Goal: Information Seeking & Learning: Learn about a topic

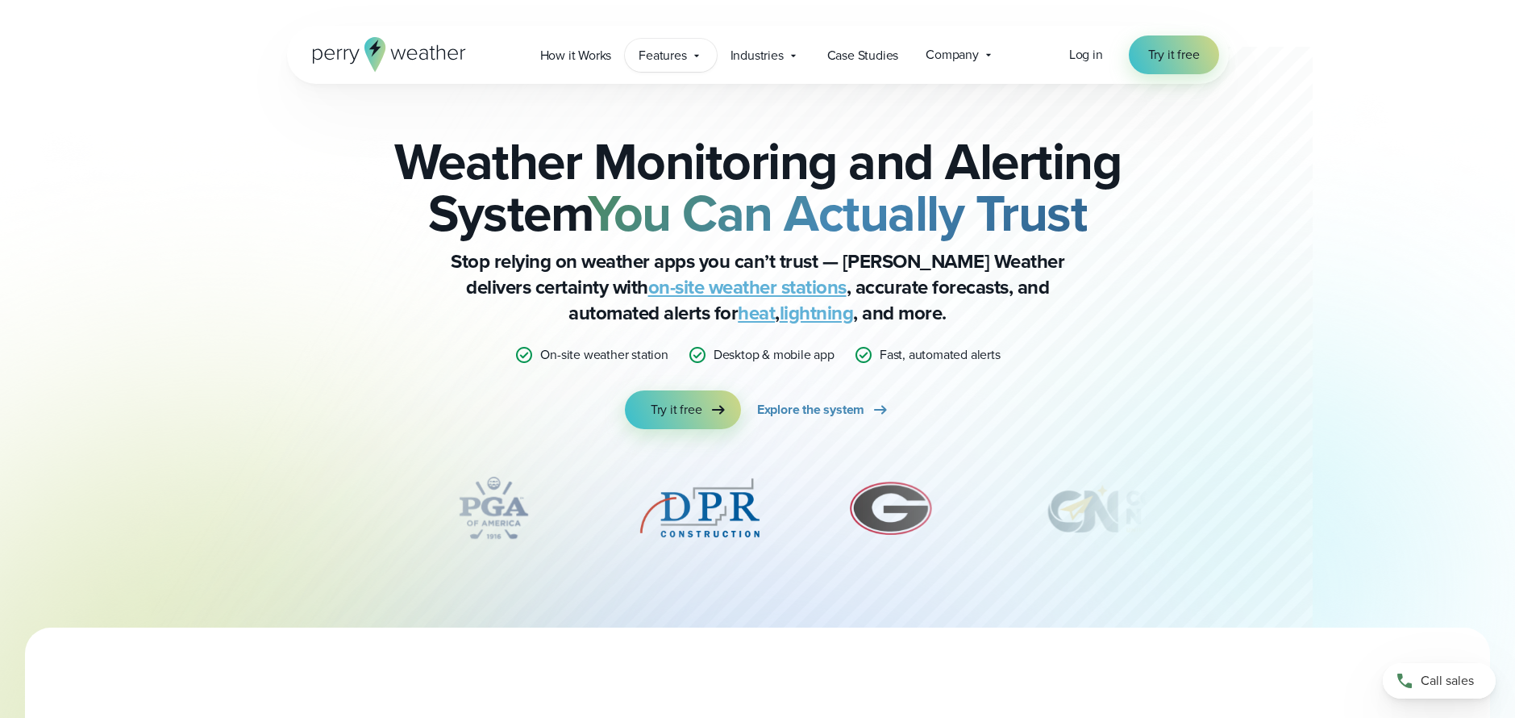
click at [696, 57] on icon at bounding box center [696, 55] width 13 height 13
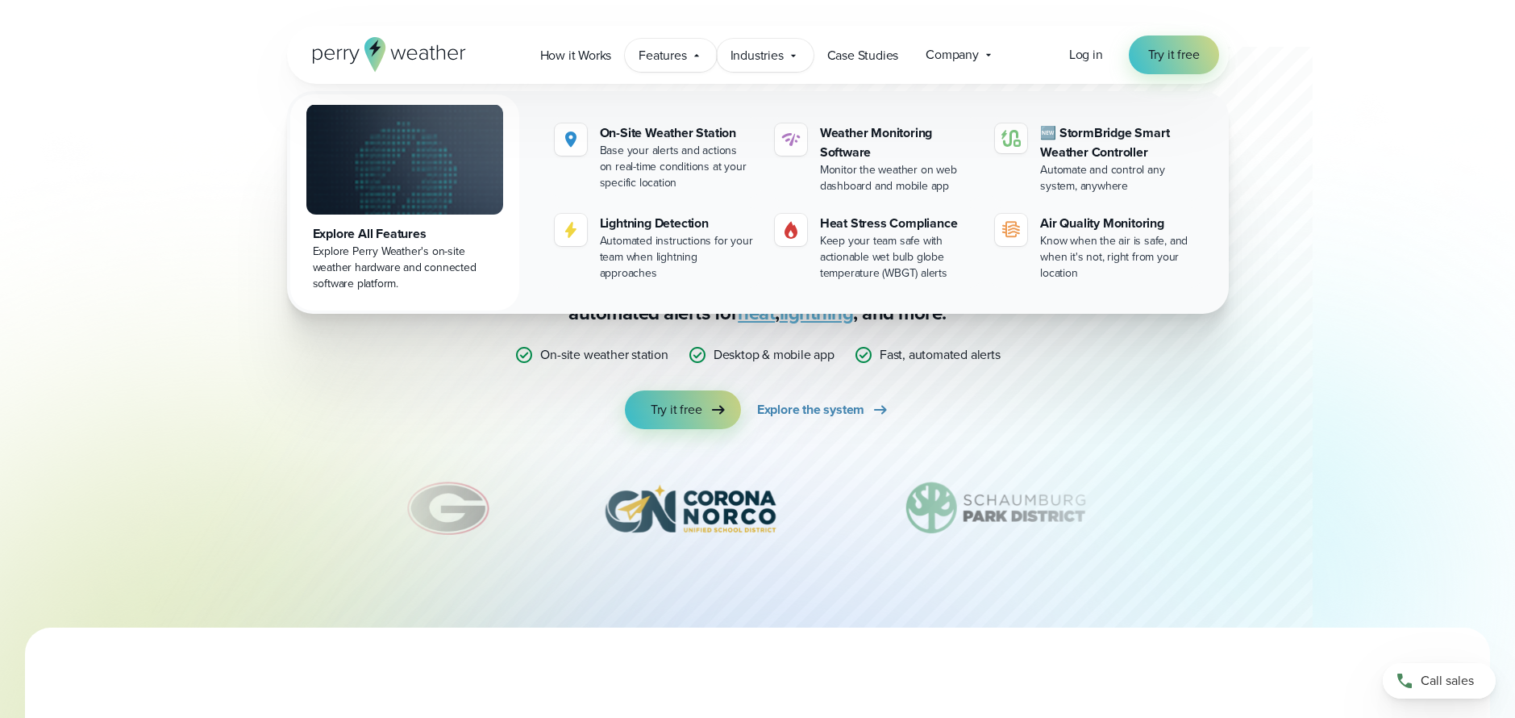
click at [747, 57] on span "Industries" at bounding box center [757, 55] width 53 height 19
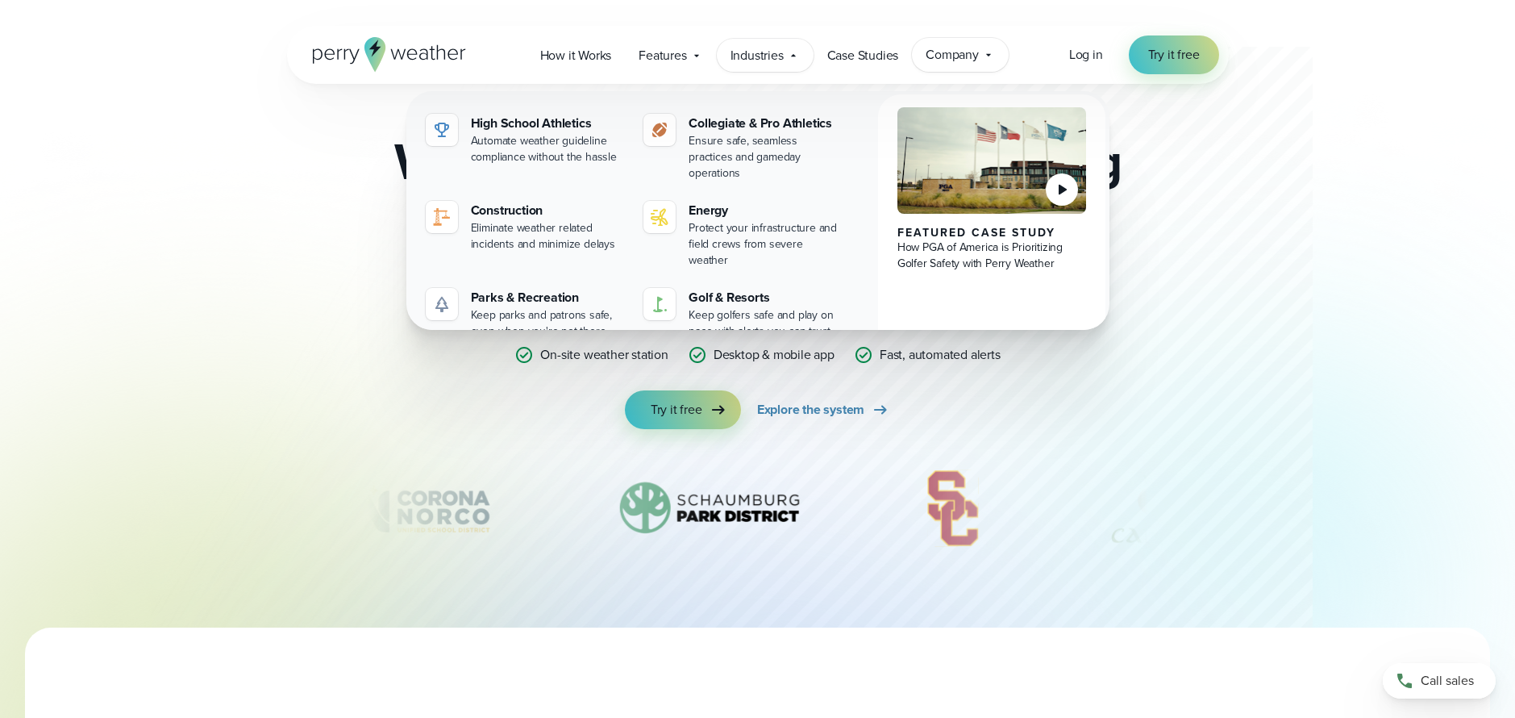
click at [962, 62] on span "Company" at bounding box center [952, 54] width 53 height 19
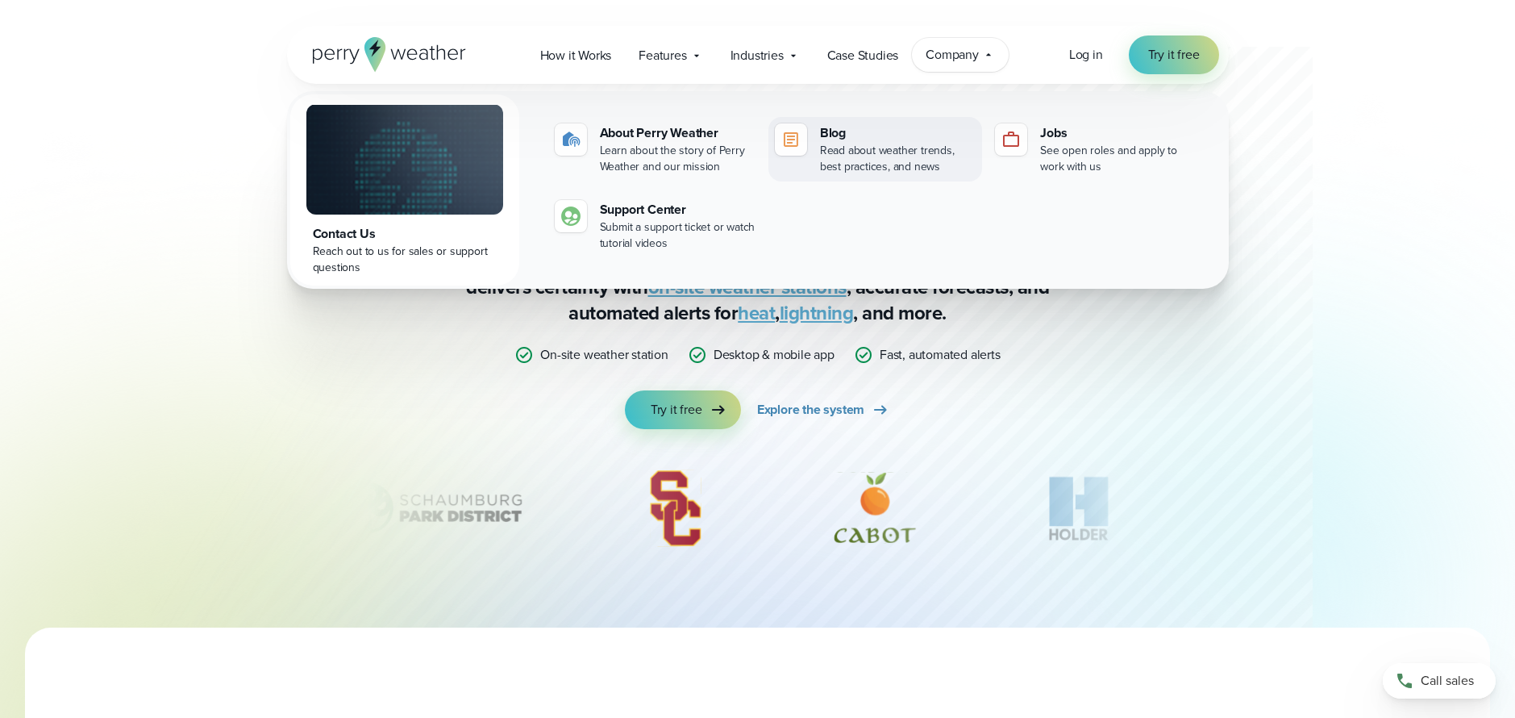
click at [898, 162] on div "Read about weather trends, best practices, and news" at bounding box center [898, 159] width 156 height 32
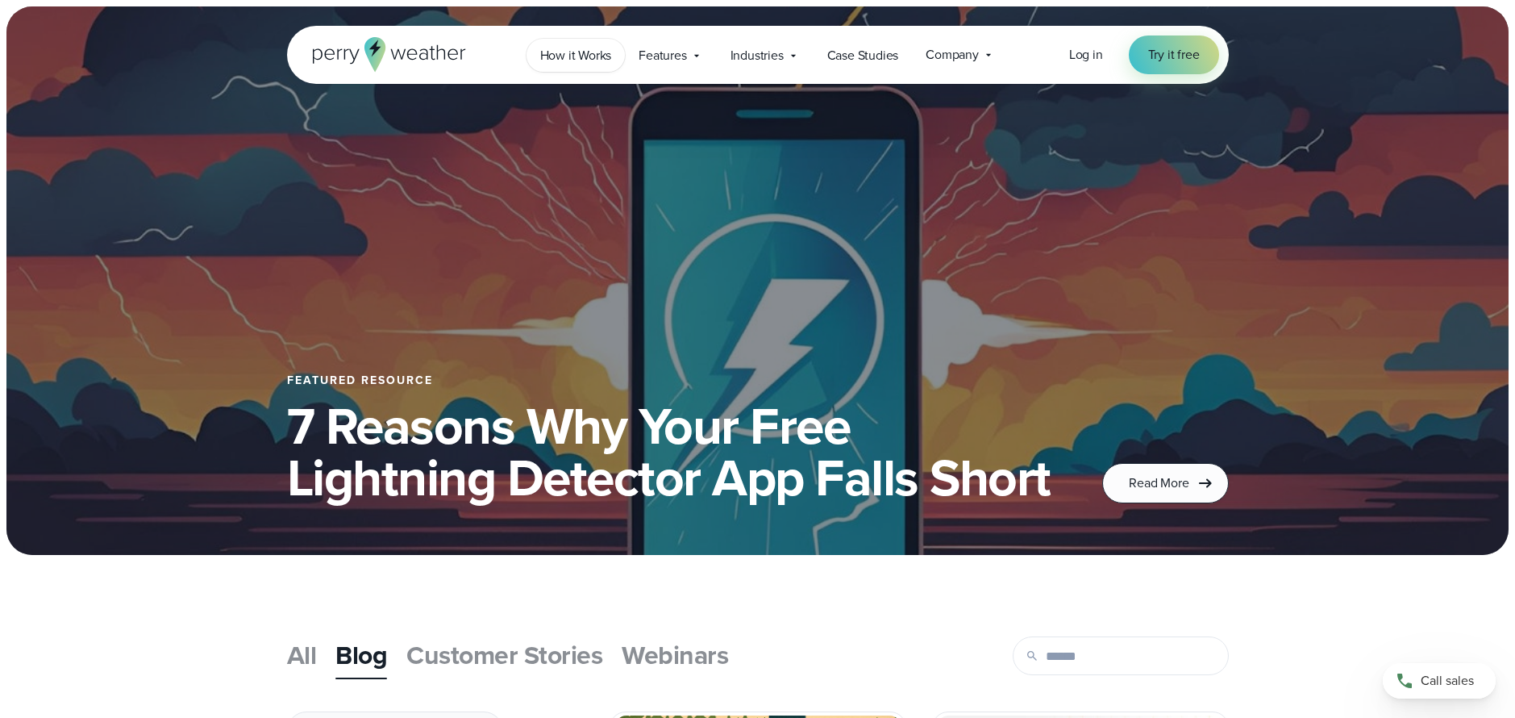
click at [607, 63] on span "How it Works" at bounding box center [576, 55] width 72 height 19
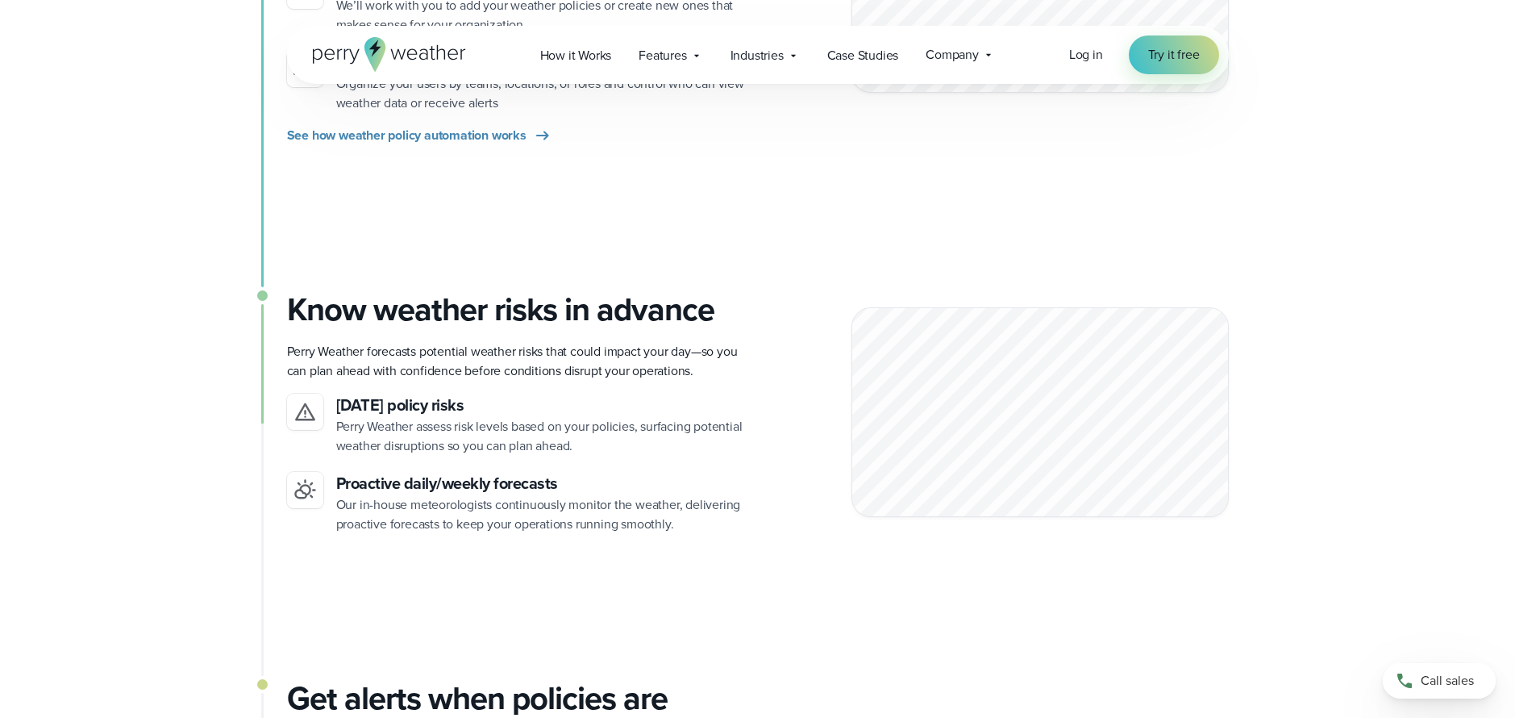
scroll to position [1137, 0]
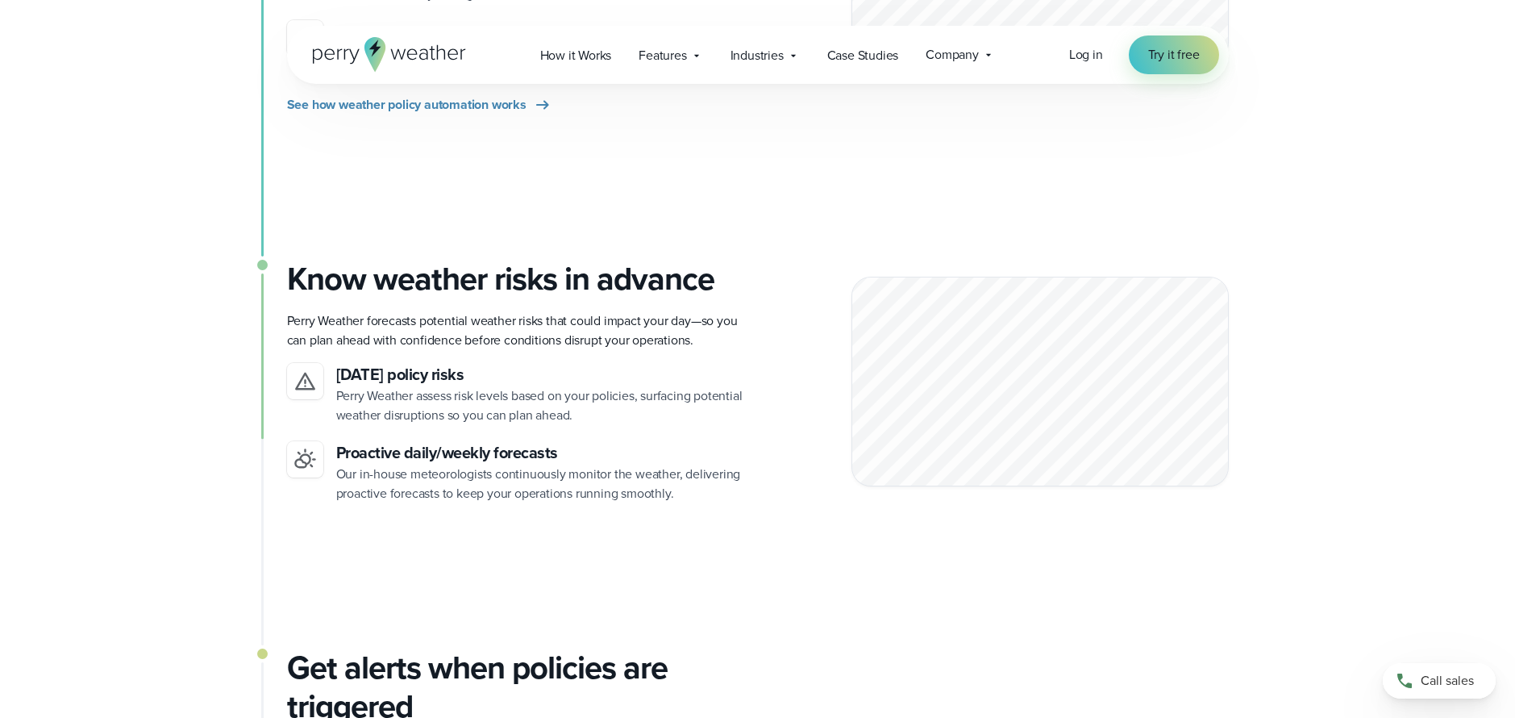
click at [508, 465] on p "Our in-house meteorologists continuously monitor the weather, delivering proact…" at bounding box center [540, 483] width 409 height 39
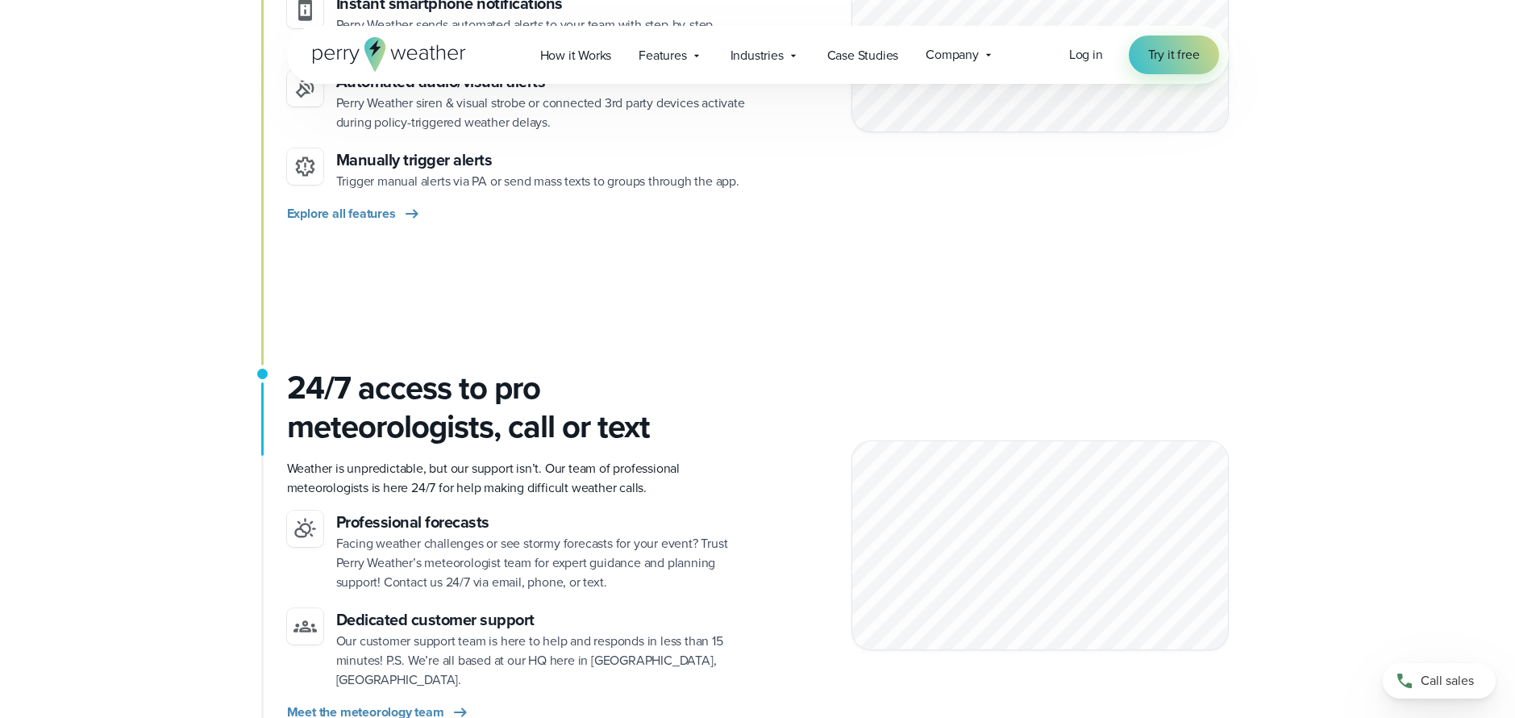
scroll to position [2066, 0]
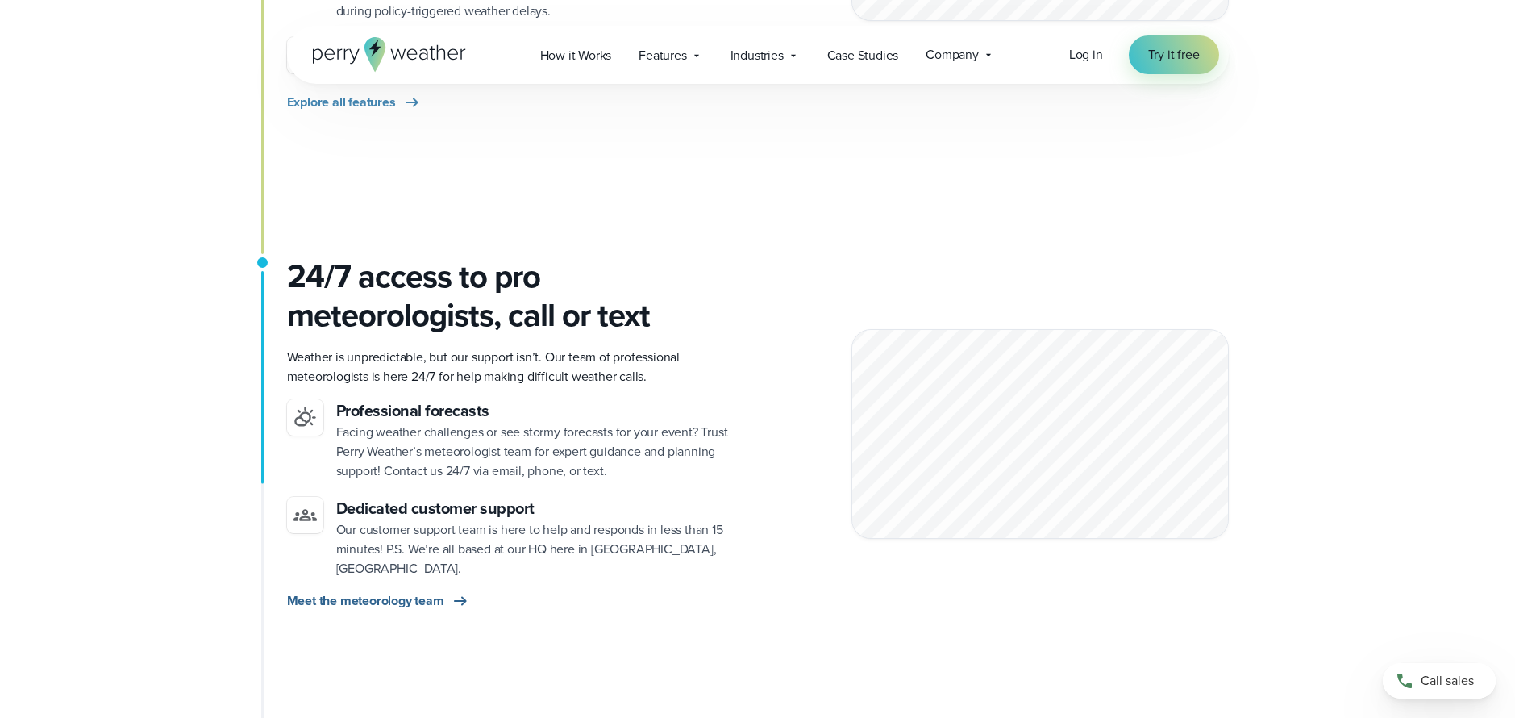
click at [428, 591] on span "Meet the meteorology team" at bounding box center [365, 600] width 157 height 19
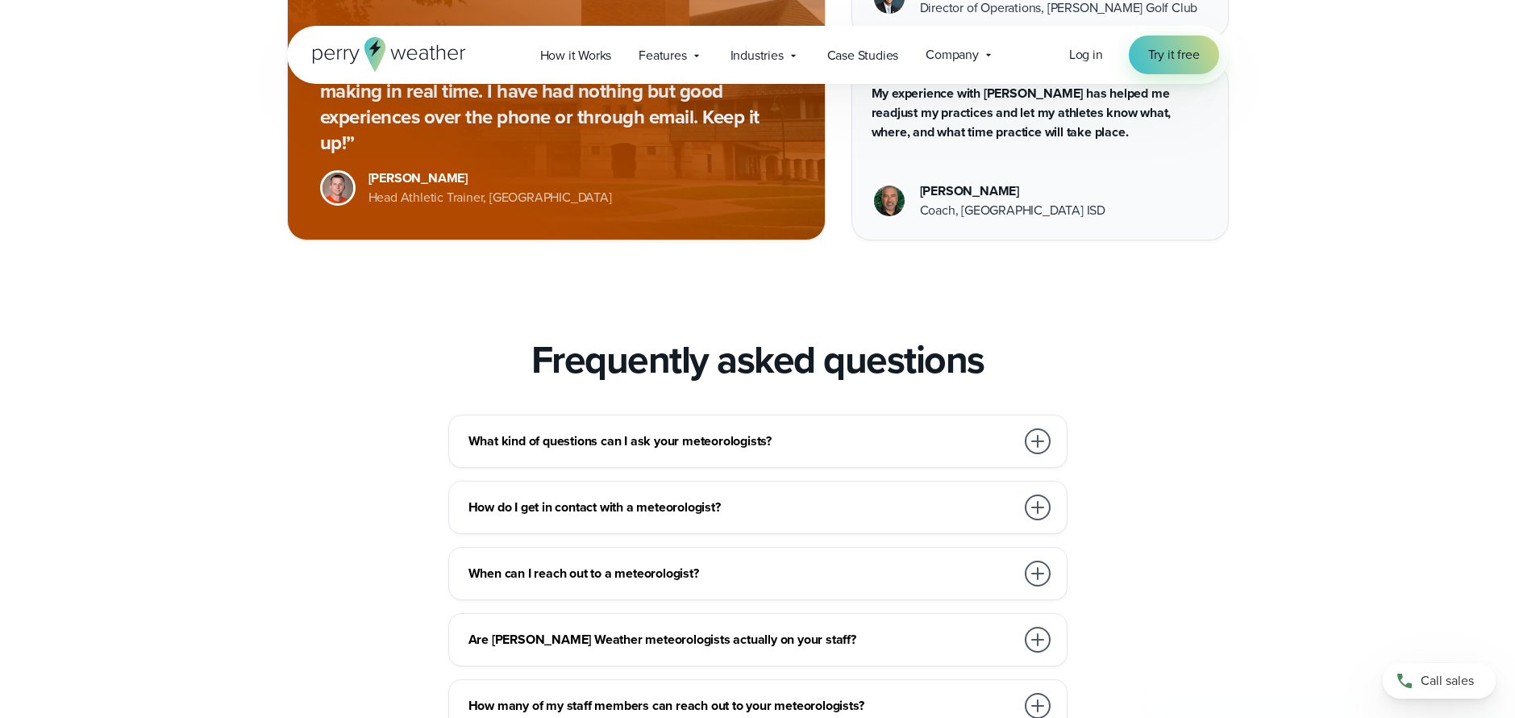
scroll to position [2468, 0]
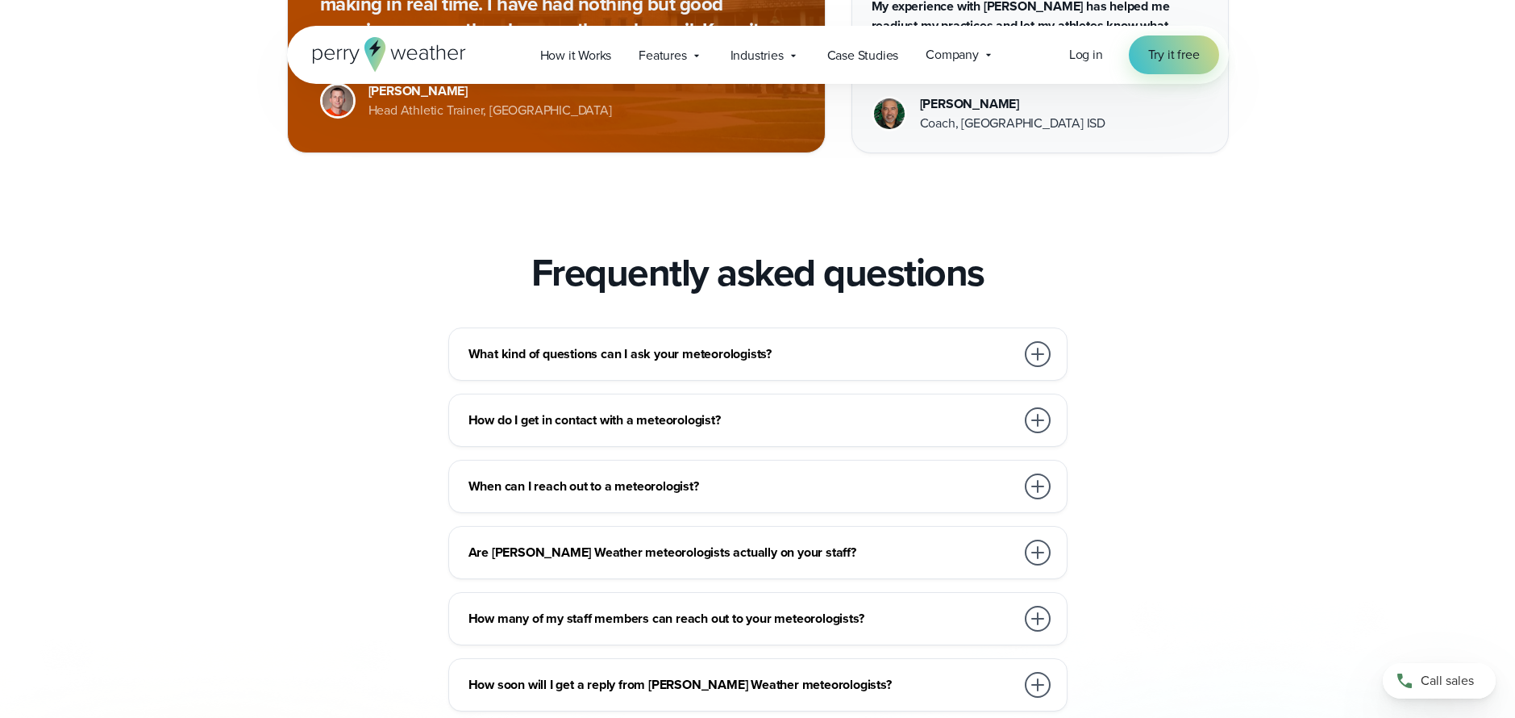
click at [1044, 427] on div at bounding box center [1038, 420] width 26 height 26
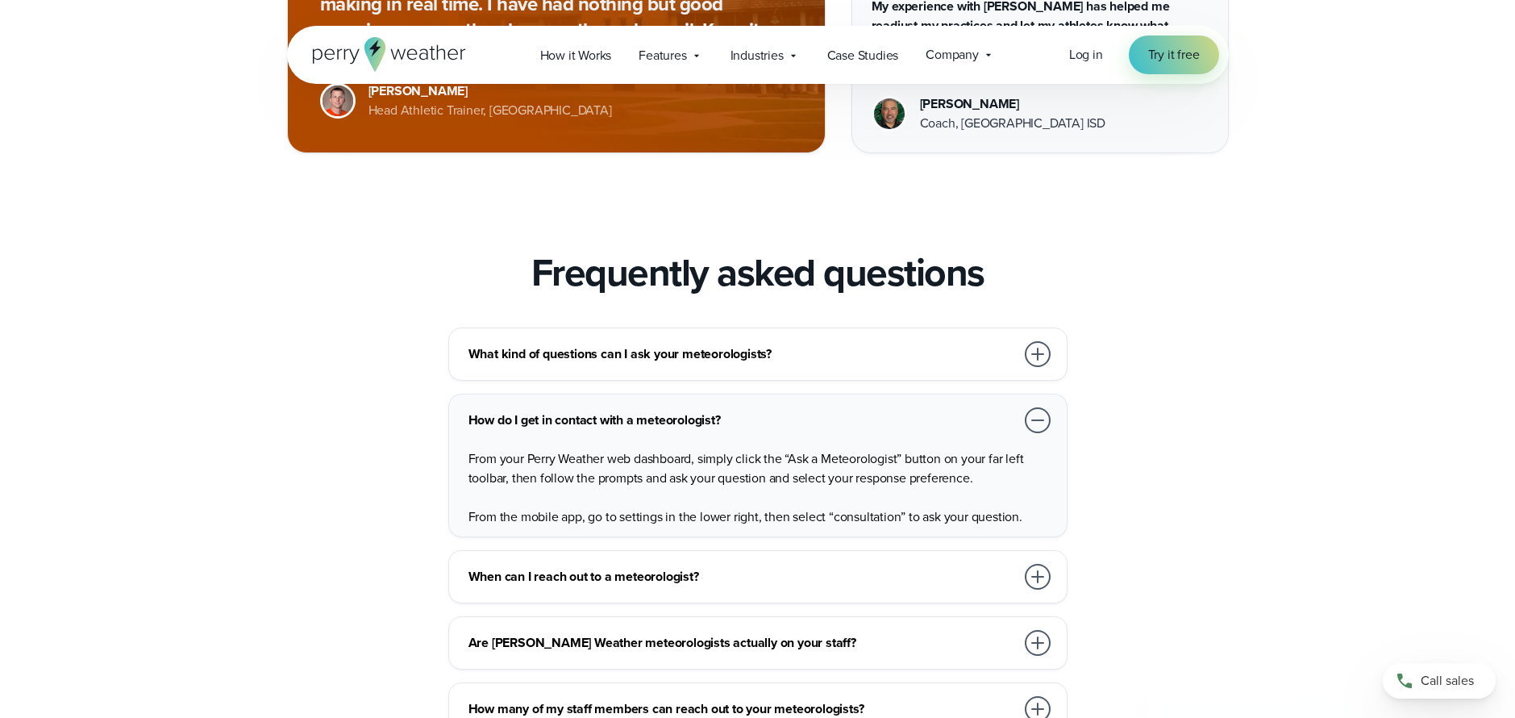
click at [1044, 427] on div at bounding box center [1038, 420] width 26 height 26
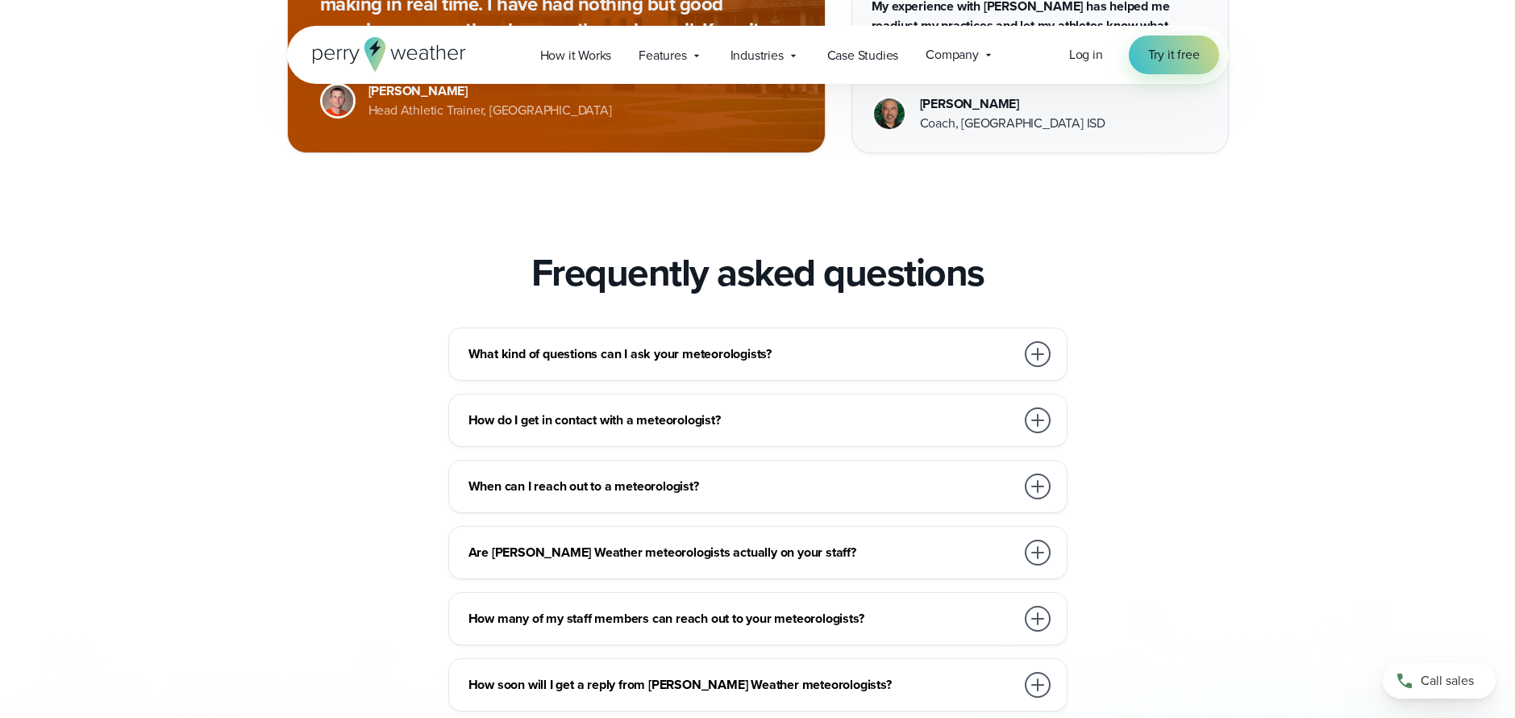
click at [1048, 547] on div at bounding box center [1038, 552] width 26 height 26
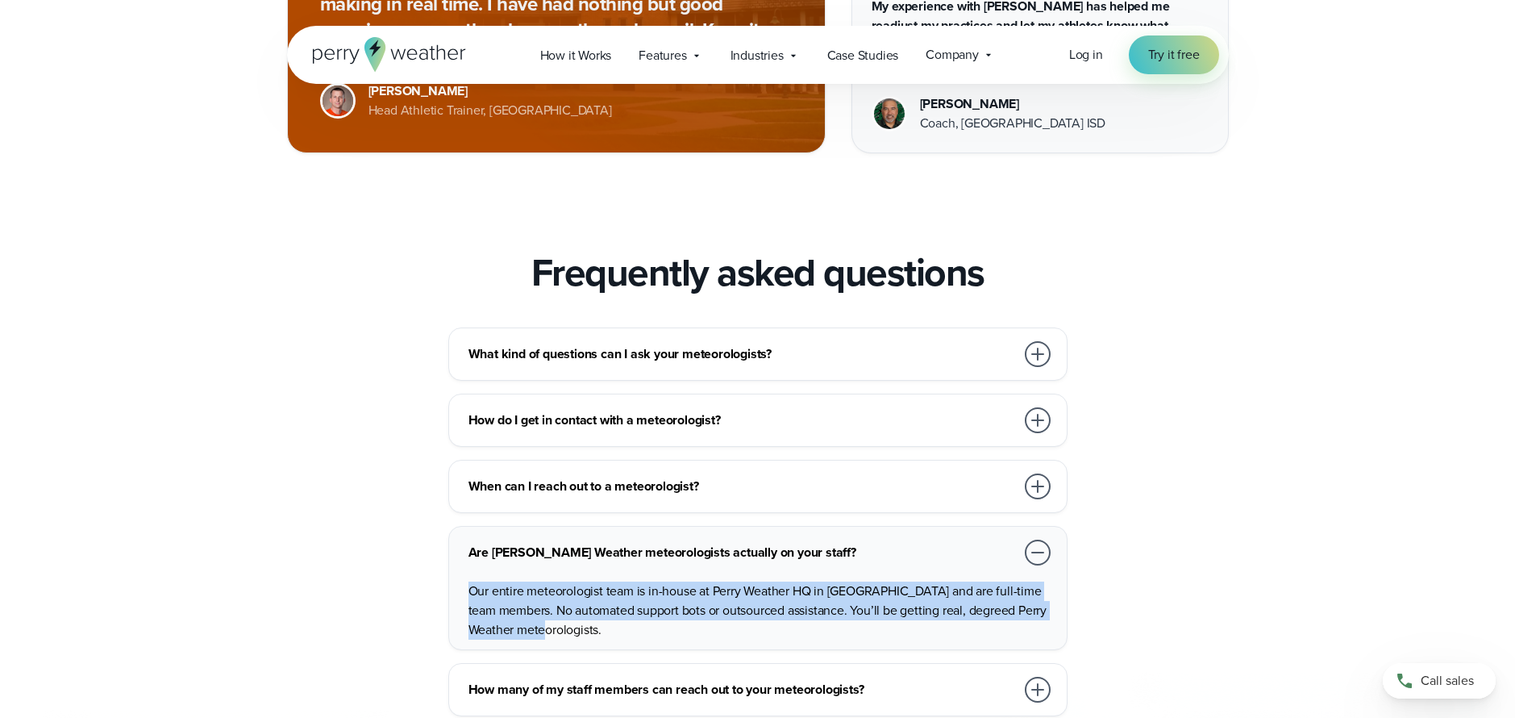
drag, startPoint x: 987, startPoint y: 624, endPoint x: 957, endPoint y: 579, distance: 54.1
click at [957, 579] on div "Our entire meteorologist team is in-house at Perry Weather HQ in Dallas and are…" at bounding box center [761, 604] width 585 height 71
click at [939, 648] on div "Are Perry Weather meteorologists actually on your staff? Our entire meteorologi…" at bounding box center [757, 588] width 619 height 124
drag, startPoint x: 941, startPoint y: 639, endPoint x: 923, endPoint y: 573, distance: 68.5
click at [923, 573] on div "Our entire meteorologist team is in-house at Perry Weather HQ in Dallas and are…" at bounding box center [761, 604] width 585 height 71
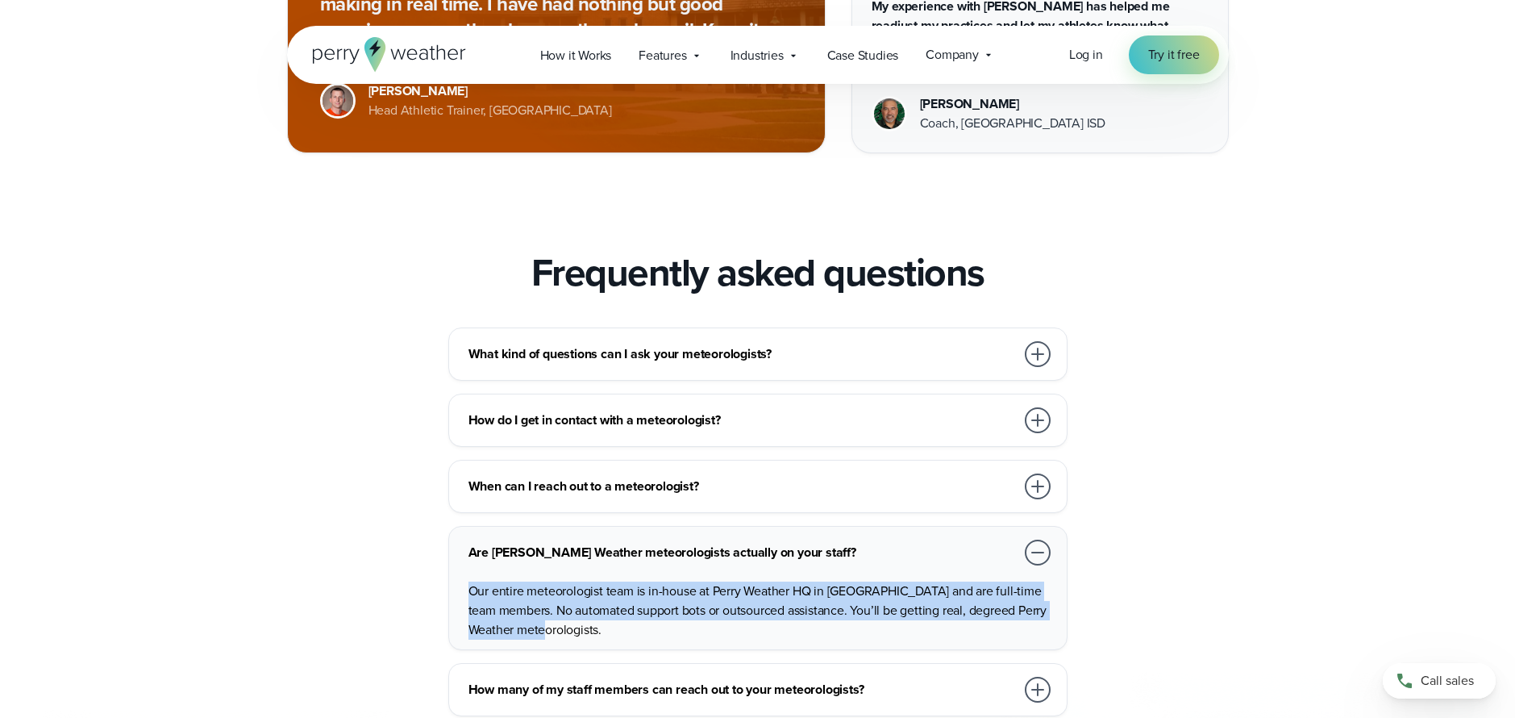
click at [923, 573] on div "Our entire meteorologist team is in-house at Perry Weather HQ in Dallas and are…" at bounding box center [761, 604] width 585 height 71
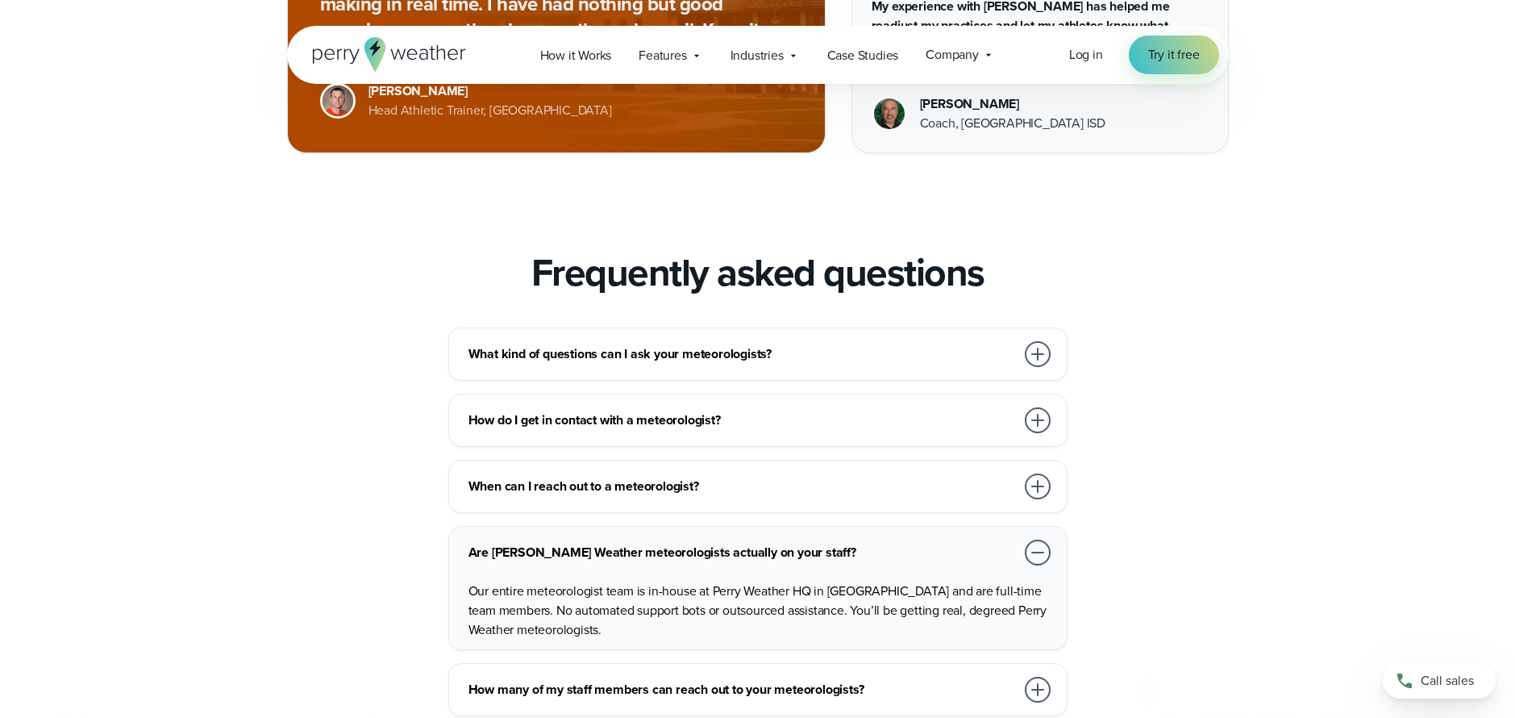
scroll to position [2506, 0]
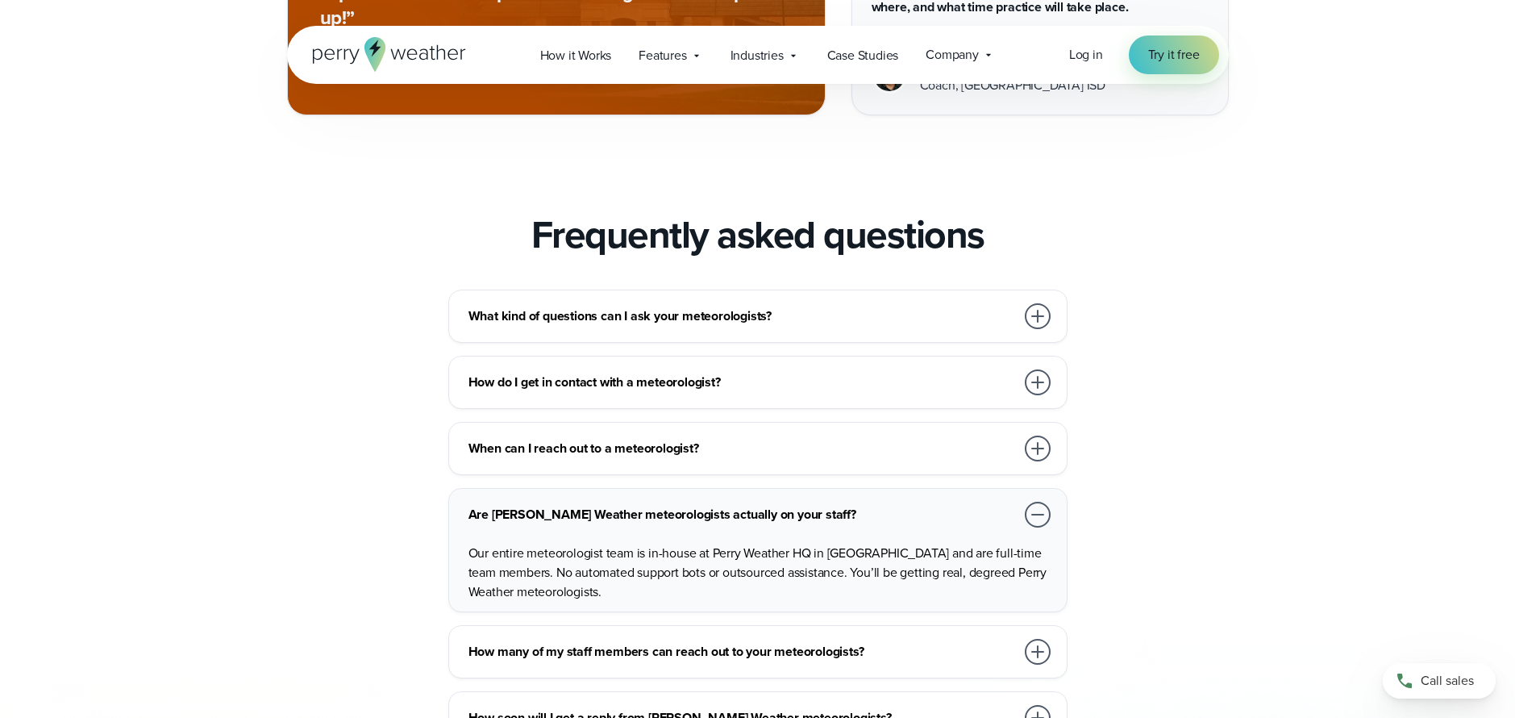
click at [1044, 649] on div at bounding box center [1038, 652] width 26 height 26
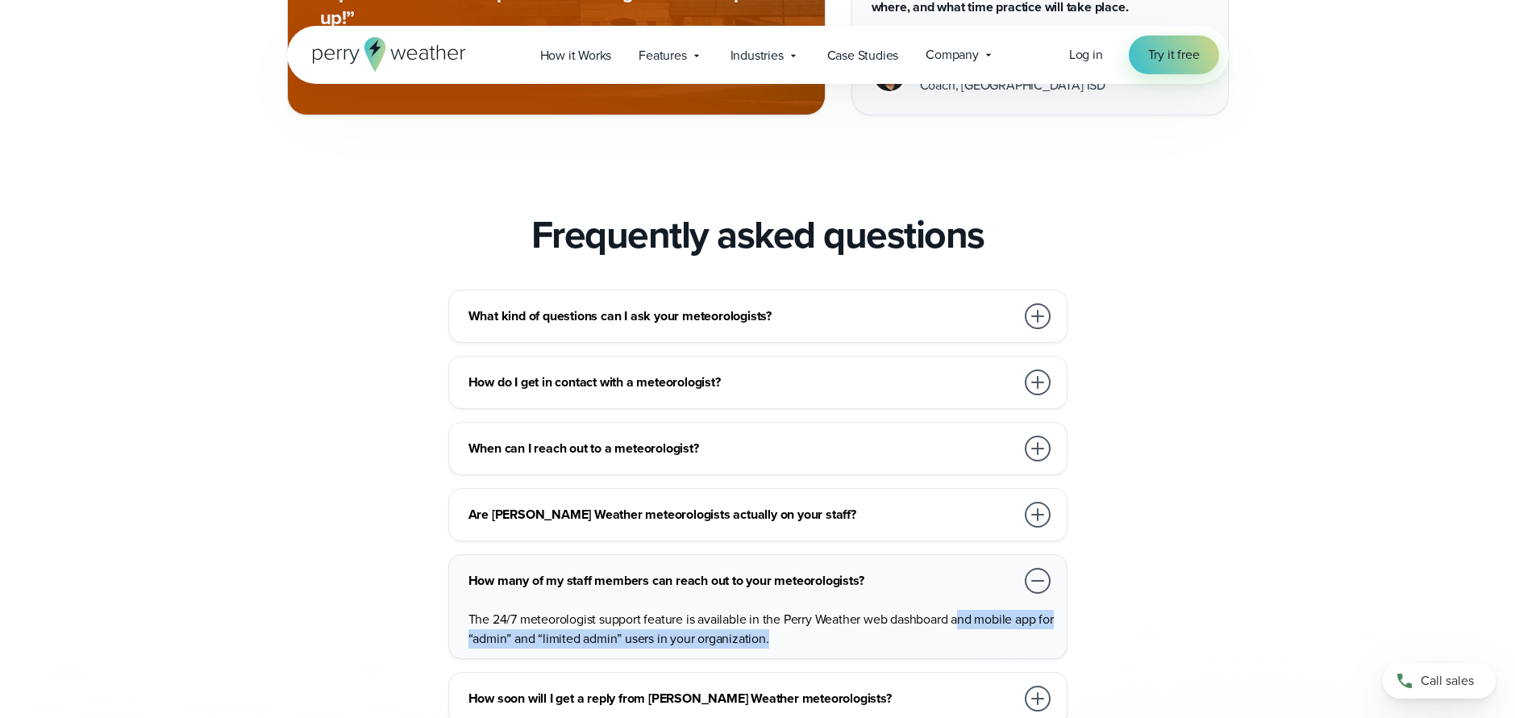
drag, startPoint x: 969, startPoint y: 634, endPoint x: 960, endPoint y: 615, distance: 20.2
click at [960, 615] on p "The 24/7 meteorologist support feature is available in the Perry Weather web da…" at bounding box center [761, 629] width 585 height 39
click at [960, 641] on p "The 24/7 meteorologist support feature is available in the Perry Weather web da…" at bounding box center [761, 629] width 585 height 39
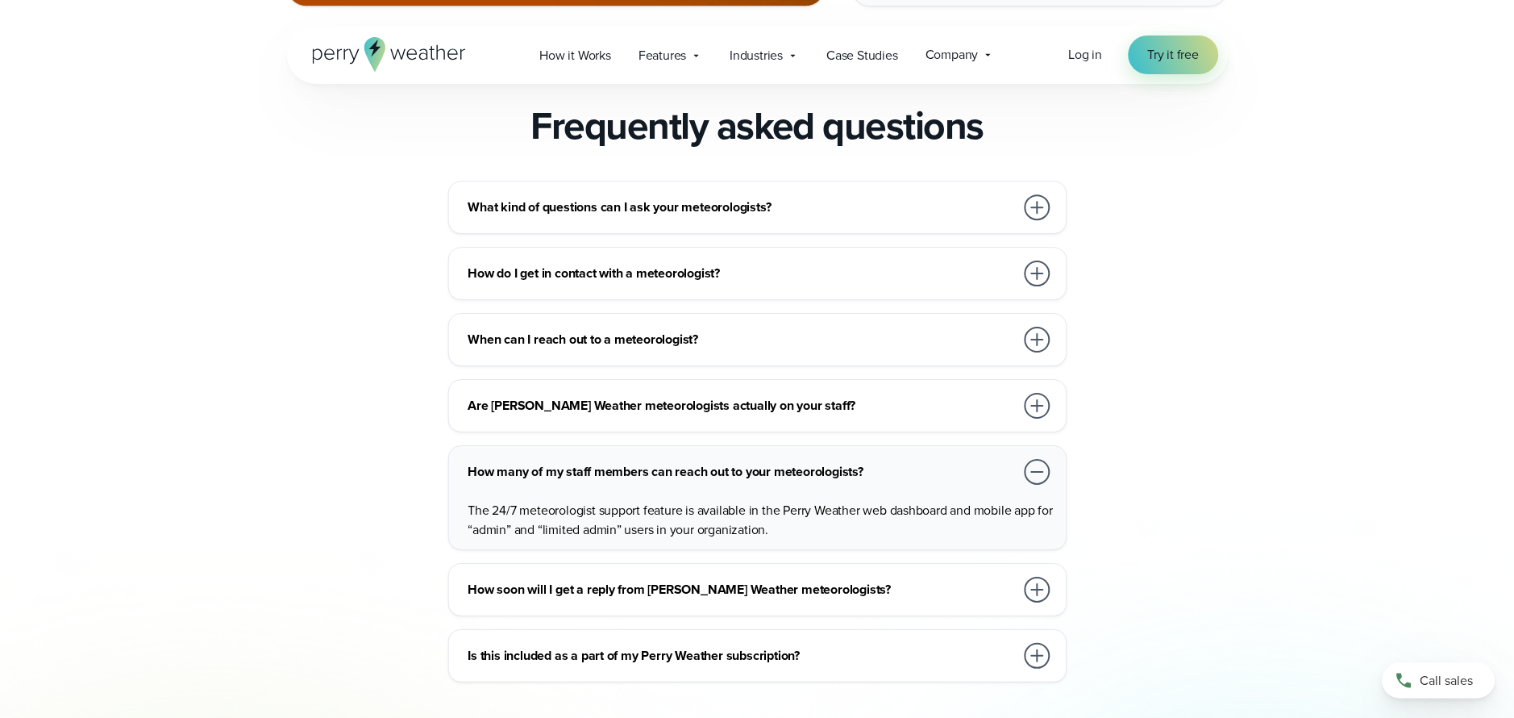
scroll to position [2639, 0]
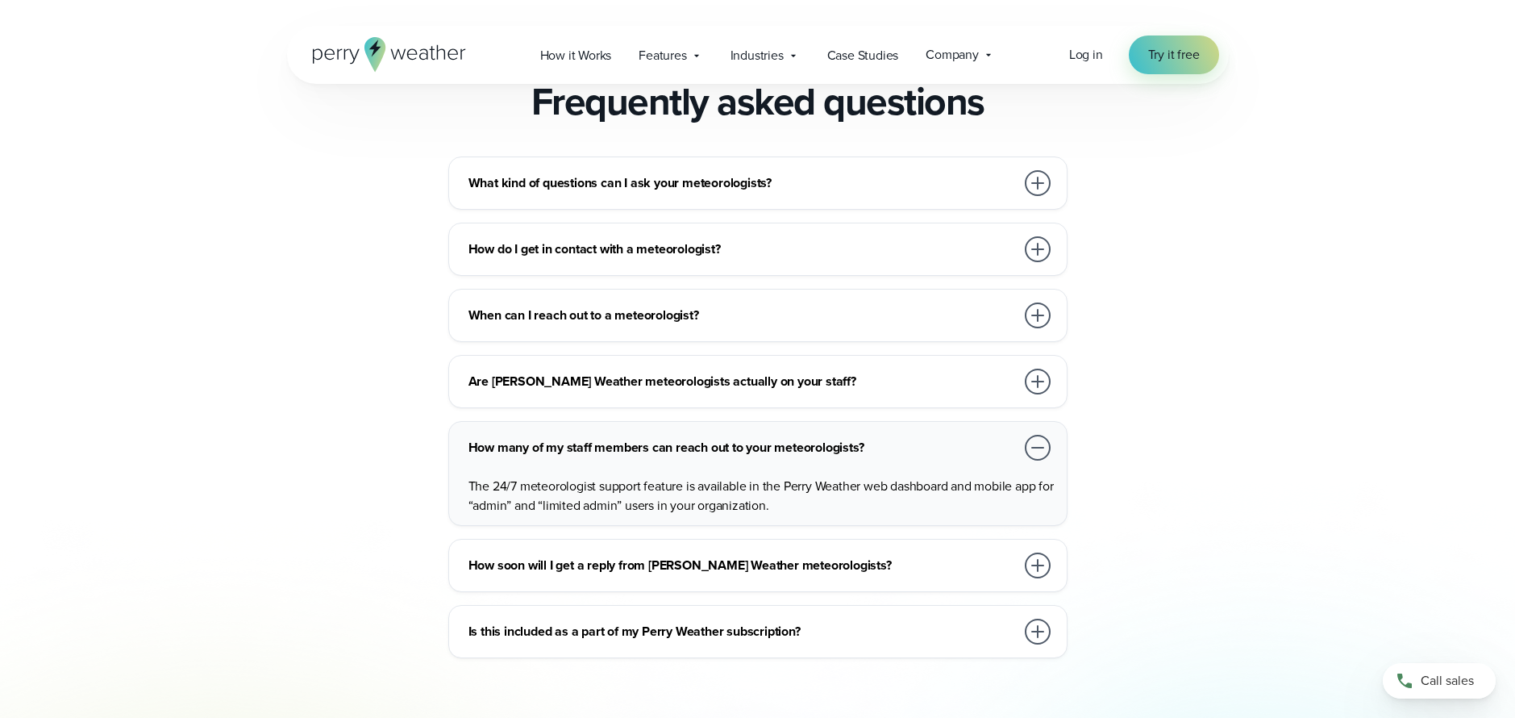
click at [1034, 636] on div at bounding box center [1038, 632] width 26 height 26
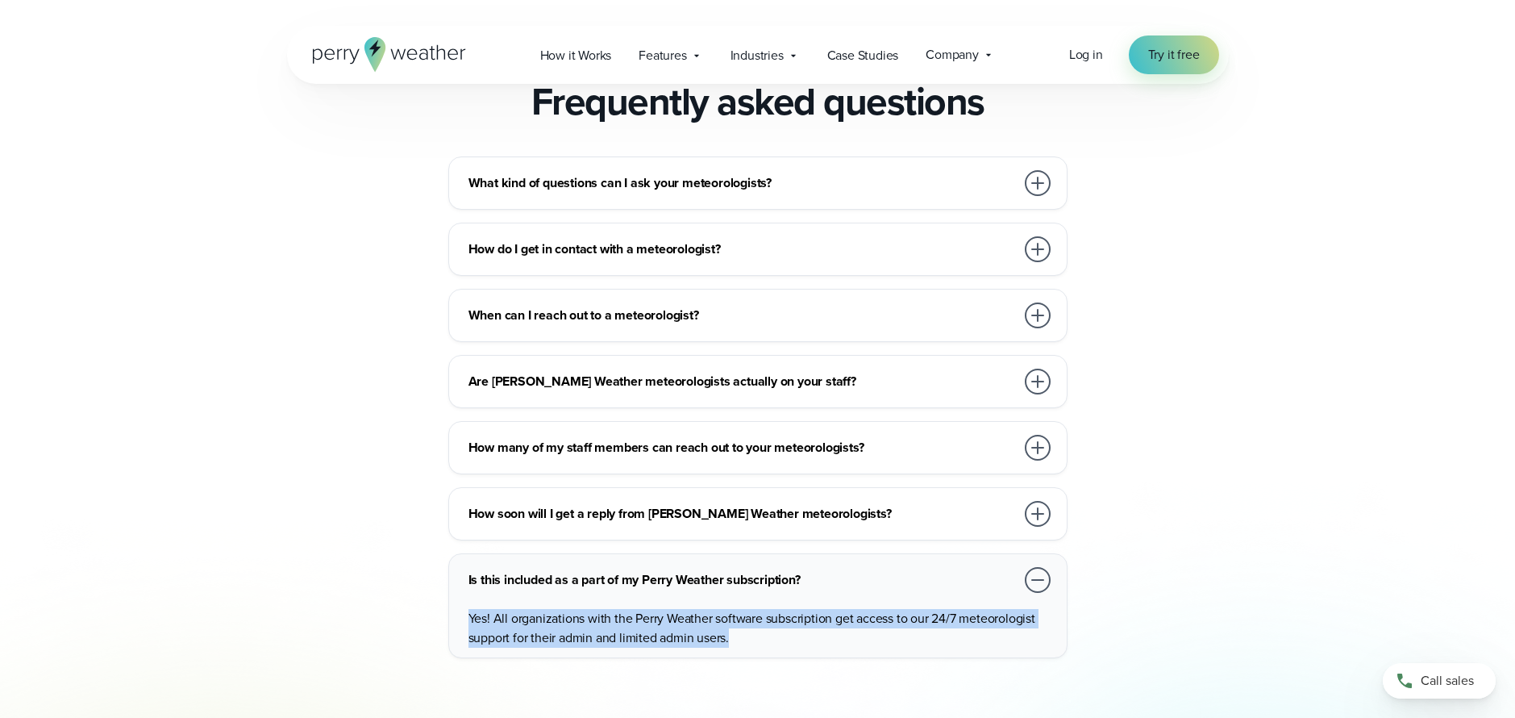
drag, startPoint x: 971, startPoint y: 637, endPoint x: 957, endPoint y: 602, distance: 38.0
click at [957, 602] on div "Yes! All organizations with the Perry Weather software subscription get access …" at bounding box center [761, 622] width 585 height 52
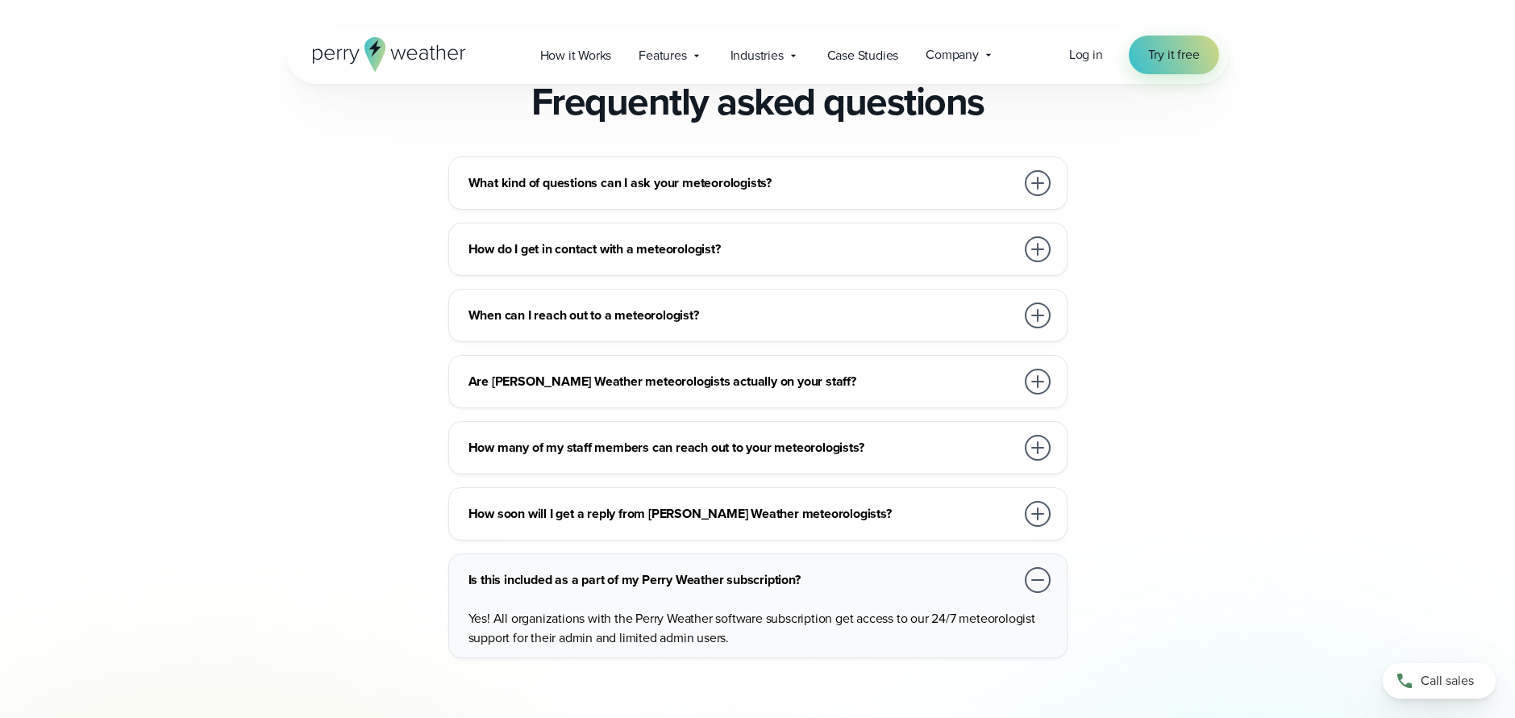
click at [361, 523] on div "What kind of questions can I ask your meteorologists? The Perry Weather meteoro…" at bounding box center [758, 407] width 942 height 502
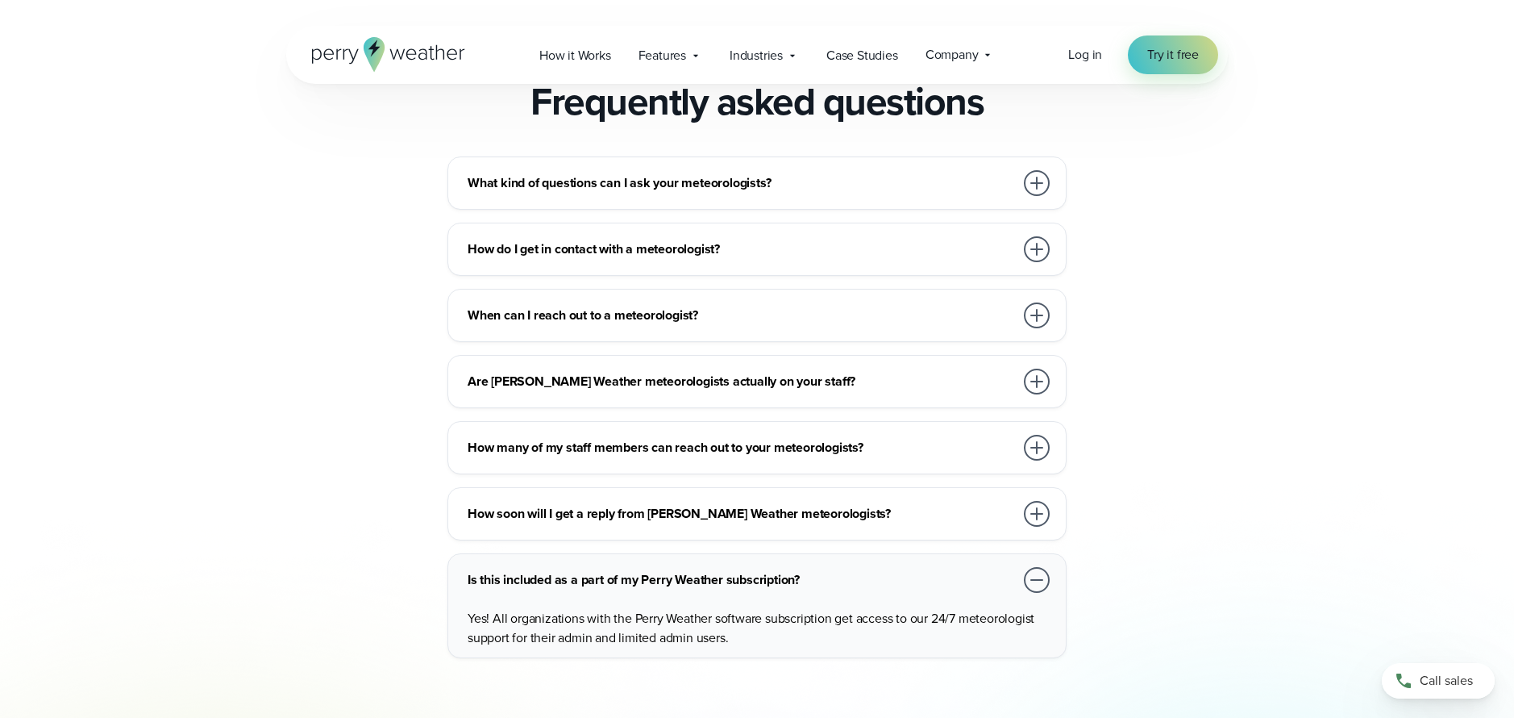
click at [1039, 187] on div at bounding box center [1037, 183] width 26 height 26
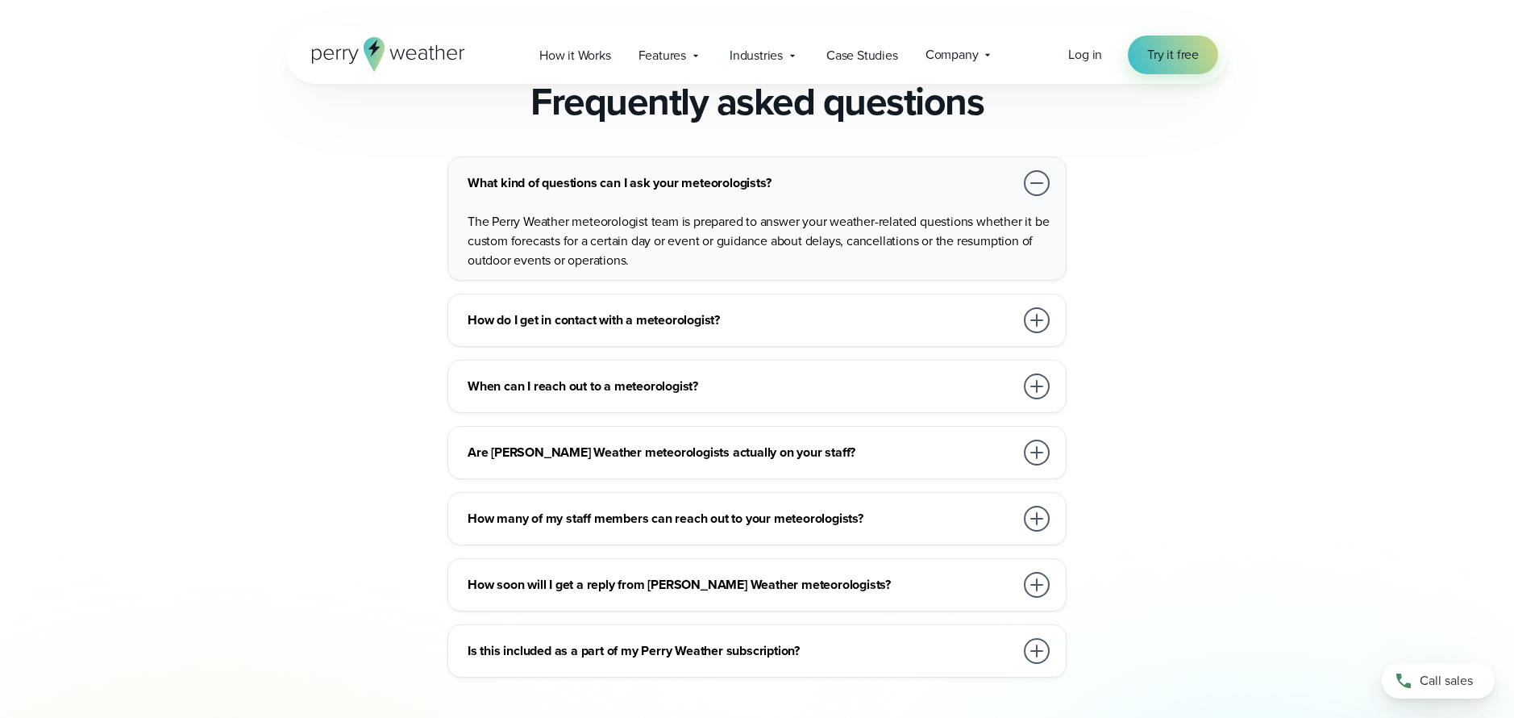
click at [1036, 327] on div at bounding box center [1037, 320] width 26 height 26
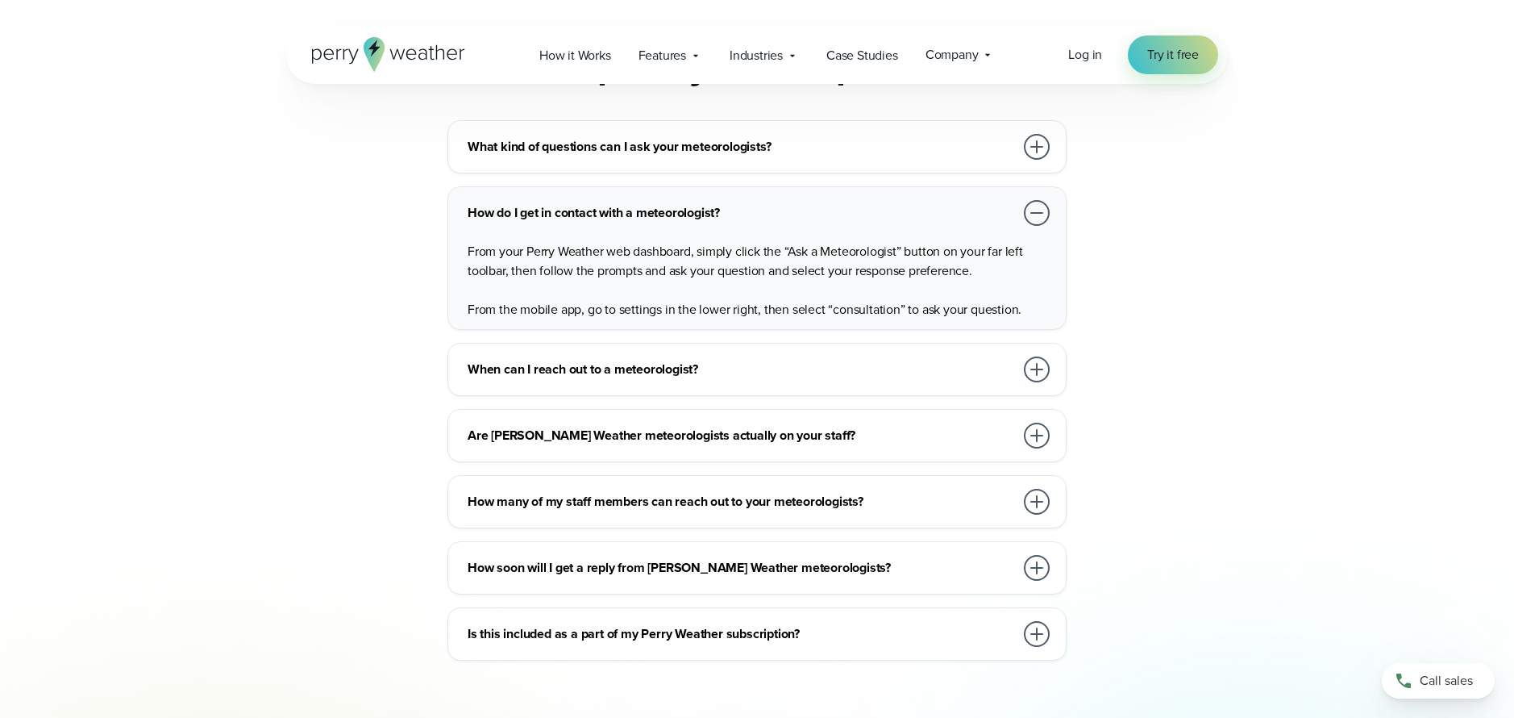
scroll to position [2699, 0]
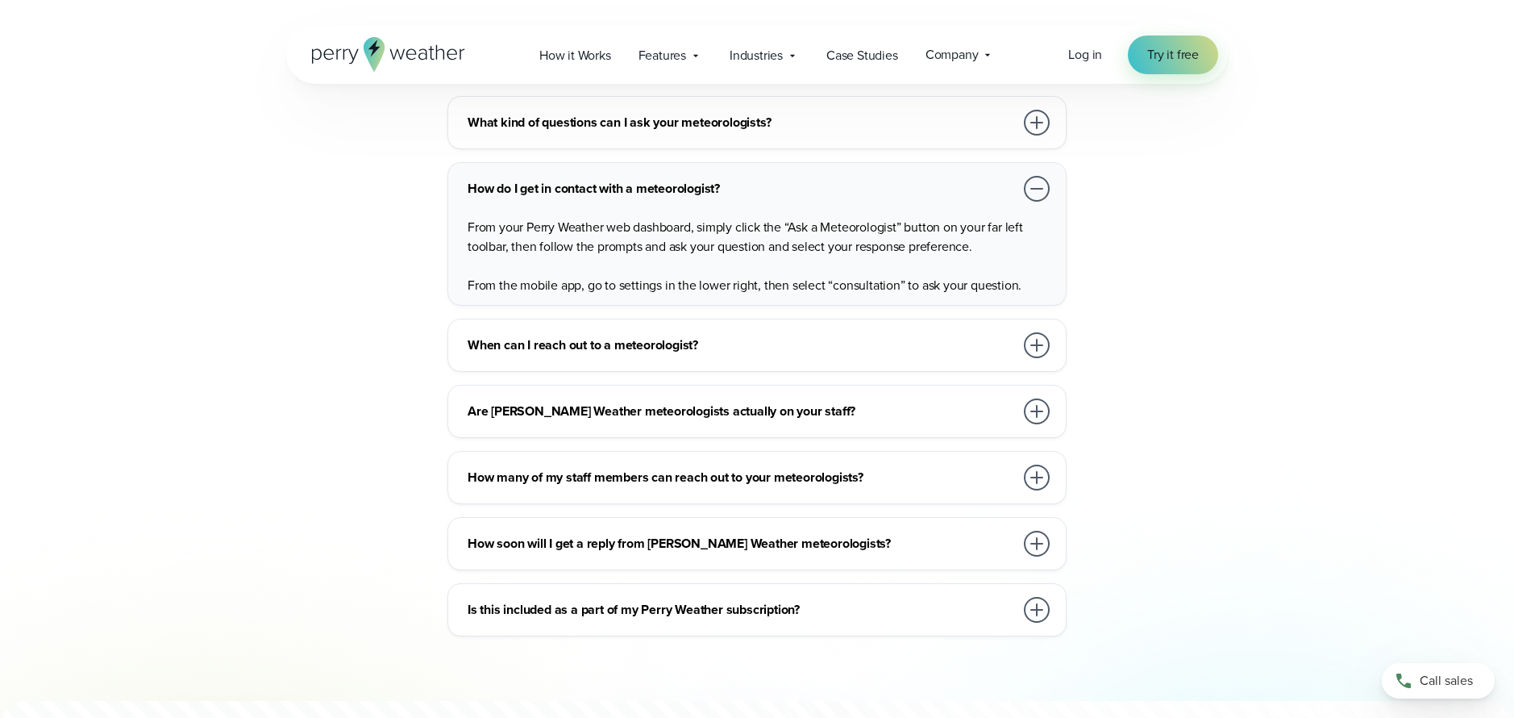
click at [1041, 613] on div at bounding box center [1037, 610] width 26 height 26
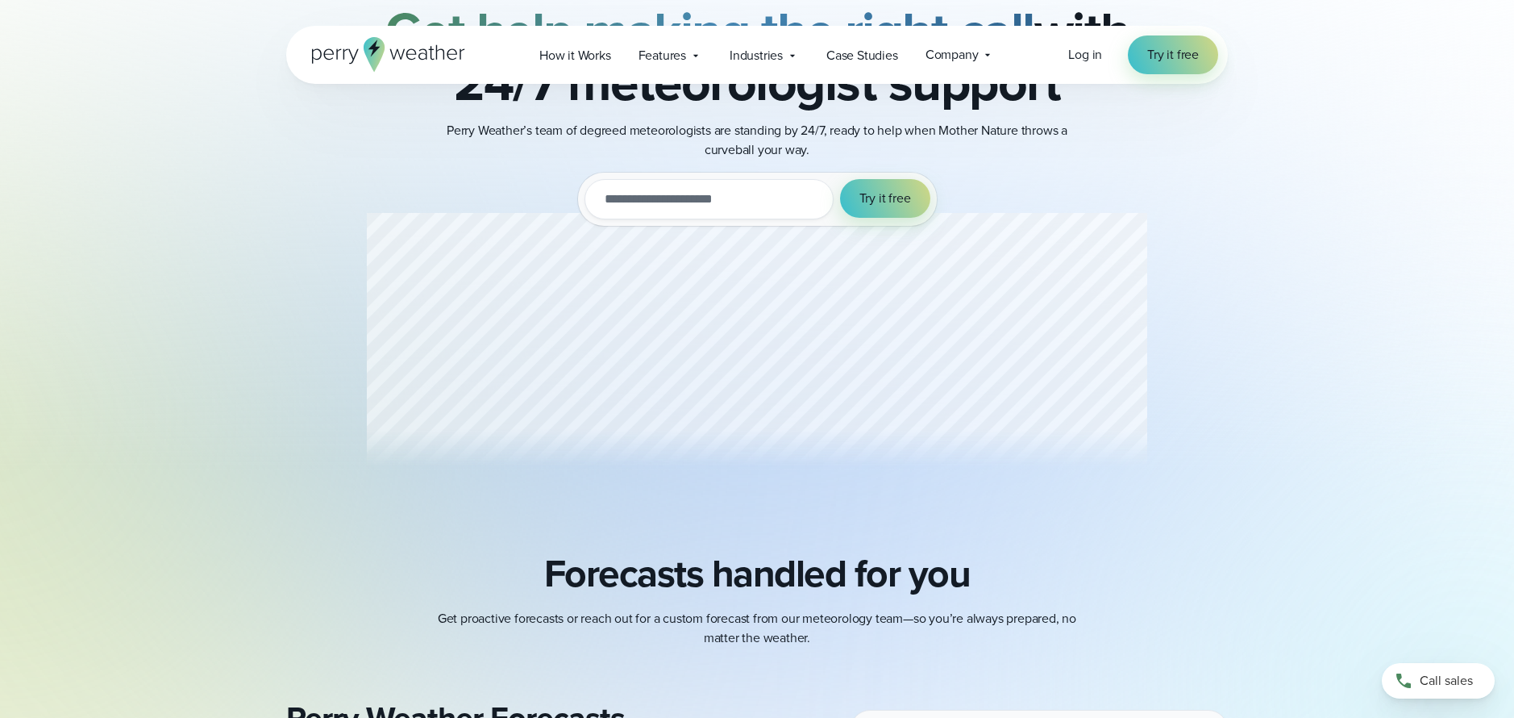
scroll to position [102, 0]
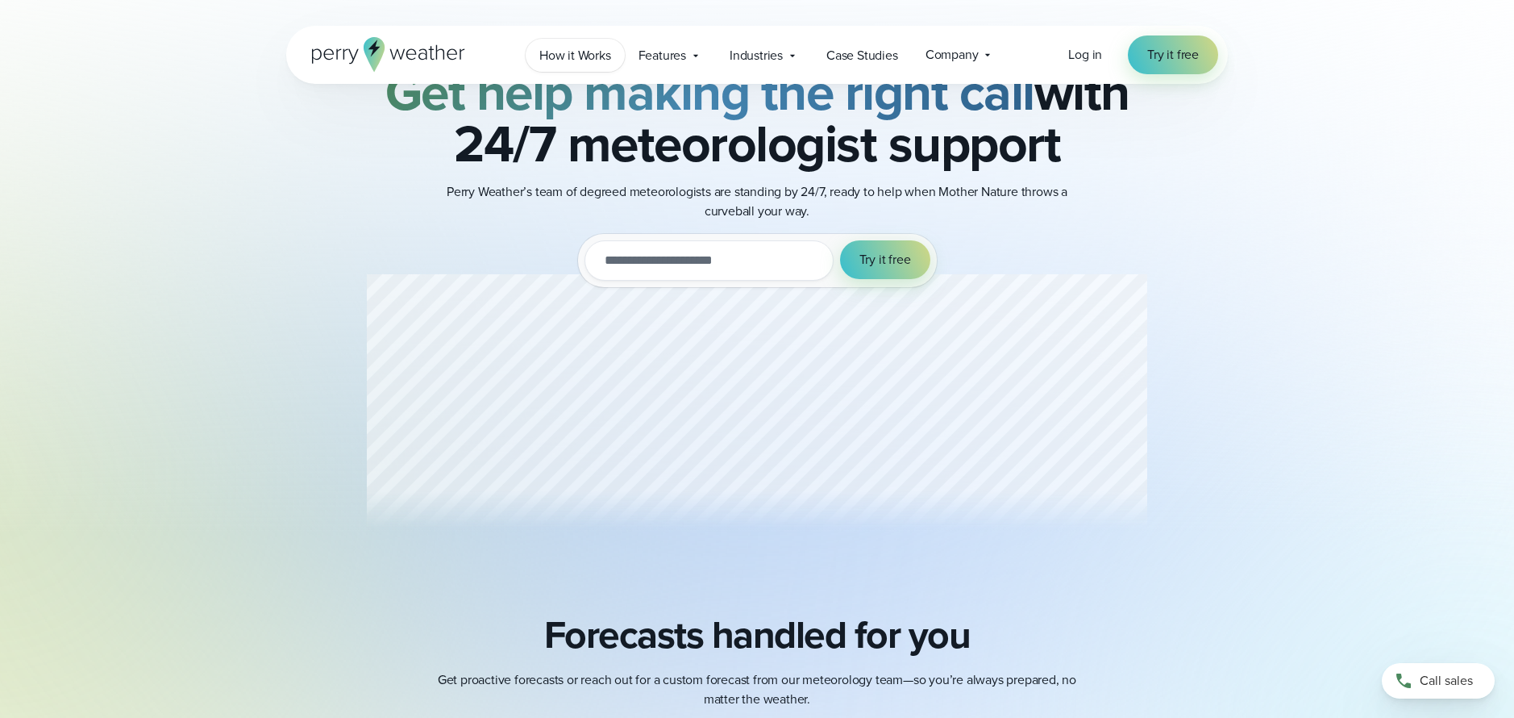
click at [569, 66] on link "How it Works" at bounding box center [575, 55] width 99 height 33
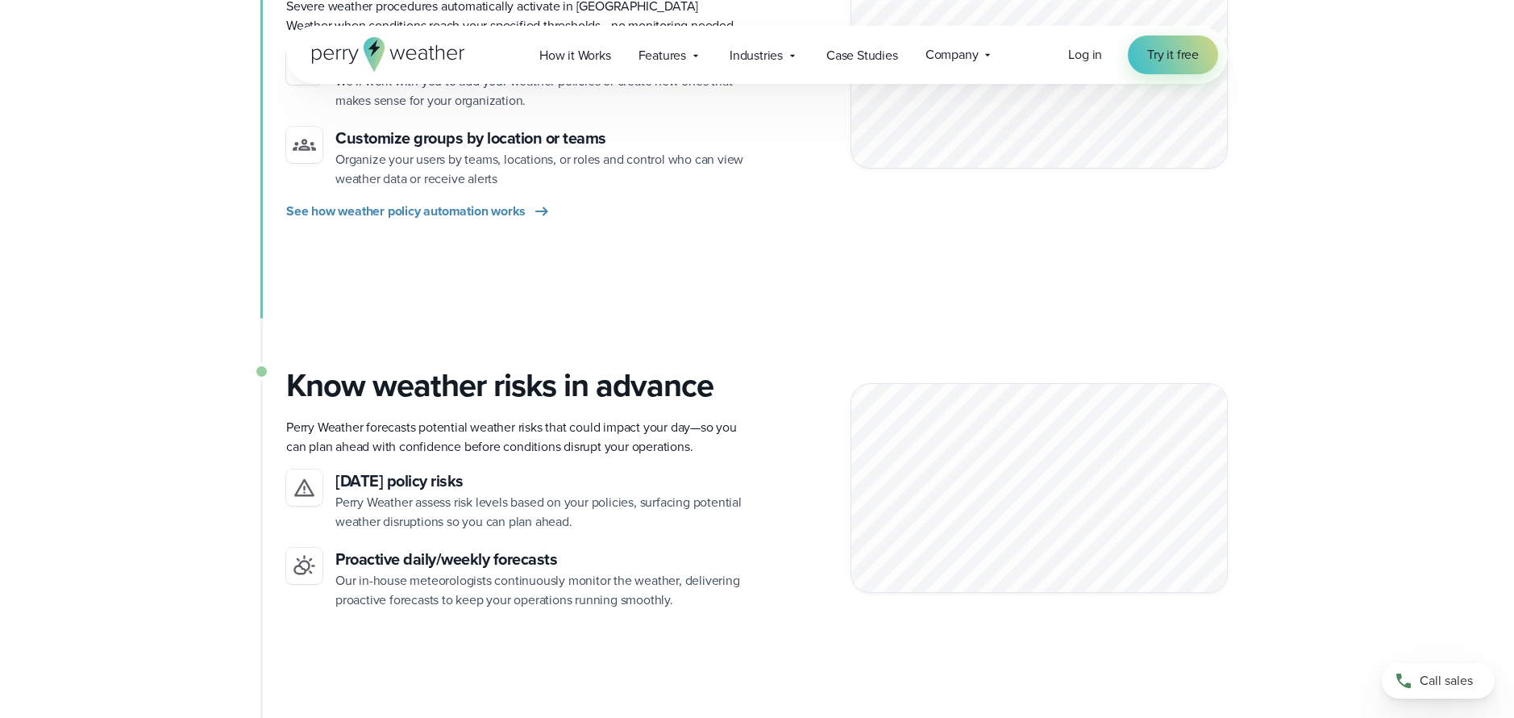
scroll to position [1156, 0]
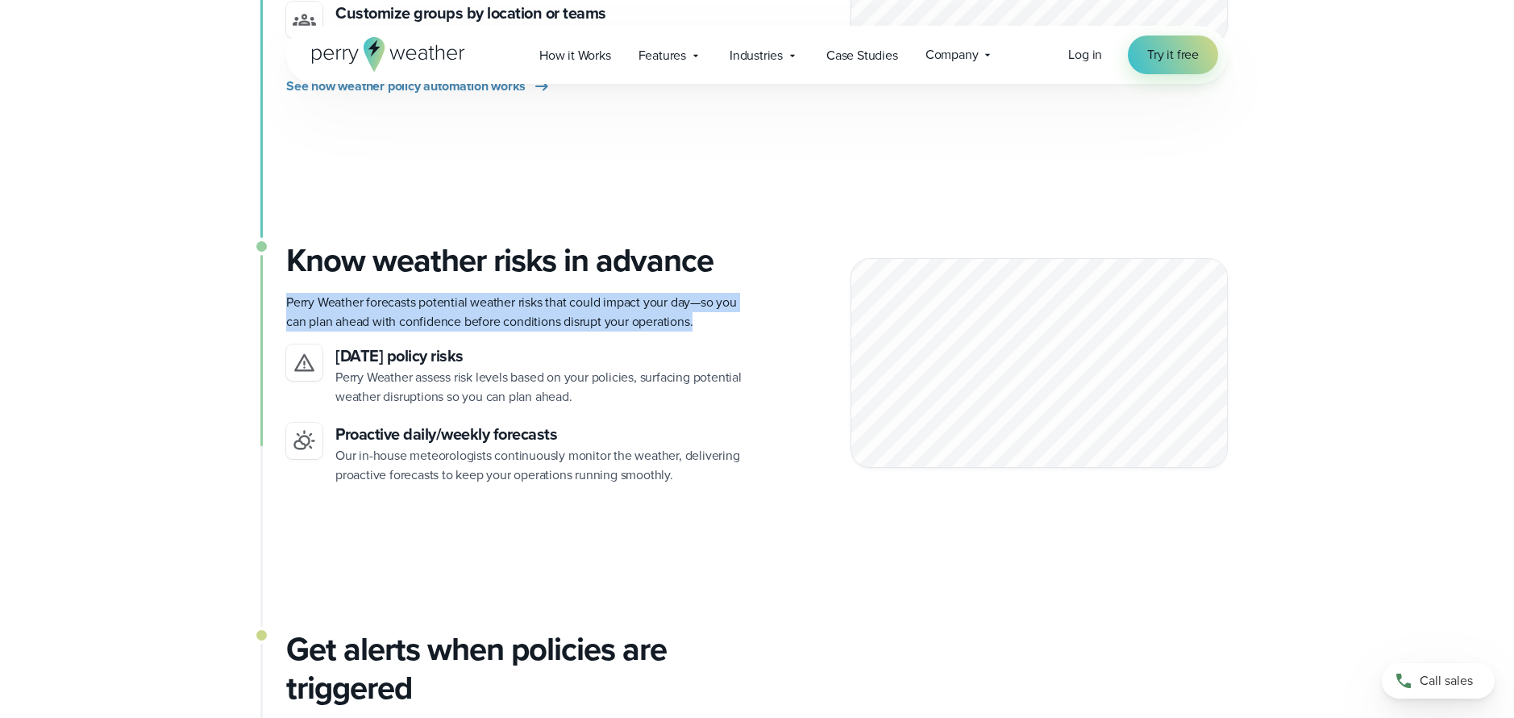
drag, startPoint x: 698, startPoint y: 319, endPoint x: 691, endPoint y: 285, distance: 34.5
click at [691, 285] on div "Know weather risks in advance Perry Weather forecasts potential weather risks t…" at bounding box center [515, 363] width 458 height 244
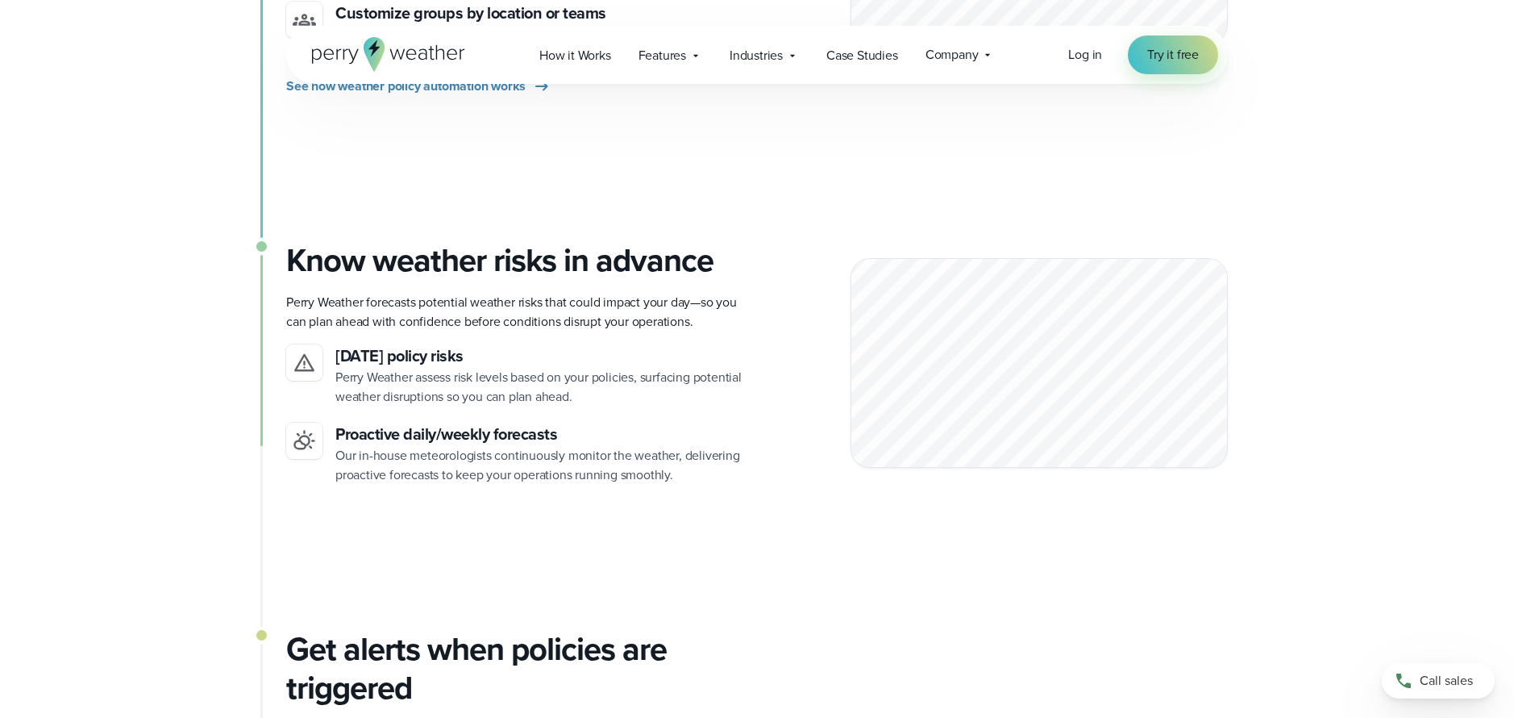
click at [721, 356] on h3 "[DATE] policy risks" at bounding box center [539, 355] width 409 height 23
drag, startPoint x: 713, startPoint y: 398, endPoint x: 706, endPoint y: 347, distance: 52.0
click at [706, 347] on div "[DATE] policy risks Perry Weather assess risk levels based on your policies, su…" at bounding box center [539, 375] width 409 height 62
click at [706, 347] on h3 "[DATE] policy risks" at bounding box center [539, 355] width 409 height 23
drag, startPoint x: 715, startPoint y: 367, endPoint x: 723, endPoint y: 408, distance: 41.9
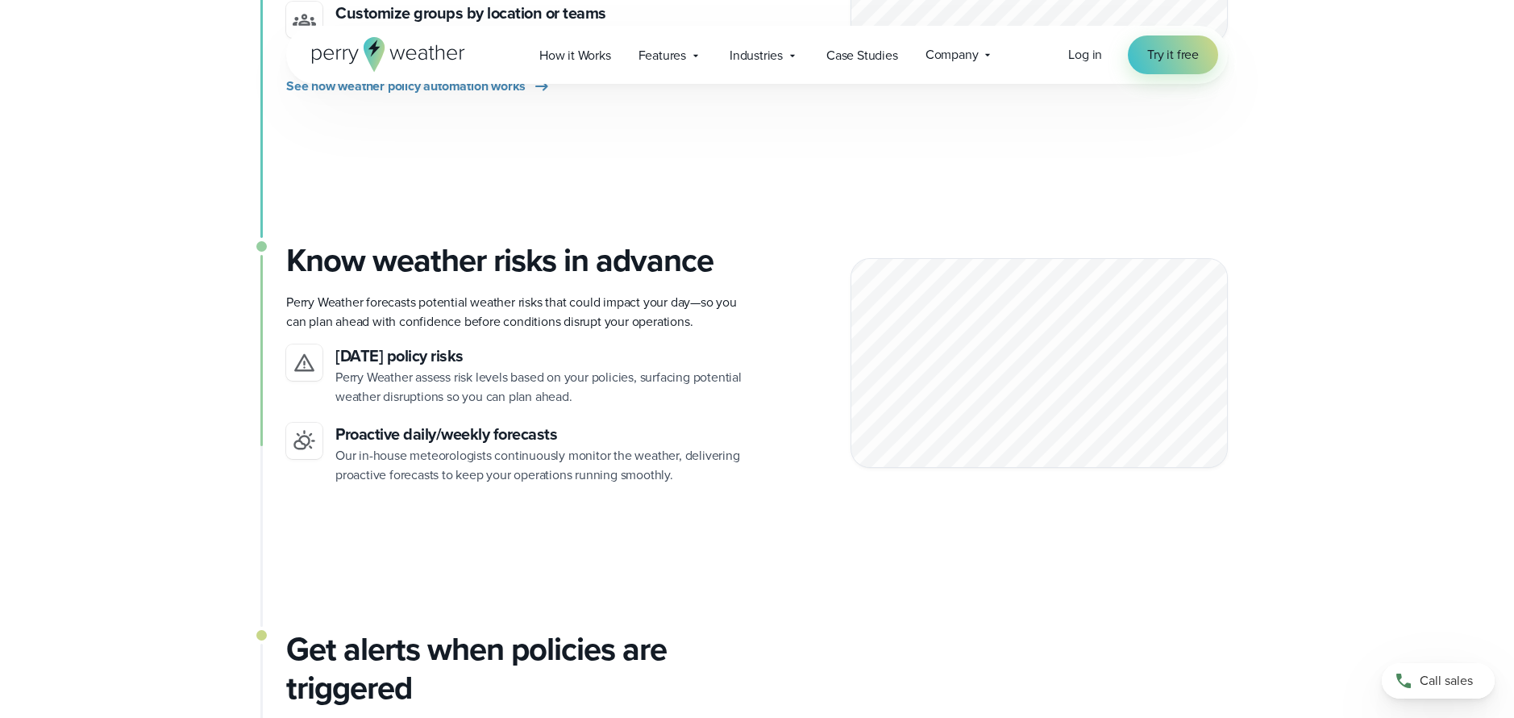
click at [723, 408] on ul "[DATE] policy risks Perry Weather assess risk levels based on your policies, su…" at bounding box center [515, 414] width 458 height 140
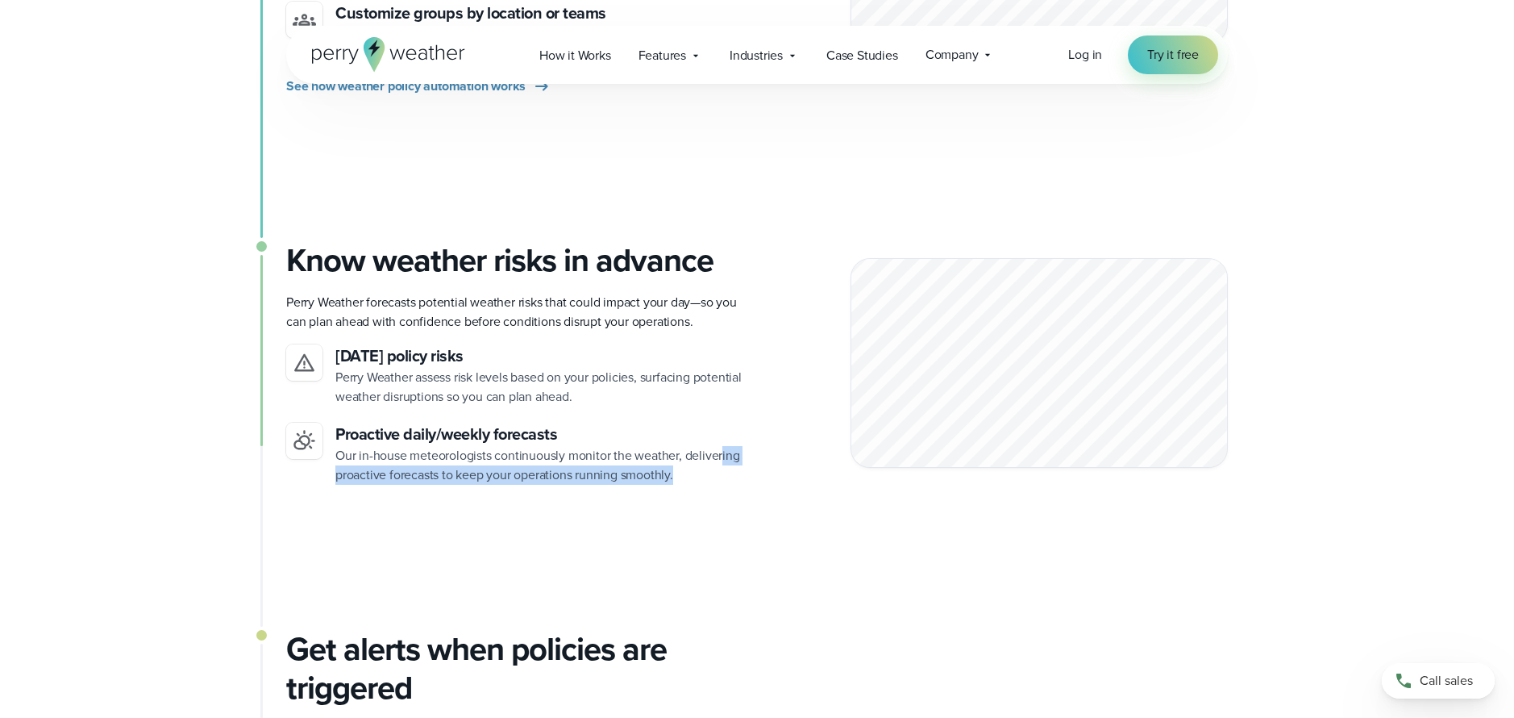
drag, startPoint x: 718, startPoint y: 487, endPoint x: 720, endPoint y: 448, distance: 39.6
click at [720, 448] on div "Know weather risks in advance Perry Weather forecasts potential weather risks t…" at bounding box center [757, 435] width 942 height 389
drag, startPoint x: 721, startPoint y: 435, endPoint x: 727, endPoint y: 492, distance: 56.7
click at [727, 492] on div "Know weather risks in advance Perry Weather forecasts potential weather risks t…" at bounding box center [757, 435] width 942 height 389
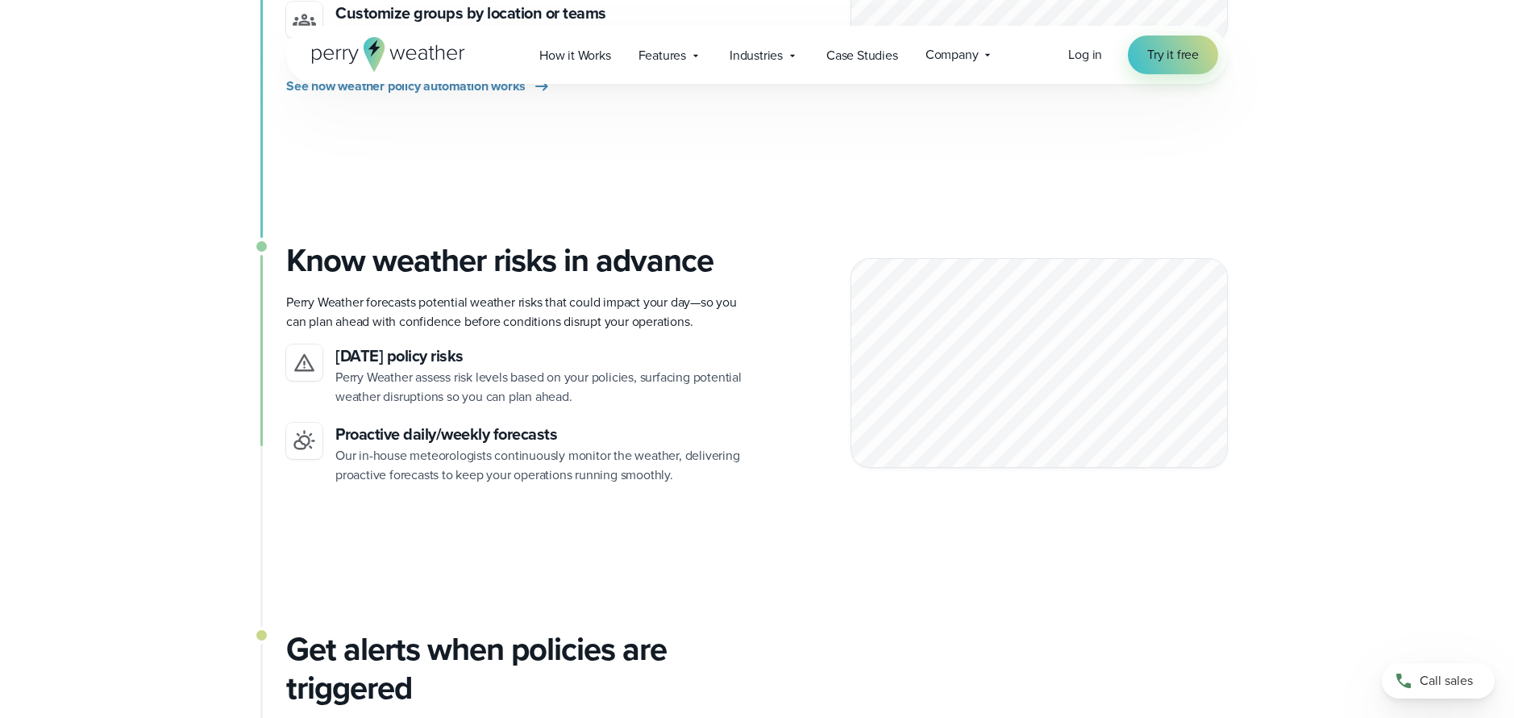
click at [973, 400] on div at bounding box center [1039, 363] width 377 height 210
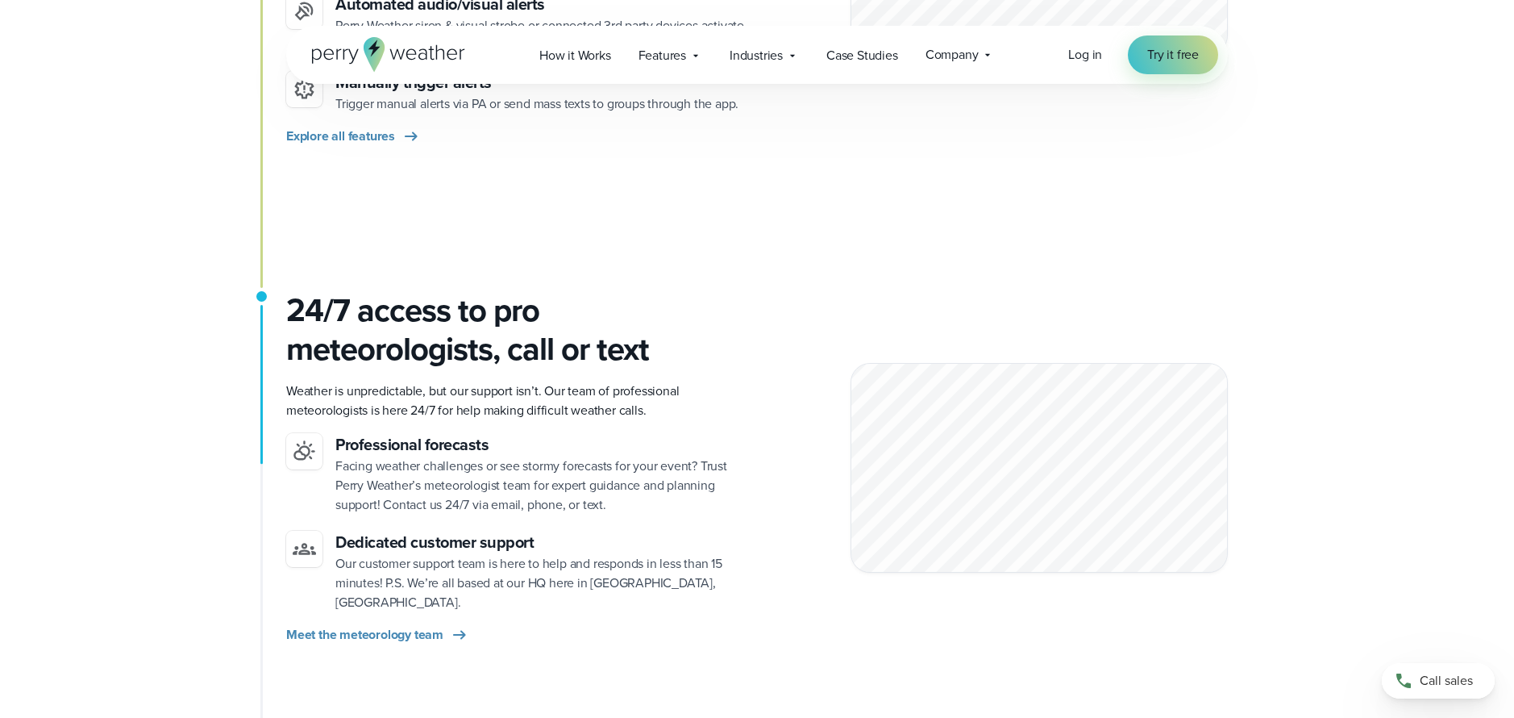
scroll to position [2148, 0]
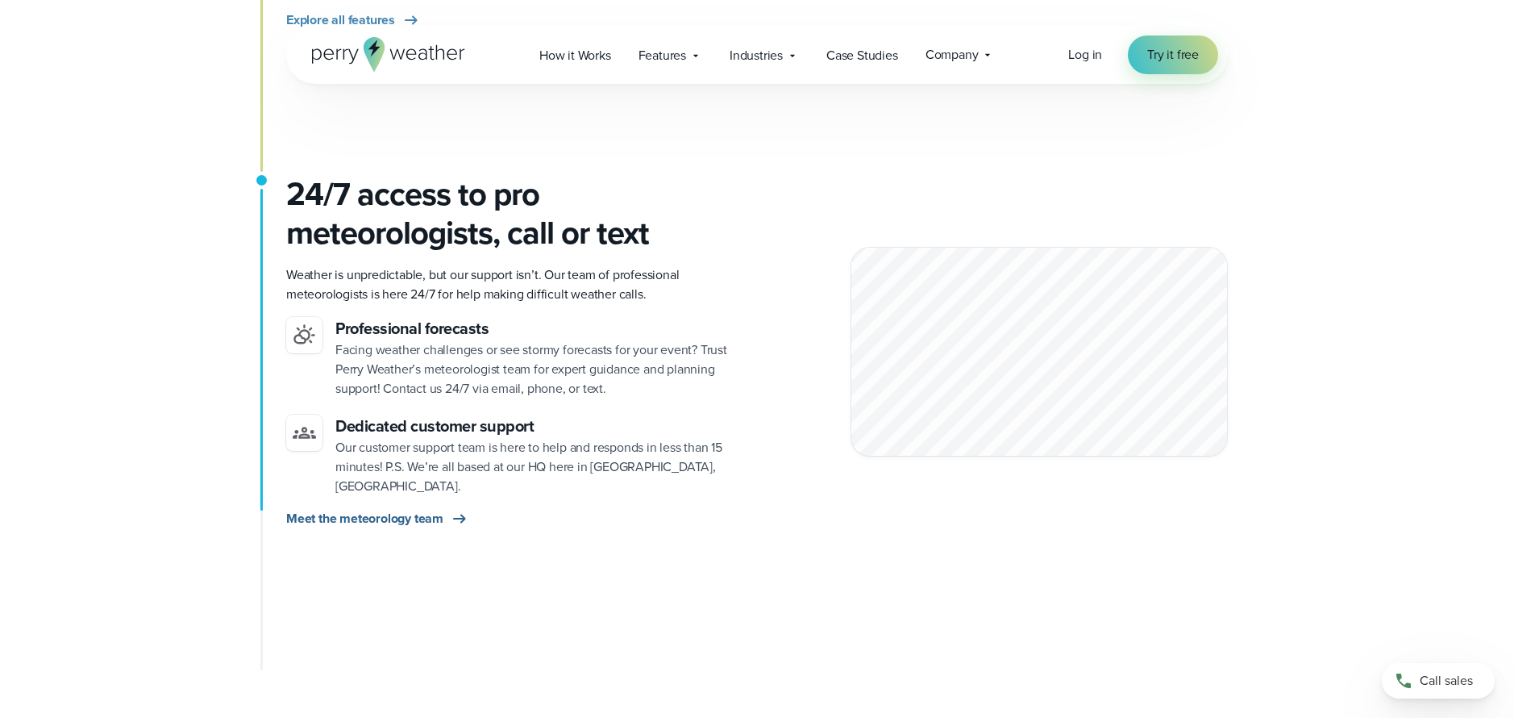
click at [428, 509] on span "Meet the meteorology team" at bounding box center [364, 518] width 157 height 19
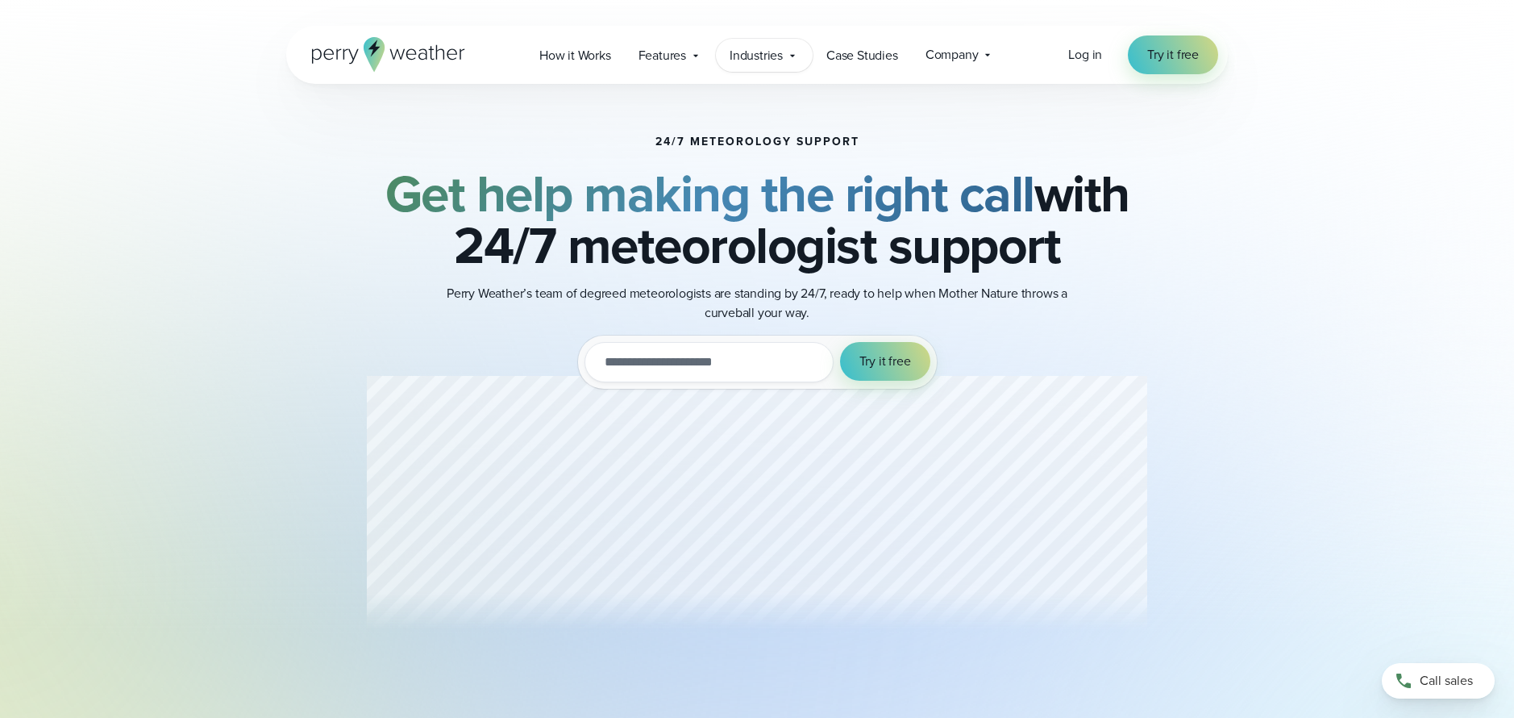
click at [785, 63] on div "Industries Featured Case Study How PGA of America is Prioritizing Golfer Safety…" at bounding box center [764, 55] width 97 height 33
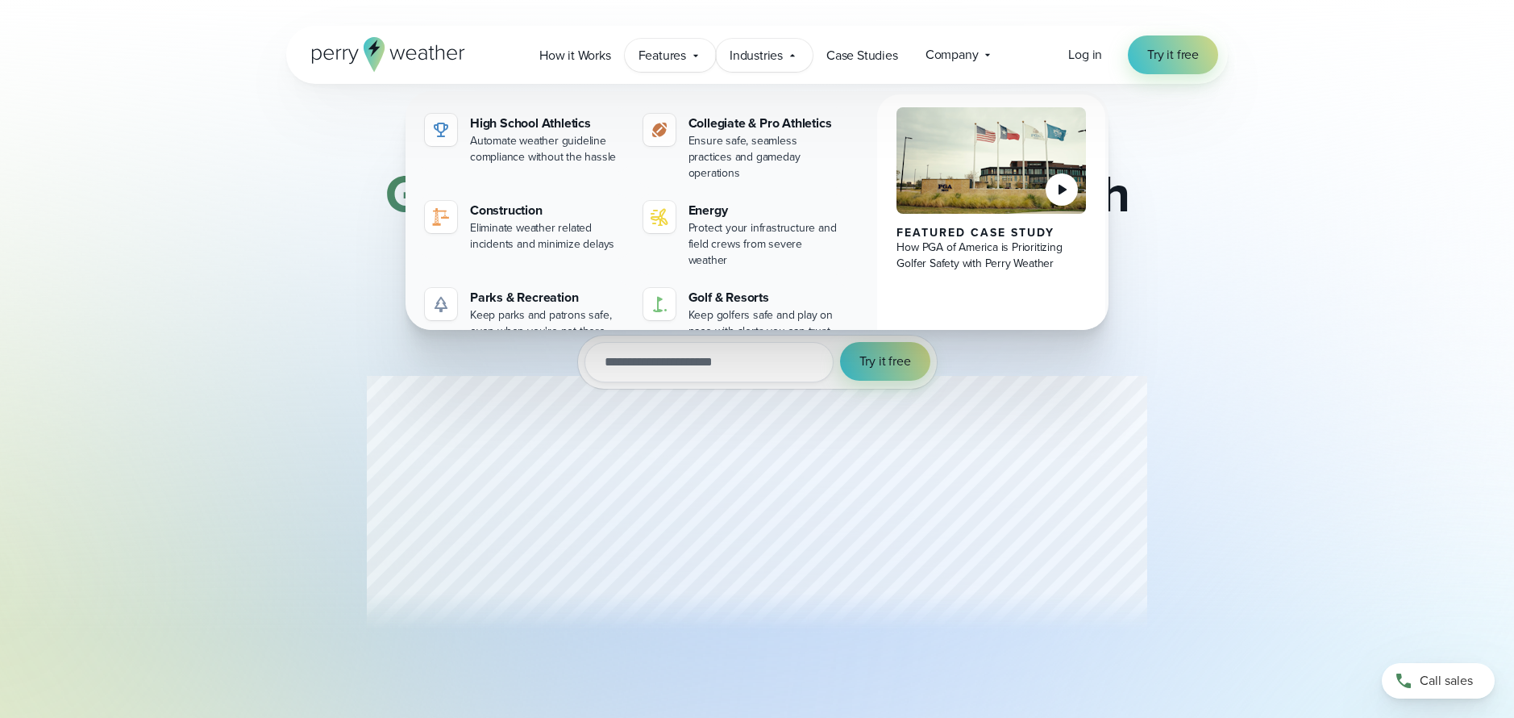
click at [695, 55] on icon at bounding box center [696, 55] width 5 height 2
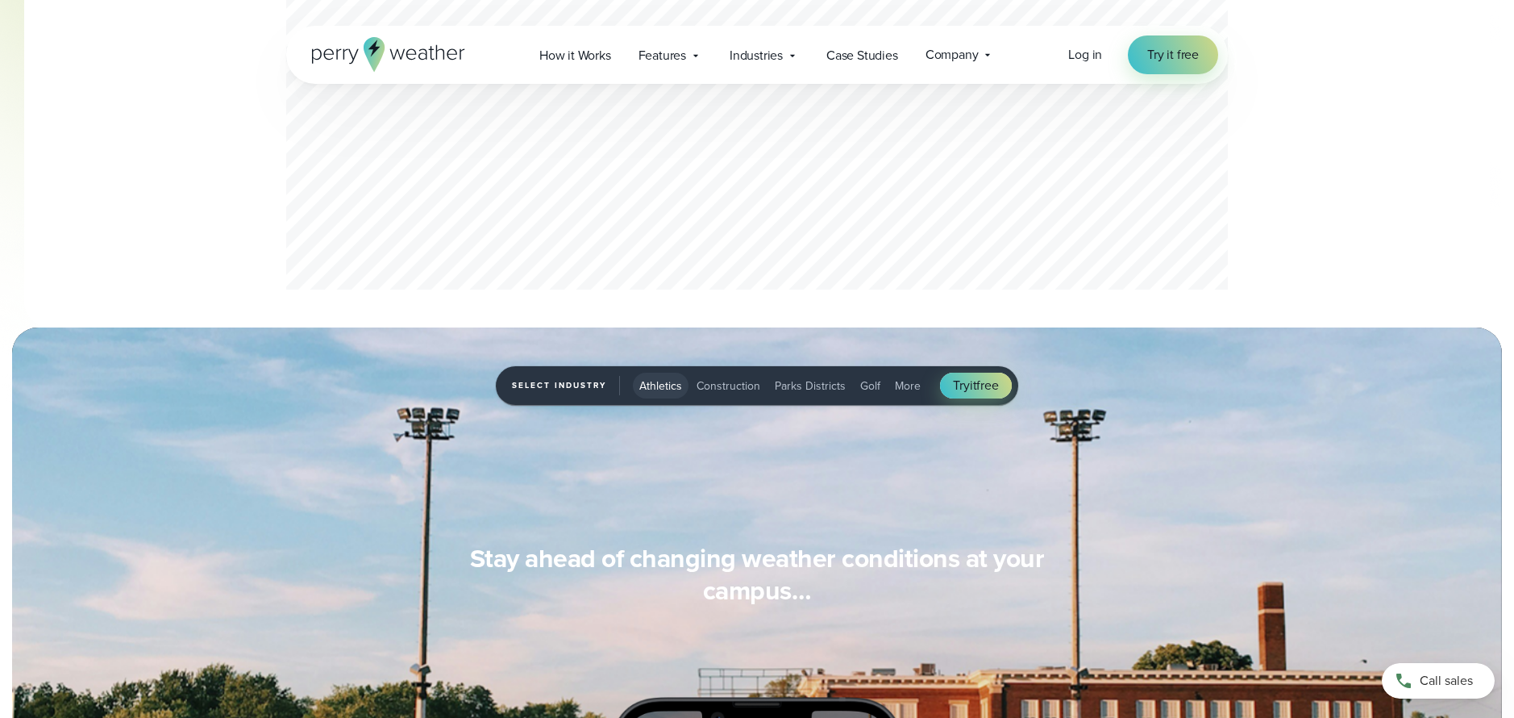
scroll to position [1356, 0]
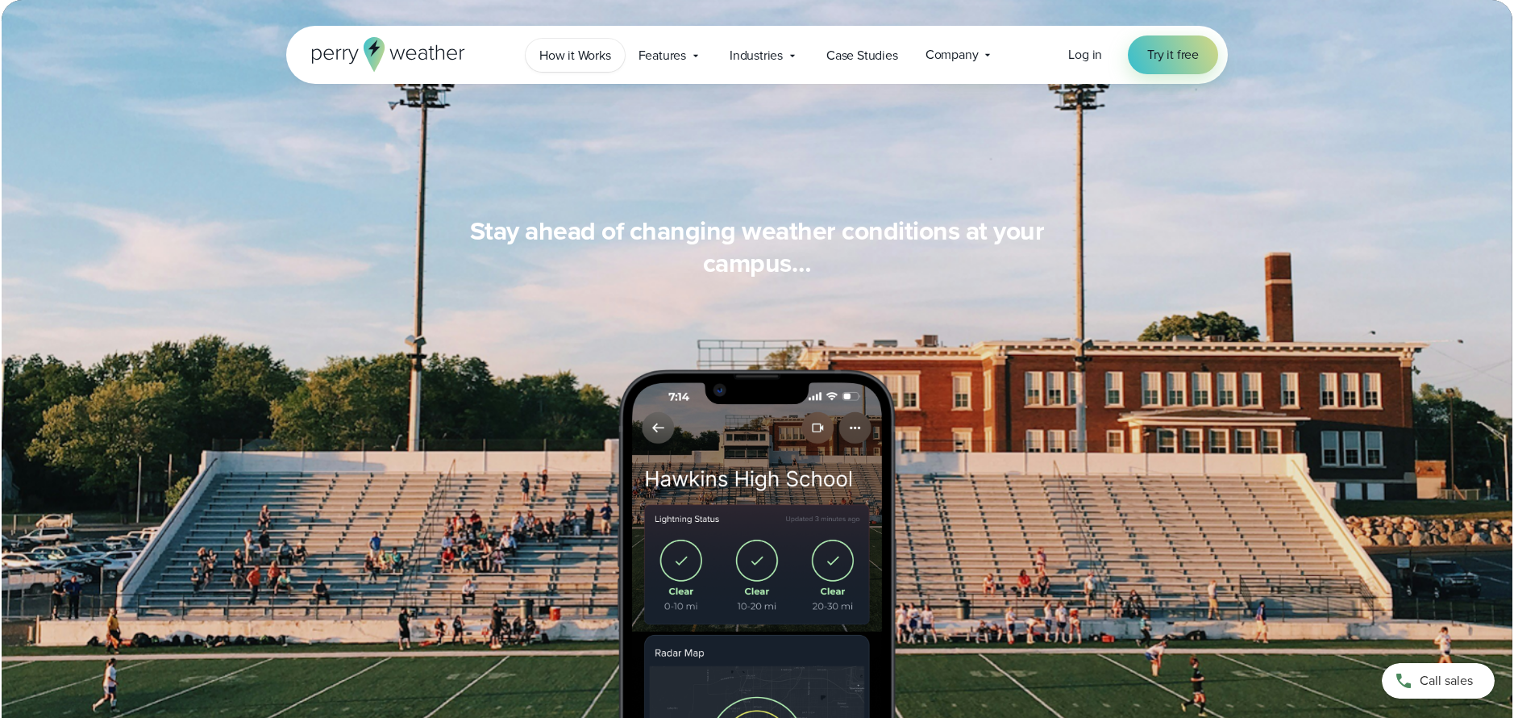
click at [593, 65] on link "How it Works" at bounding box center [575, 55] width 99 height 33
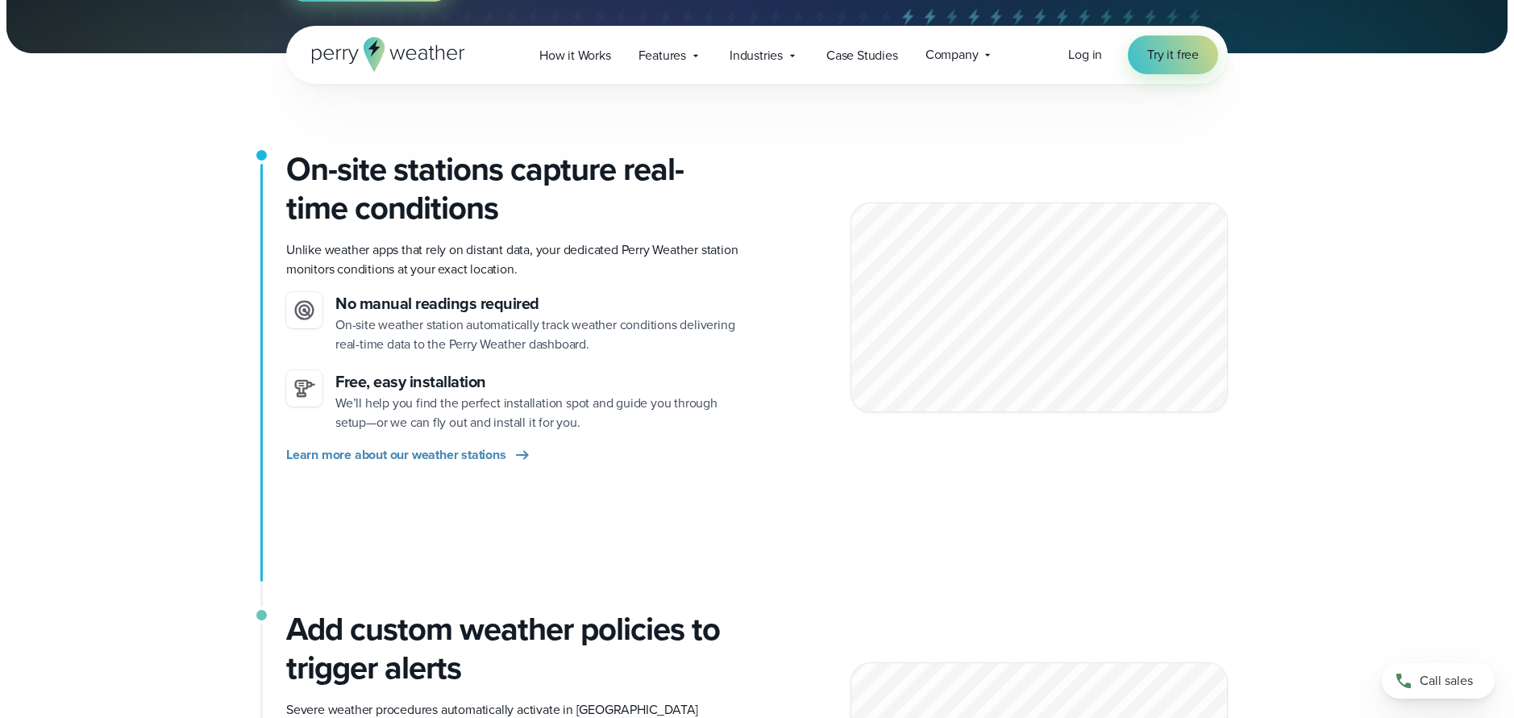
scroll to position [469, 0]
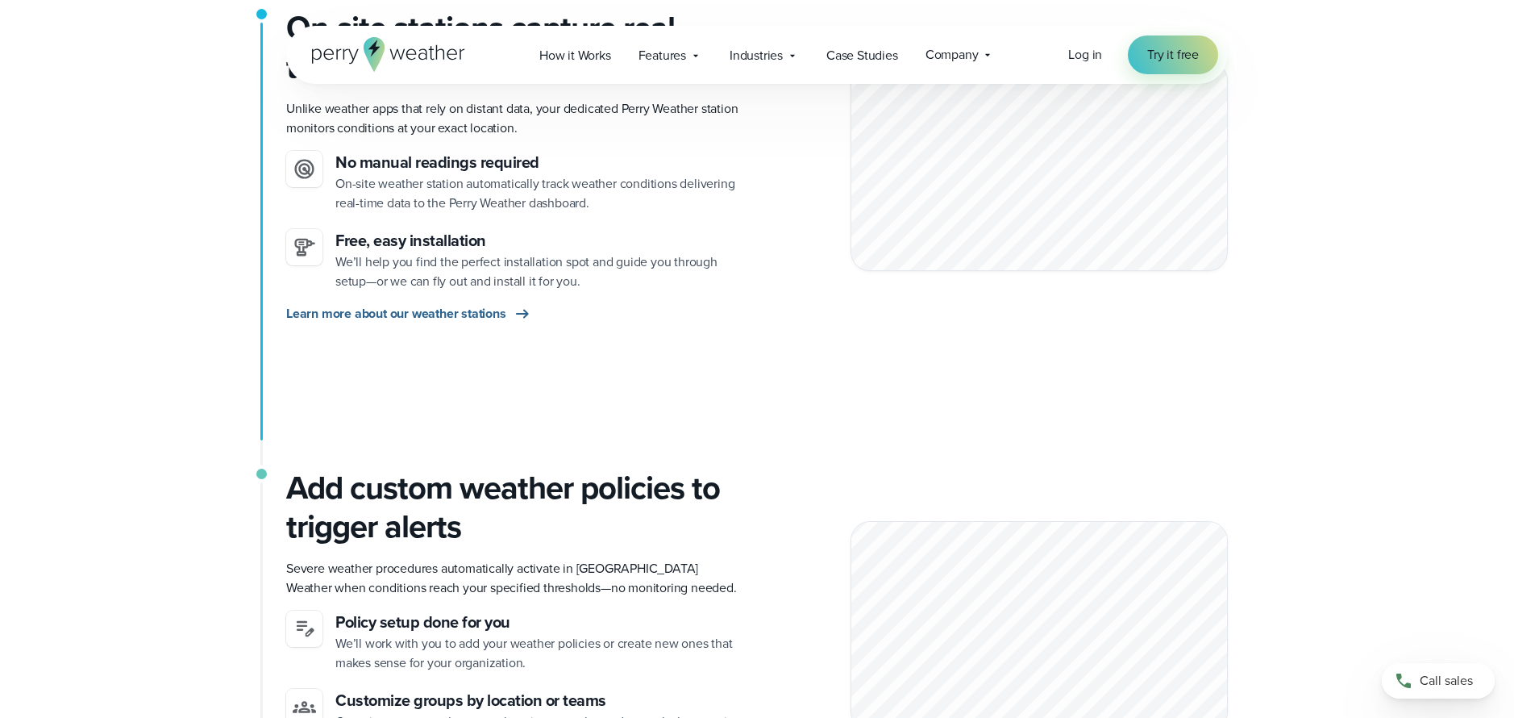
click at [468, 311] on span "Learn more about our weather stations" at bounding box center [396, 313] width 220 height 19
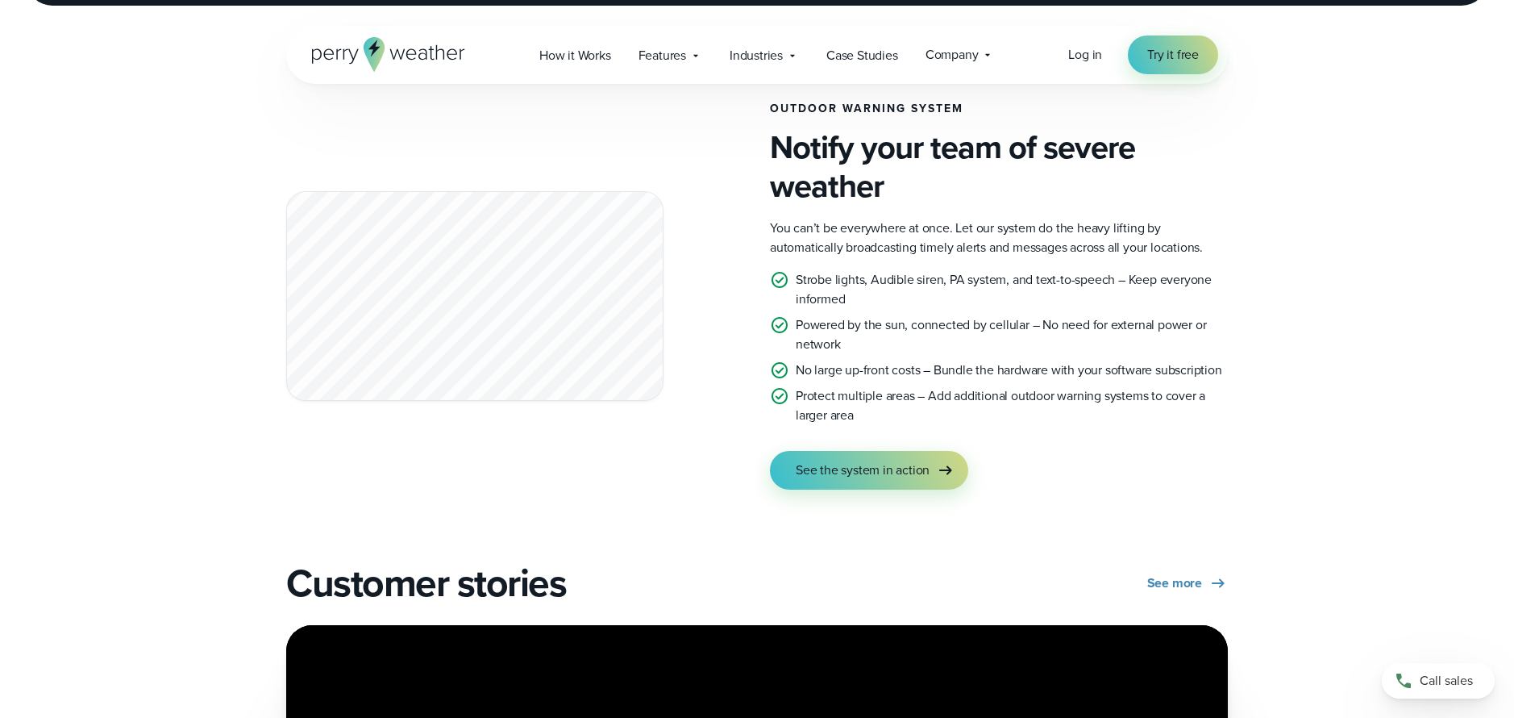
scroll to position [2833, 0]
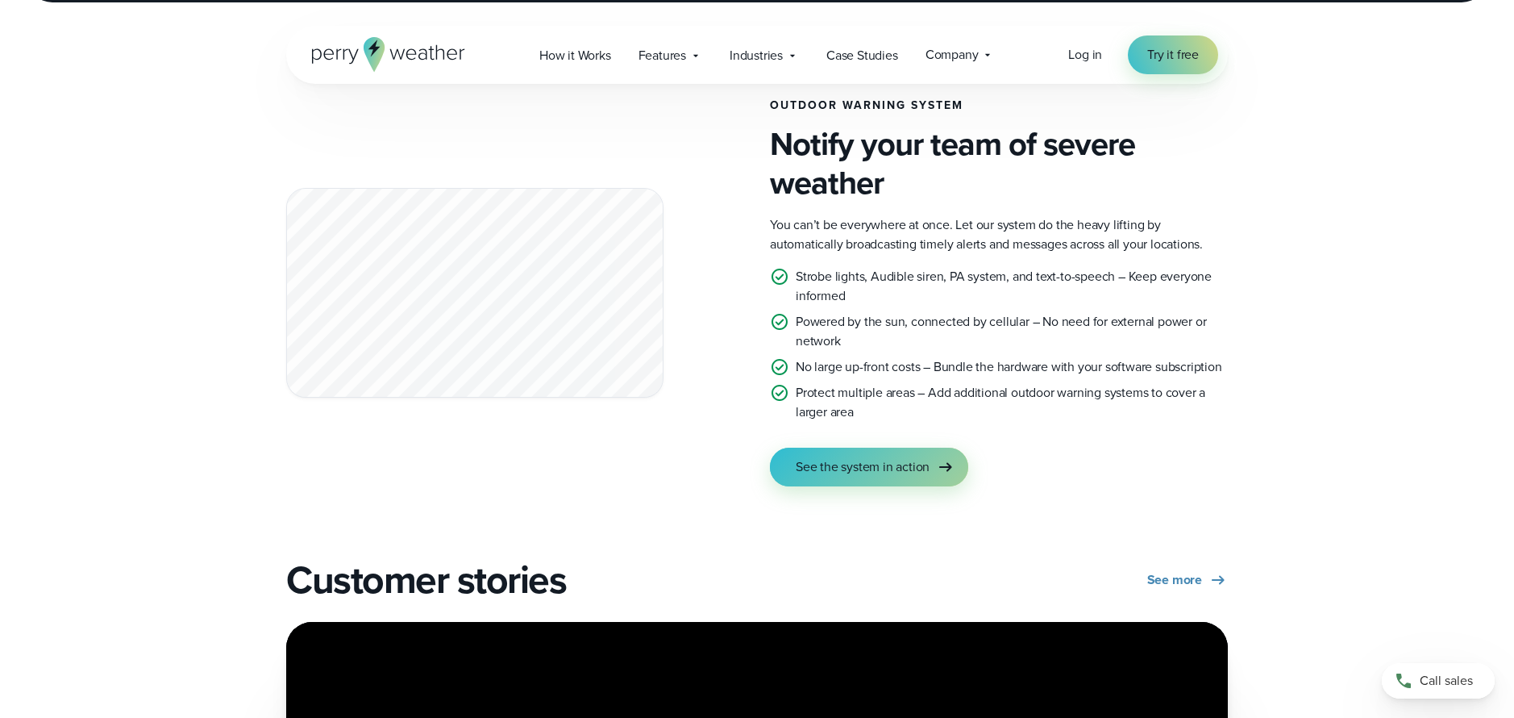
click at [879, 469] on span "See the system in action" at bounding box center [863, 466] width 134 height 19
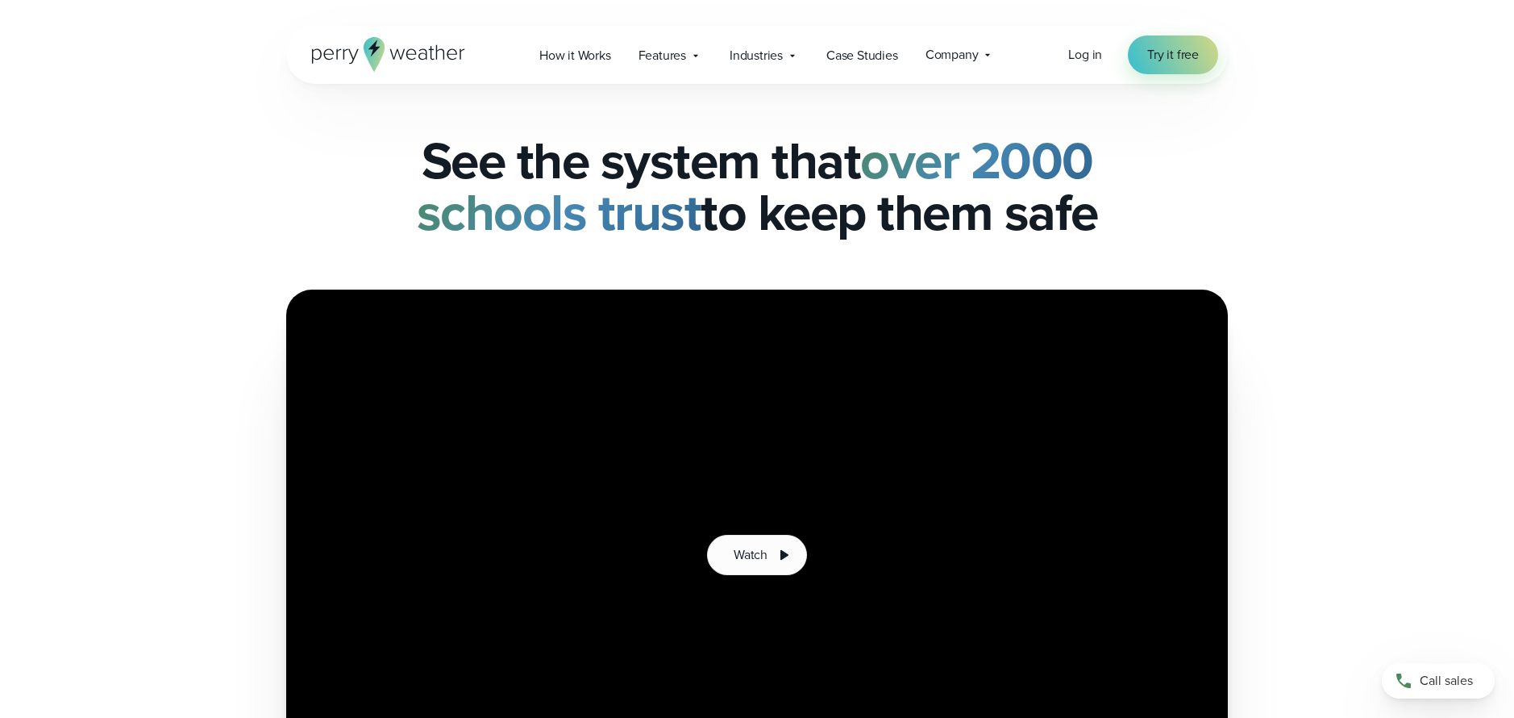
scroll to position [94, 0]
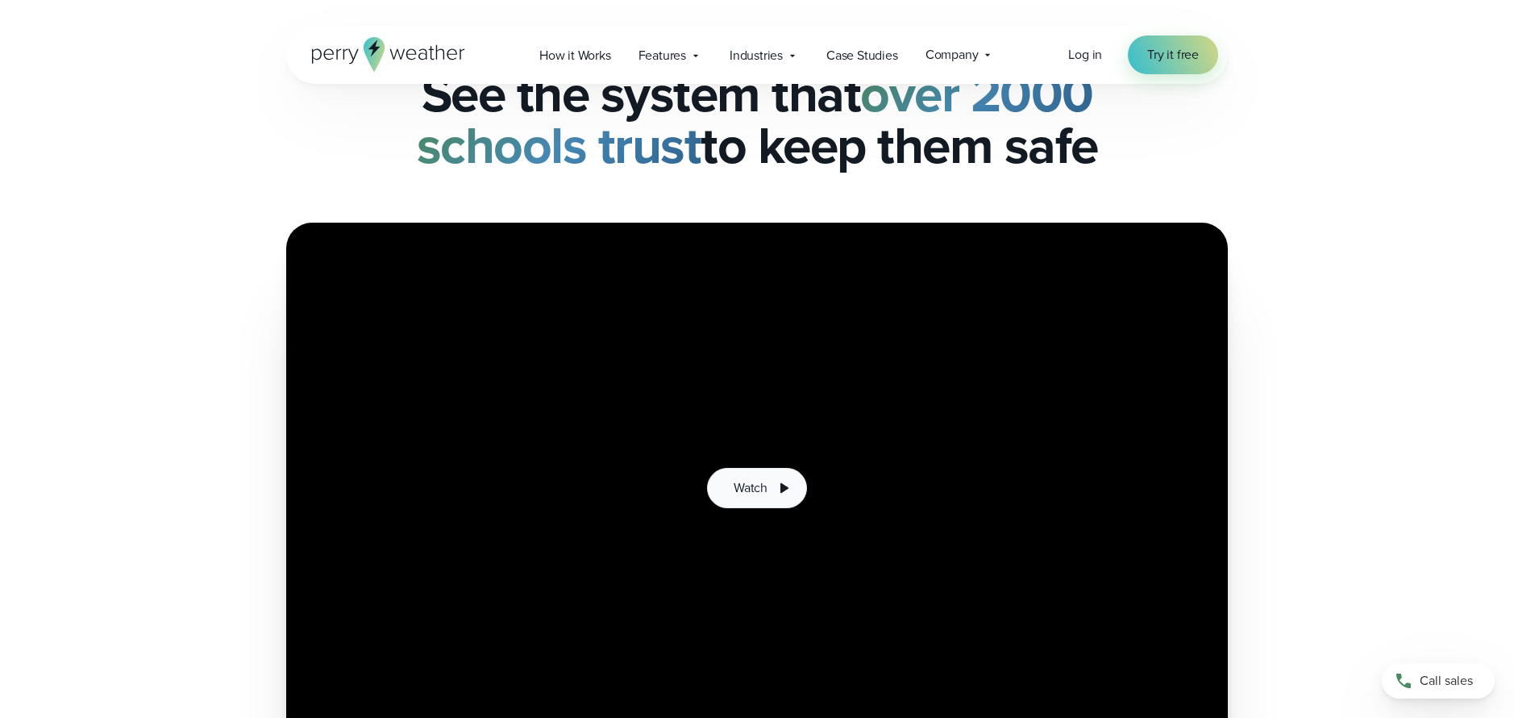
click at [766, 498] on button "Watch" at bounding box center [757, 488] width 100 height 40
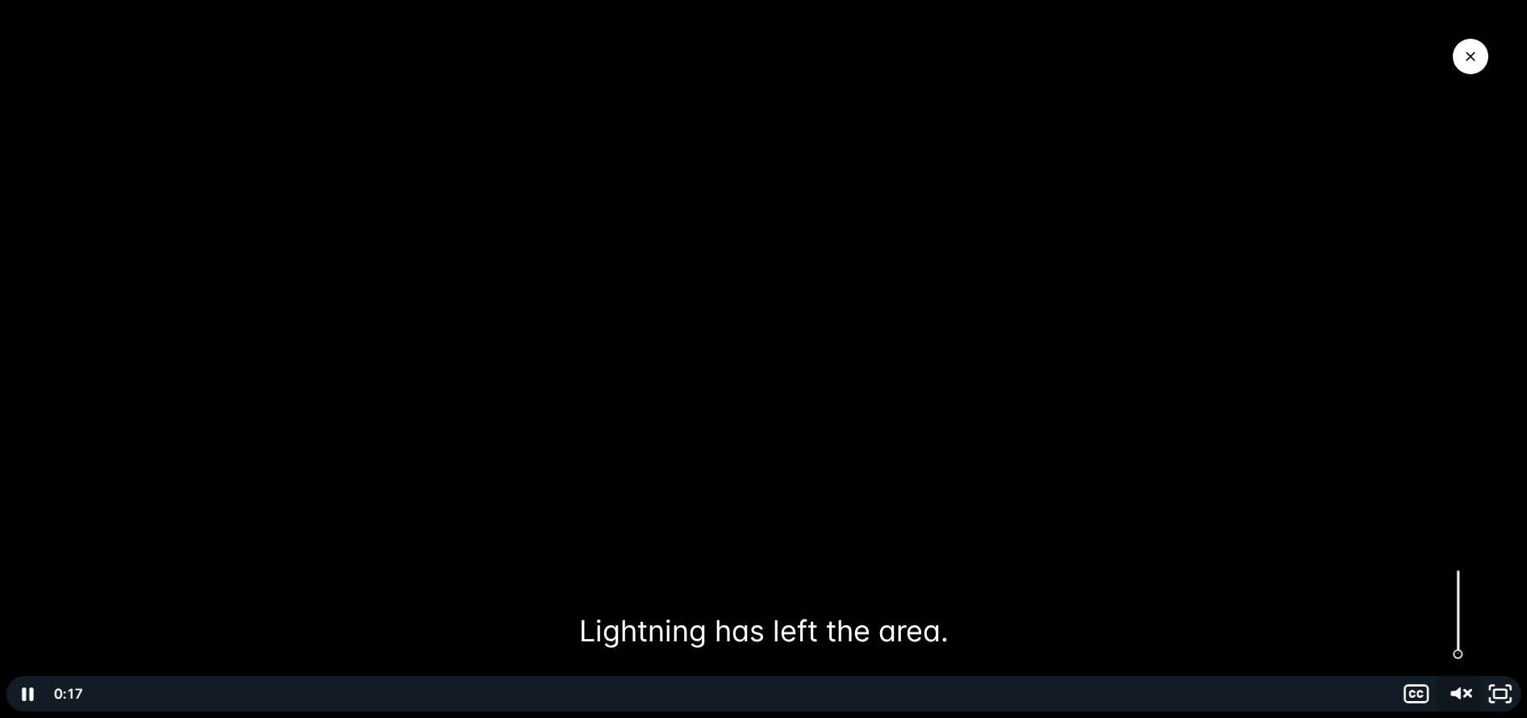
click at [1459, 689] on icon "Unmute" at bounding box center [1455, 693] width 10 height 12
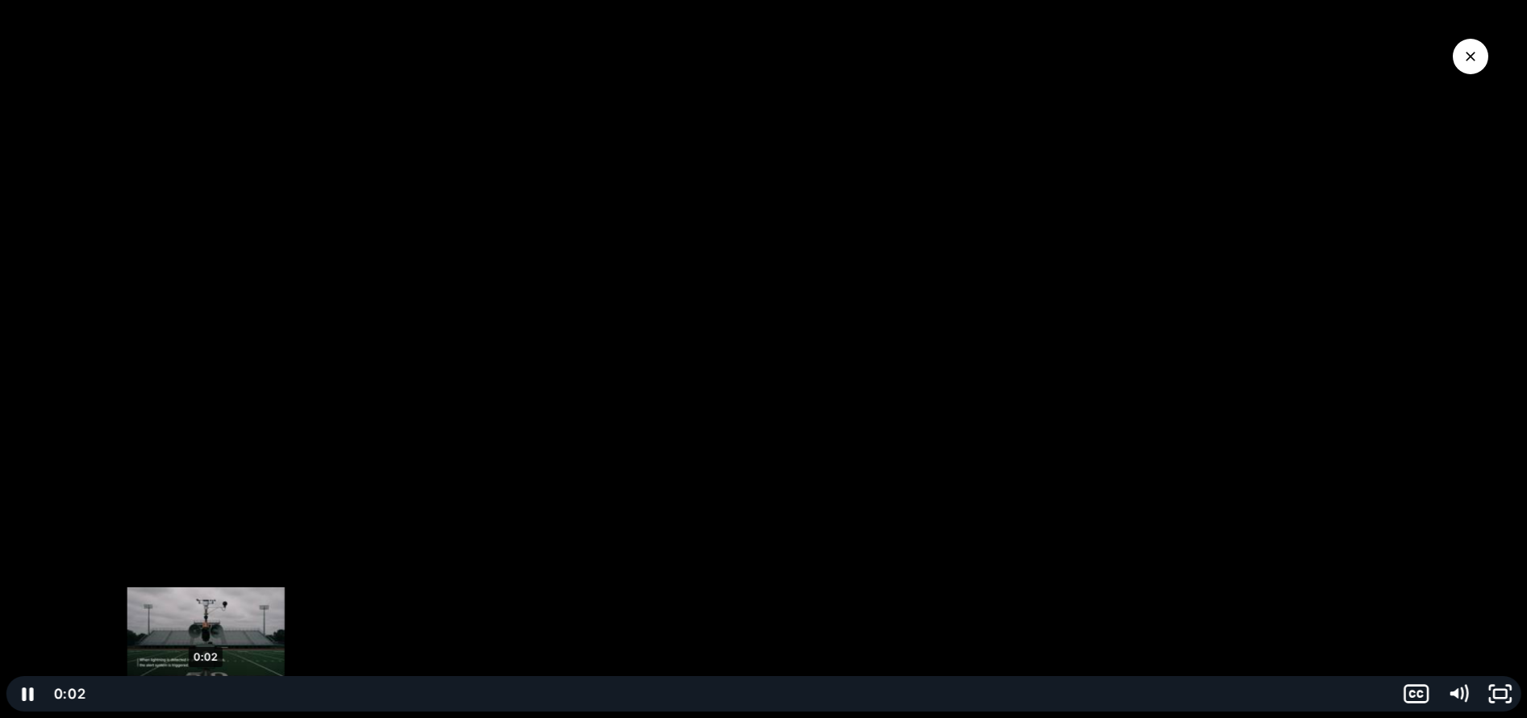
click at [226, 694] on div "0:02" at bounding box center [741, 693] width 1286 height 35
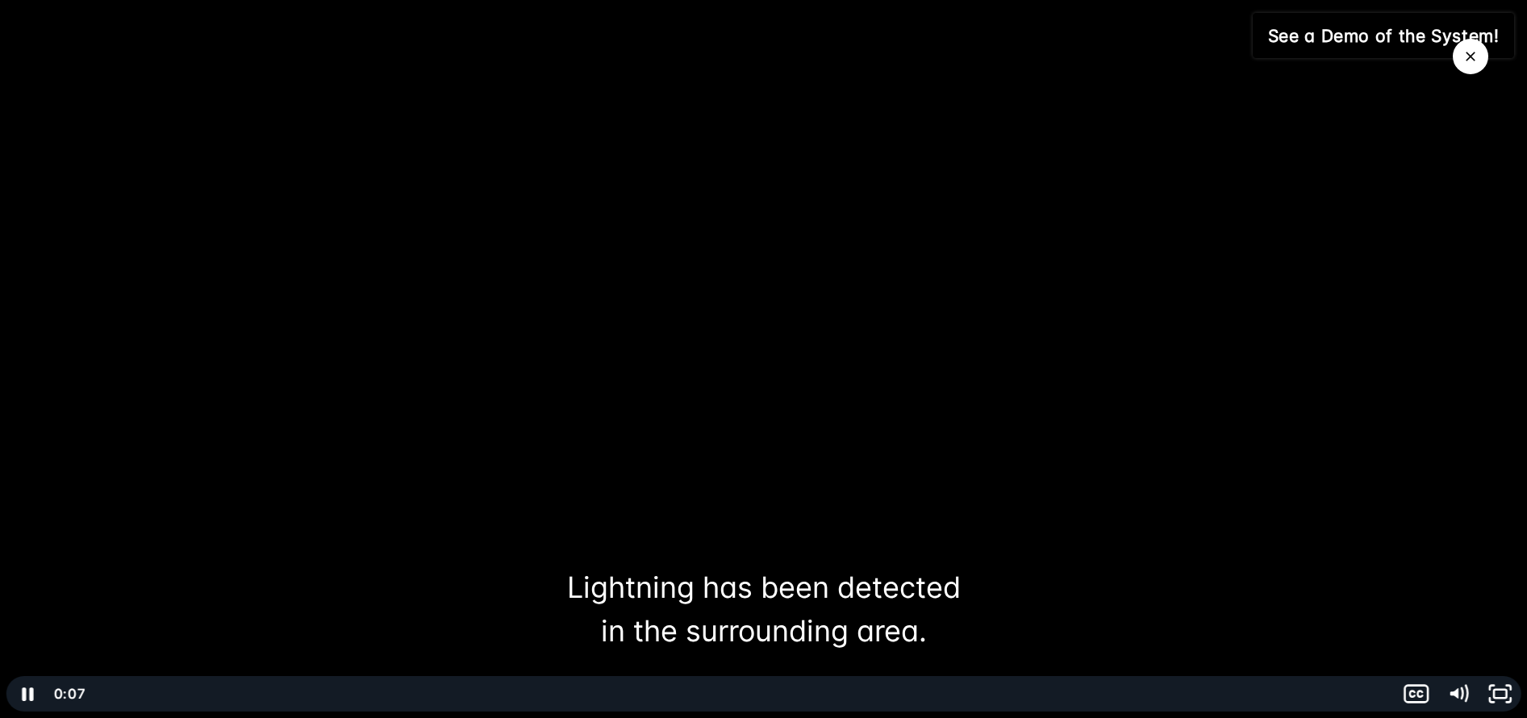
click at [1310, 29] on link "See a Demo of the System!" at bounding box center [1382, 36] width 261 height 46
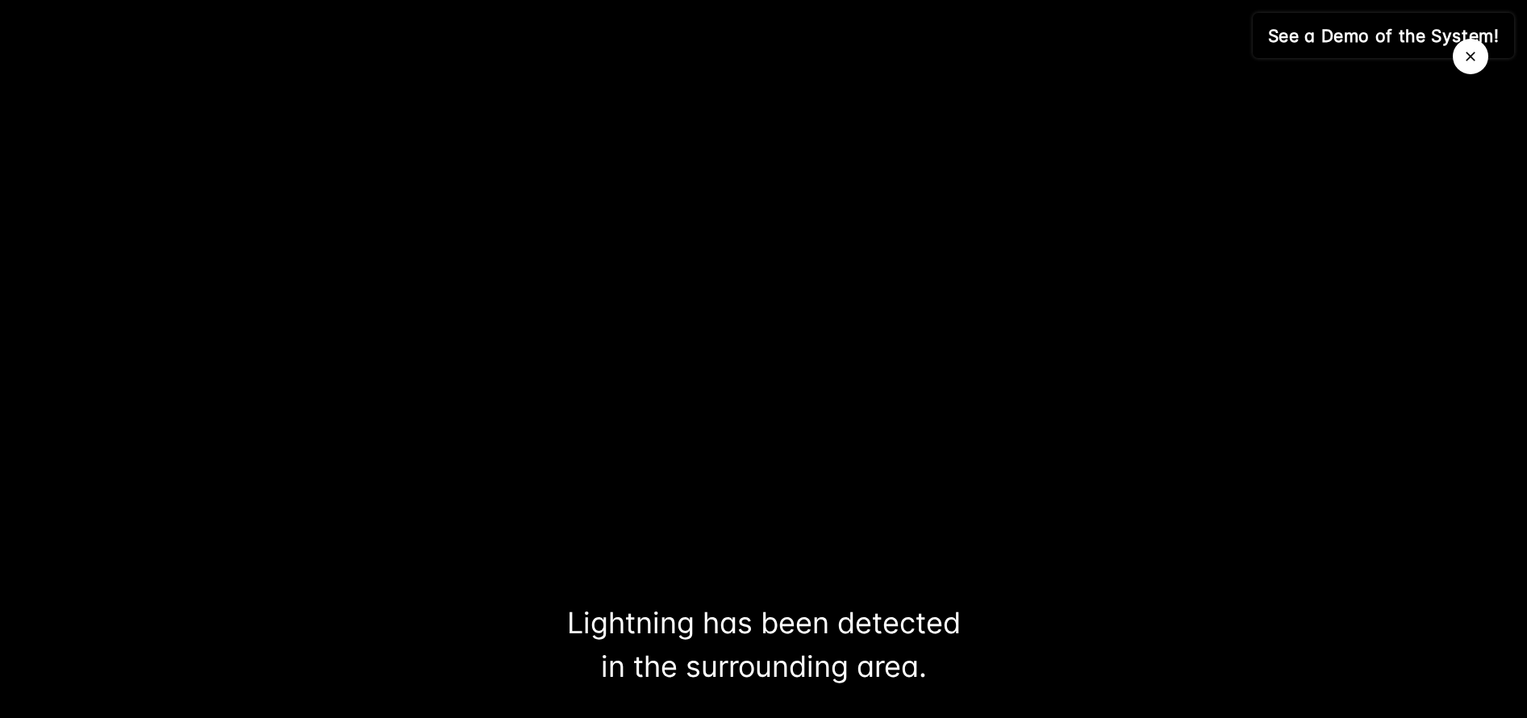
click at [1471, 56] on icon "Close Video" at bounding box center [1470, 57] width 10 height 10
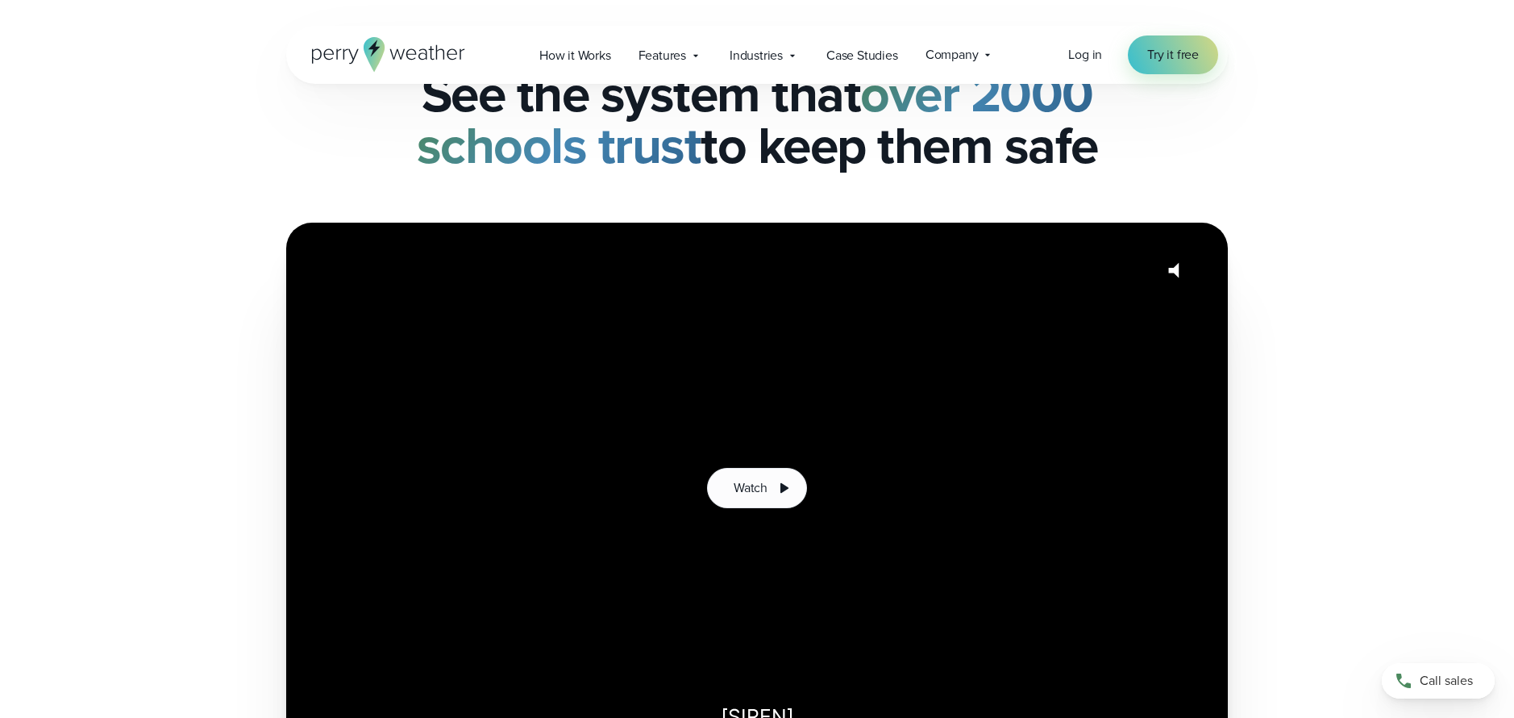
click at [752, 56] on span "Industries" at bounding box center [756, 55] width 53 height 19
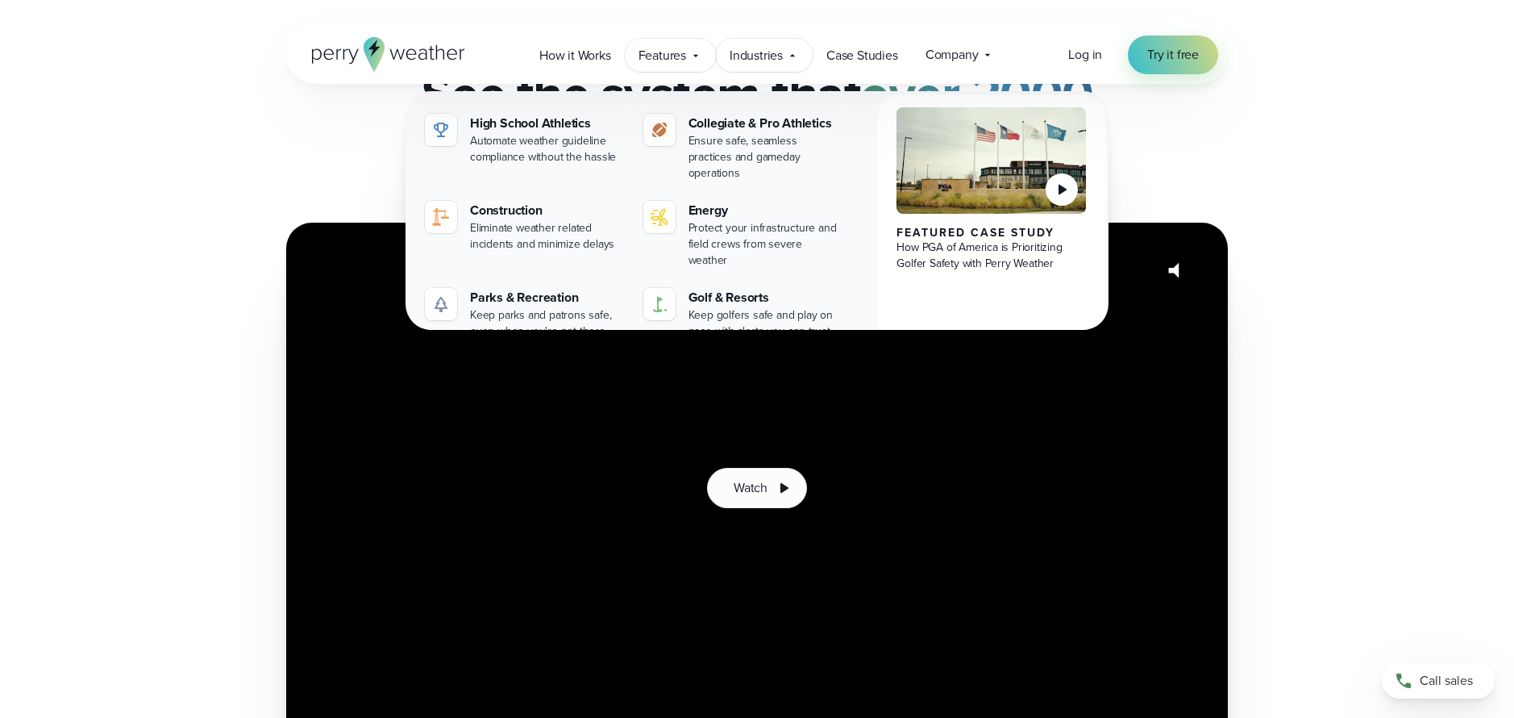
click at [669, 58] on span "Features" at bounding box center [663, 55] width 48 height 19
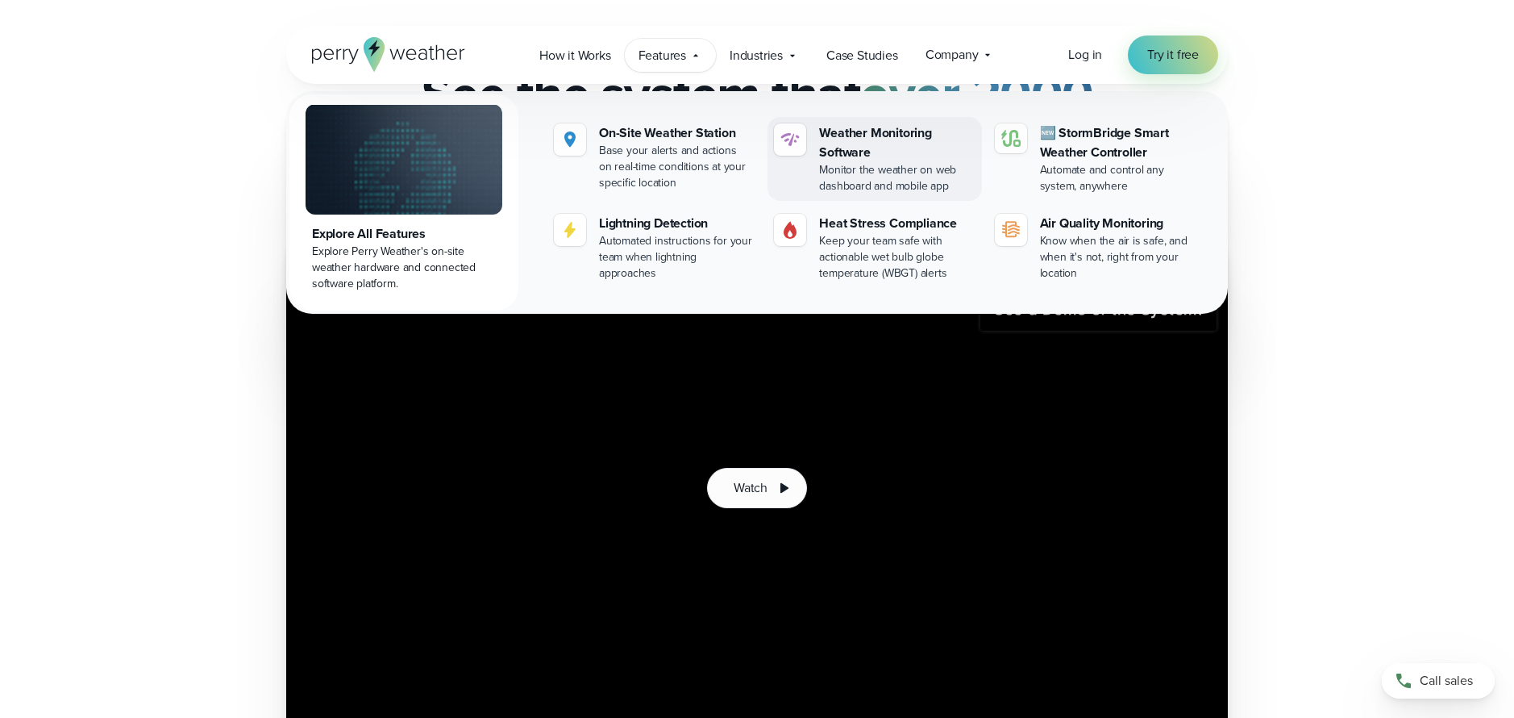
click at [856, 148] on div "Weather Monitoring Software" at bounding box center [897, 142] width 156 height 39
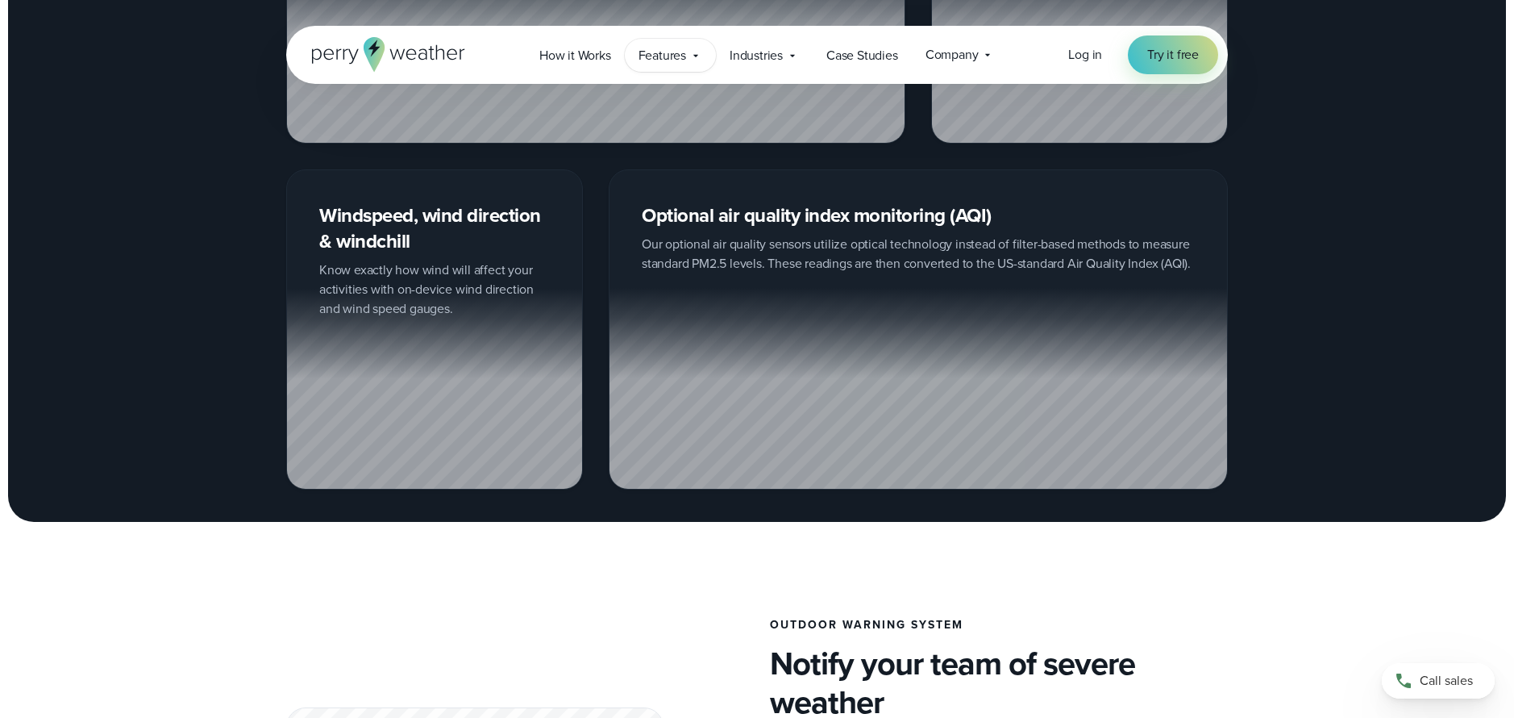
scroll to position [1818, 0]
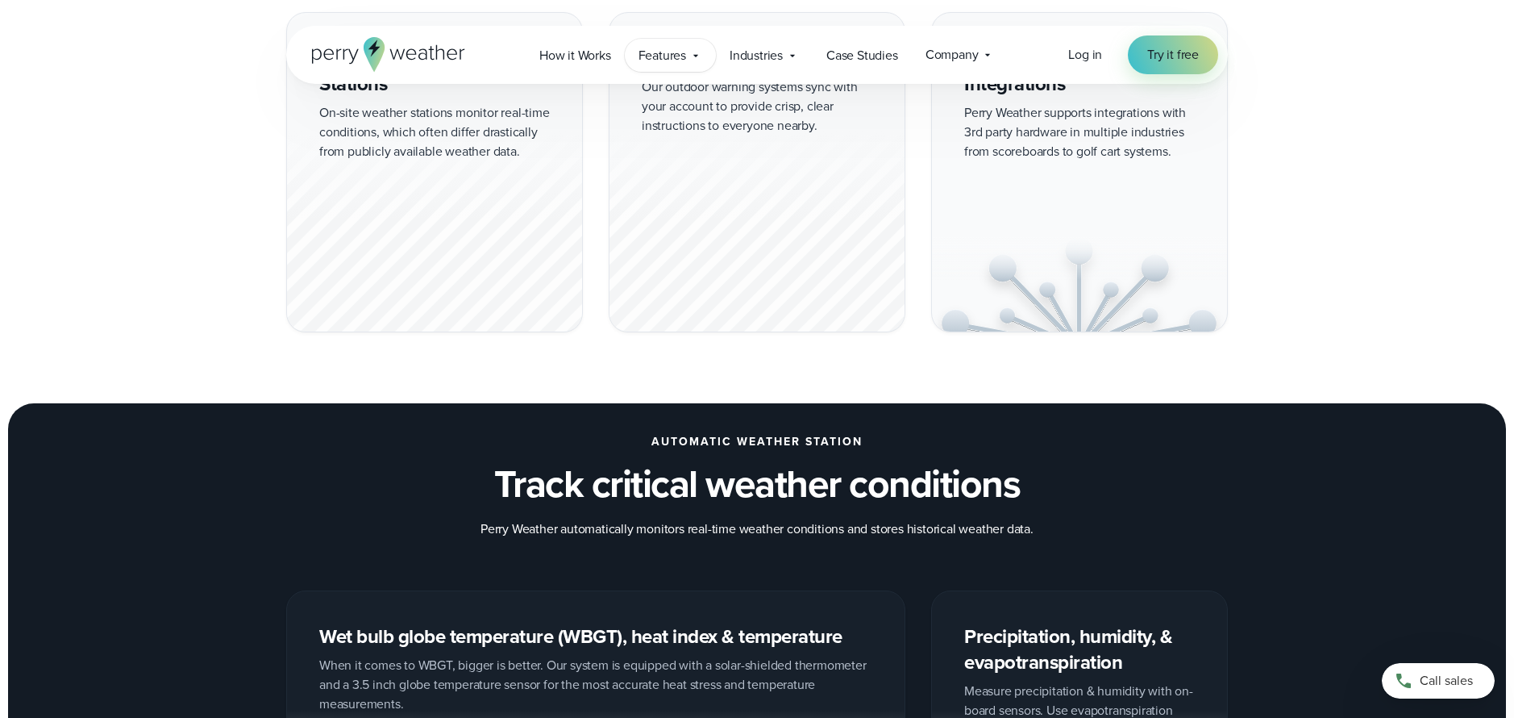
click at [677, 59] on span "Features" at bounding box center [663, 55] width 48 height 19
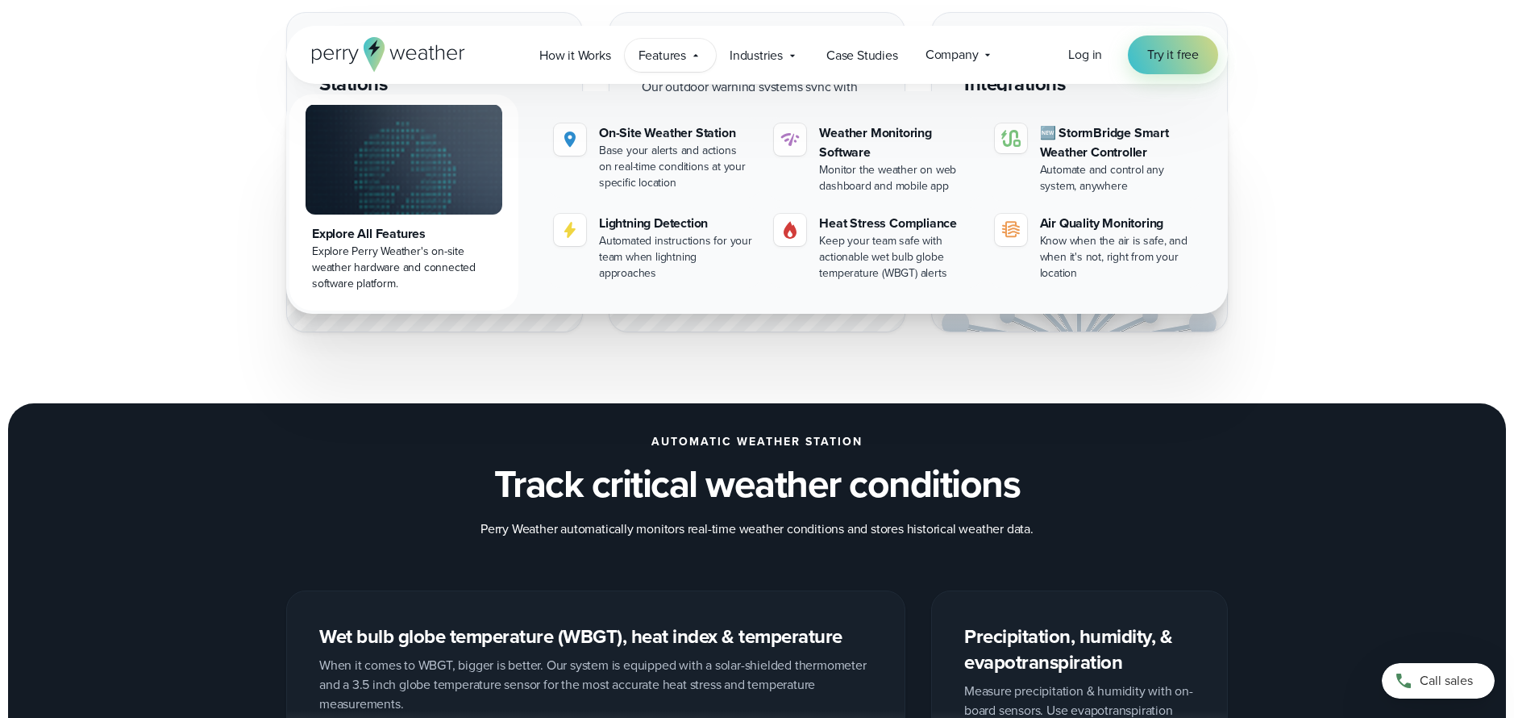
scroll to position [1452, 0]
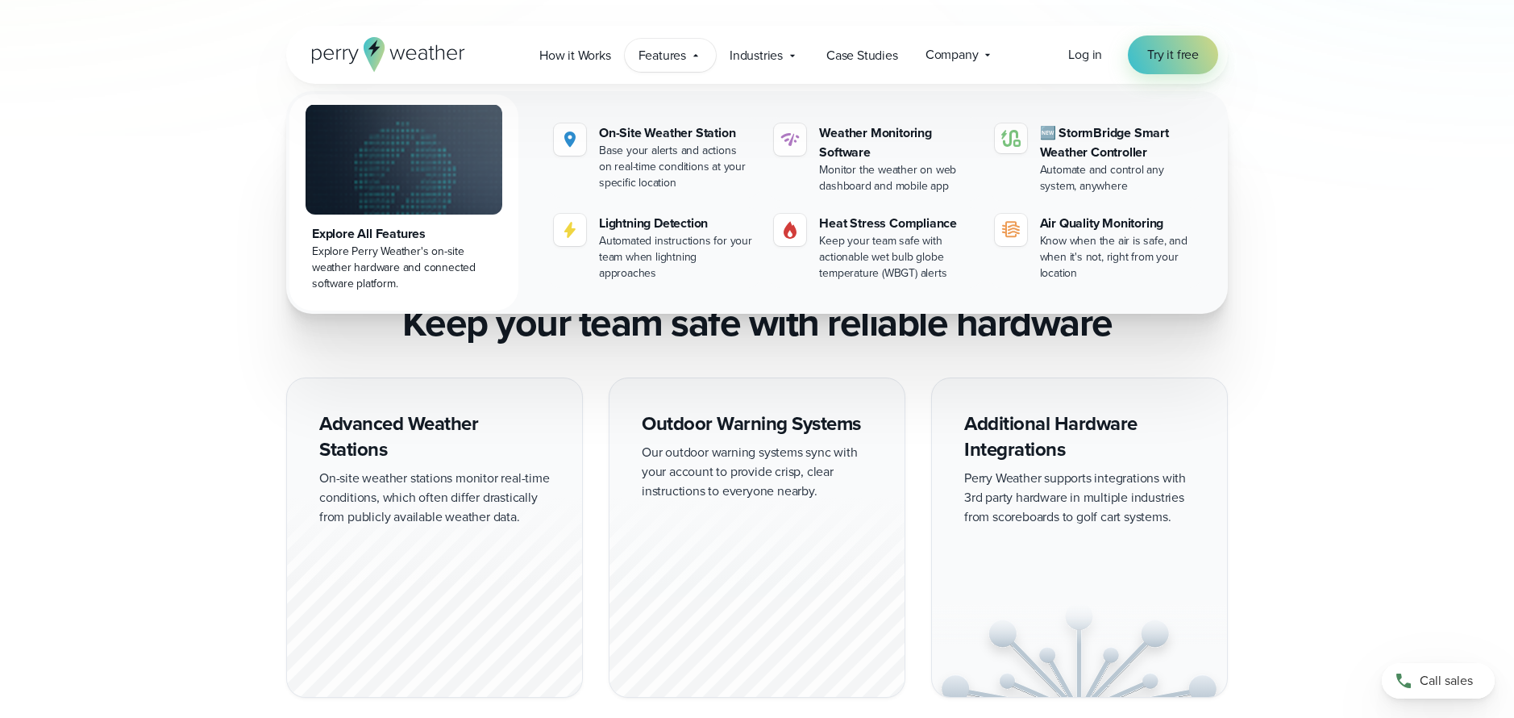
click at [372, 238] on div "Explore All Features" at bounding box center [404, 233] width 184 height 19
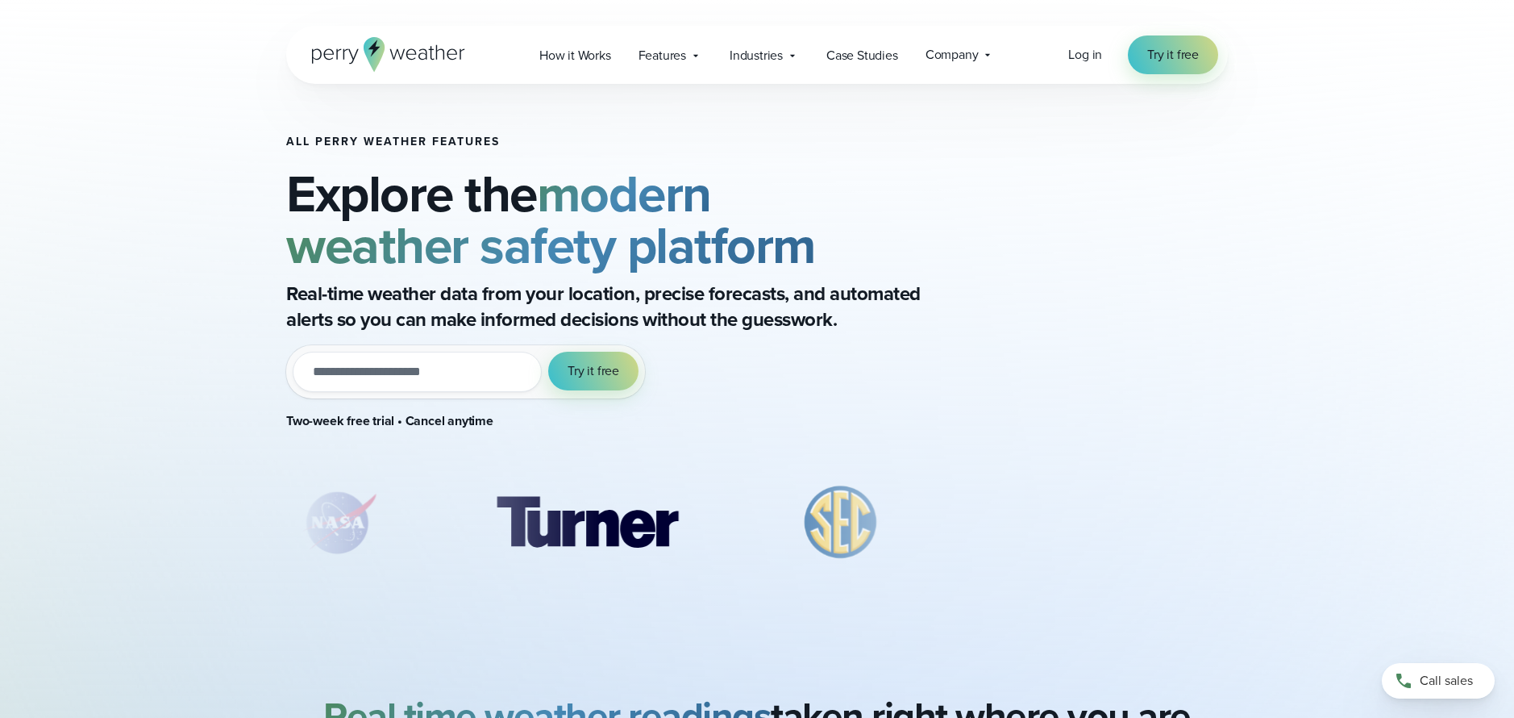
scroll to position [603, 0]
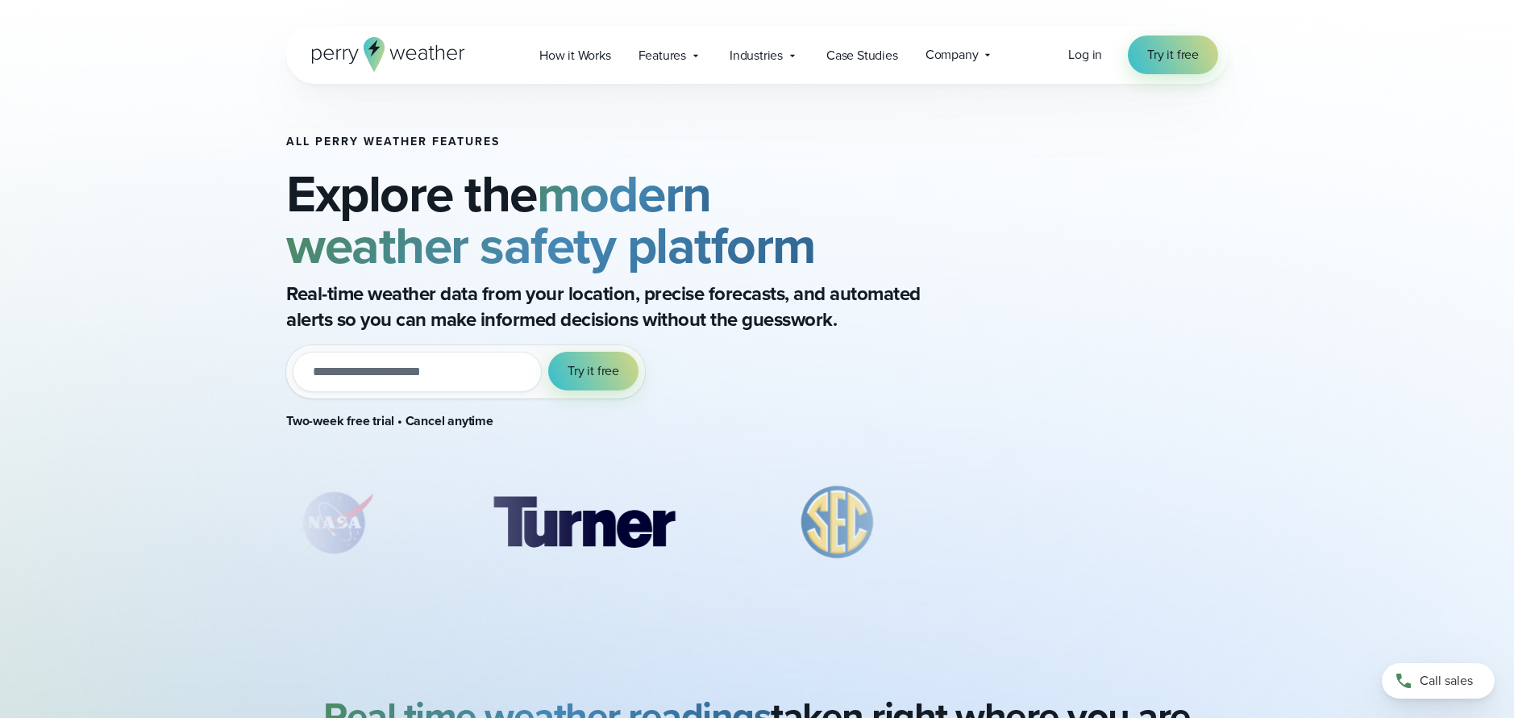
click at [456, 381] on input "email" at bounding box center [417, 372] width 249 height 40
click at [690, 60] on icon at bounding box center [695, 55] width 13 height 13
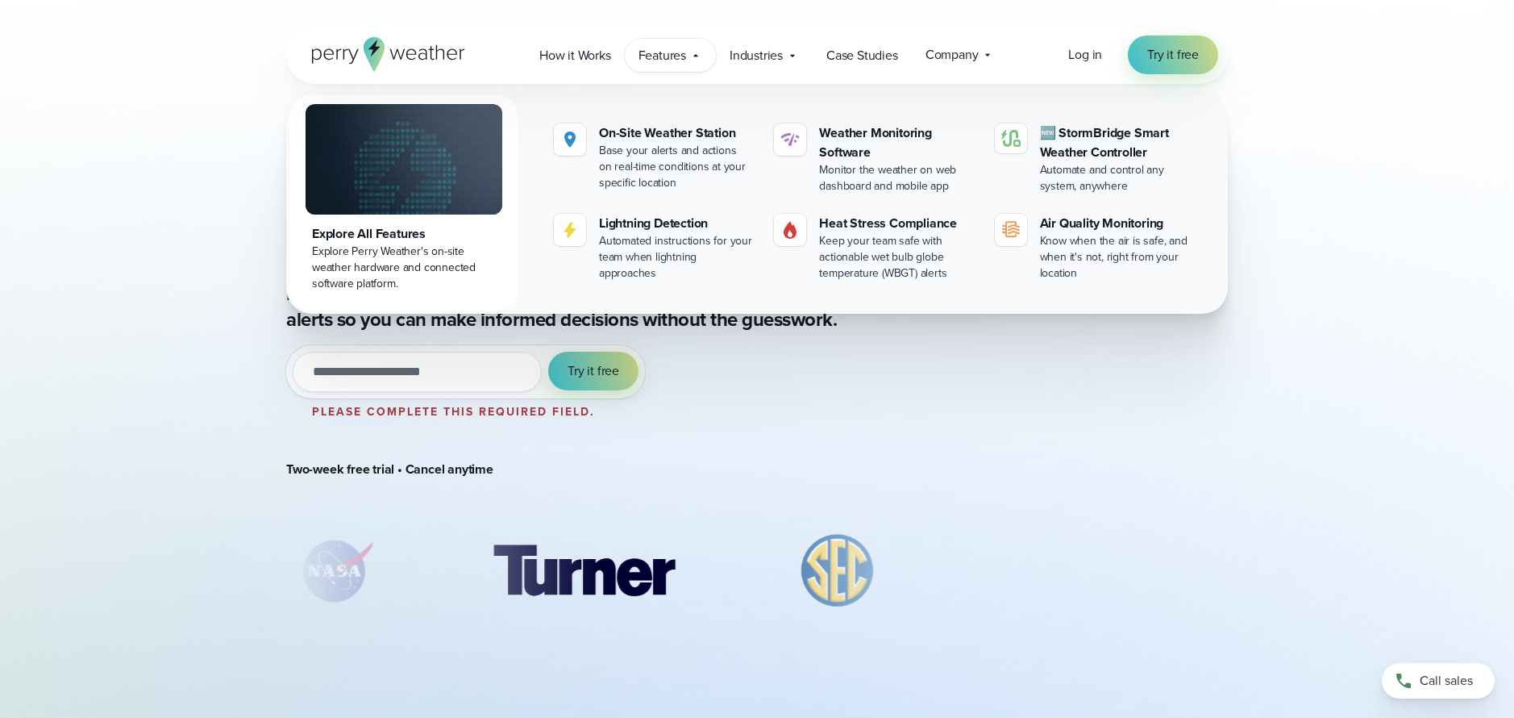
click at [682, 60] on span "Features" at bounding box center [663, 55] width 48 height 19
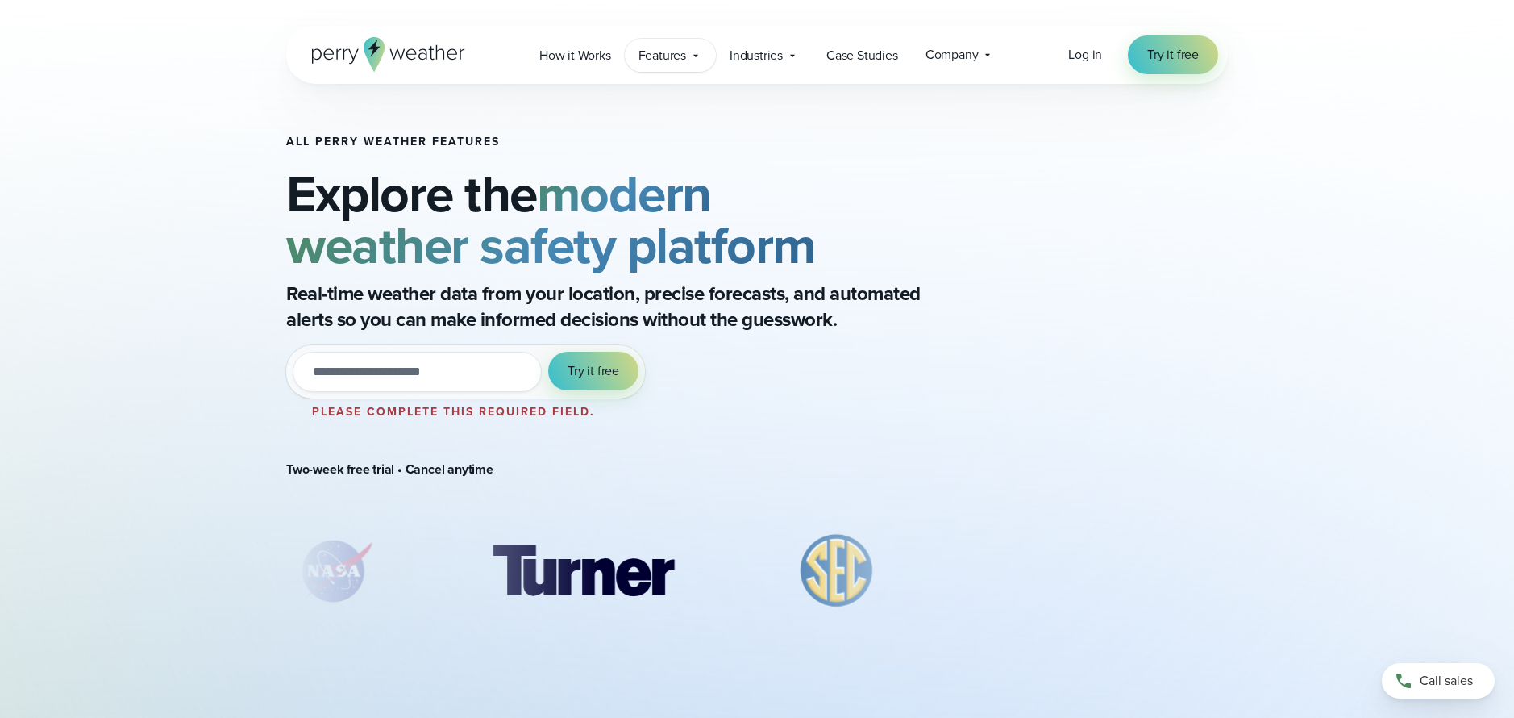
click at [699, 49] on icon at bounding box center [695, 55] width 13 height 13
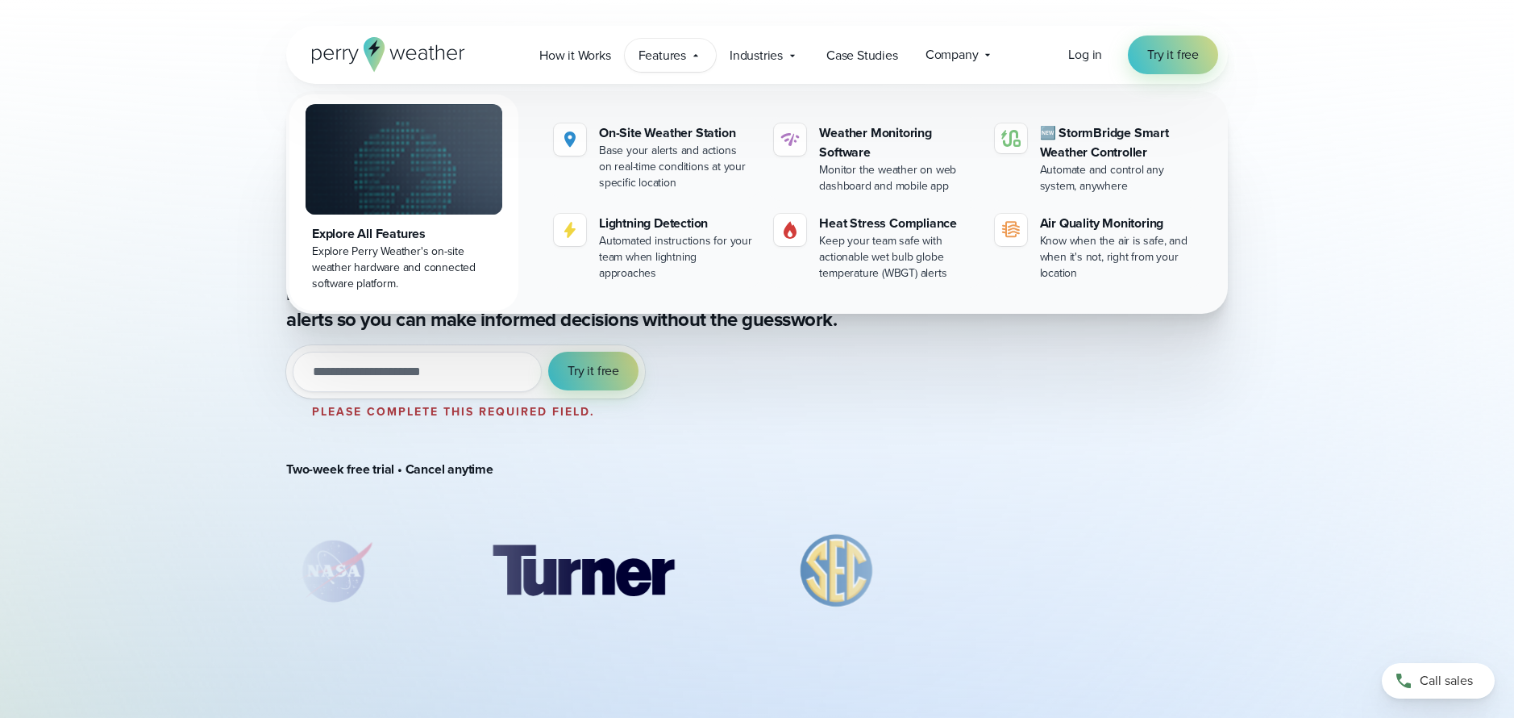
click at [640, 63] on span "Features" at bounding box center [663, 55] width 48 height 19
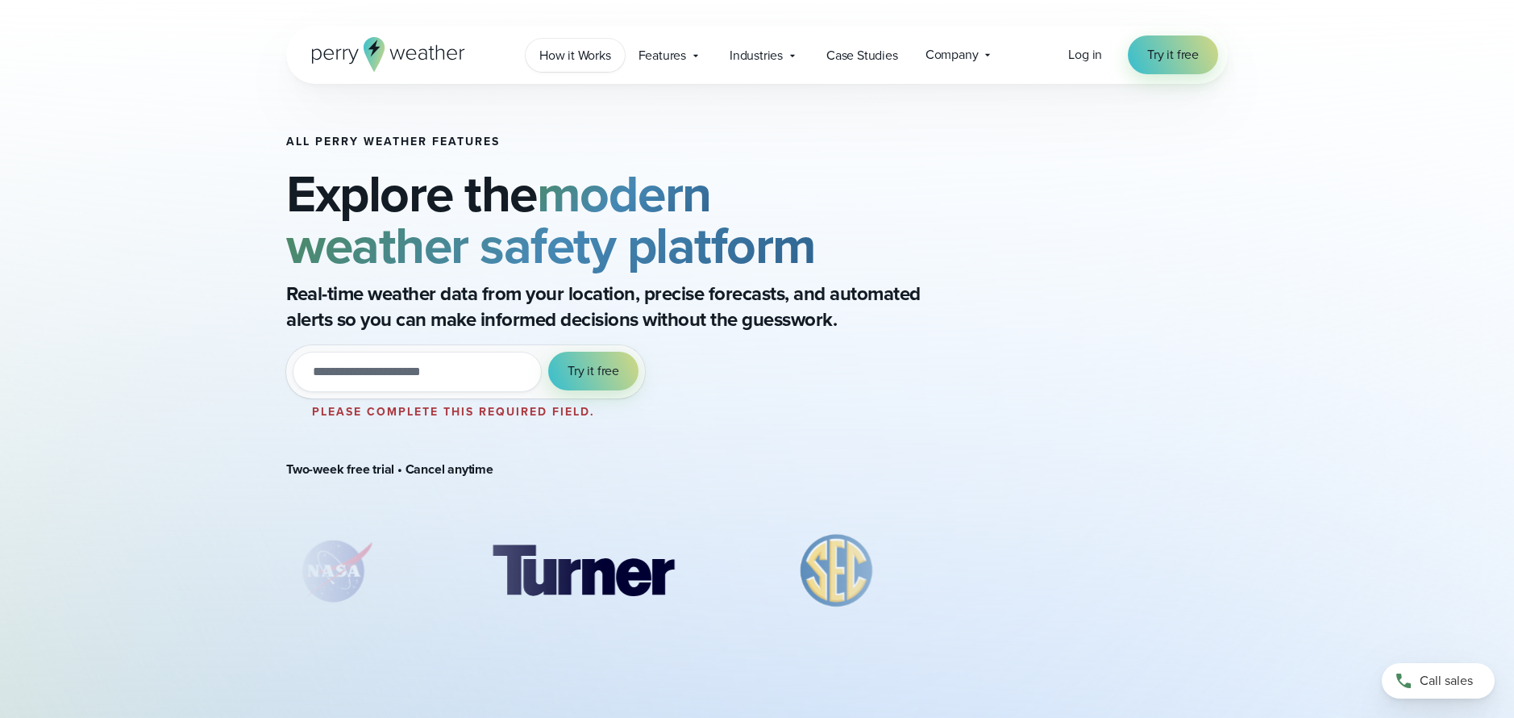
click at [576, 63] on span "How it Works" at bounding box center [575, 55] width 72 height 19
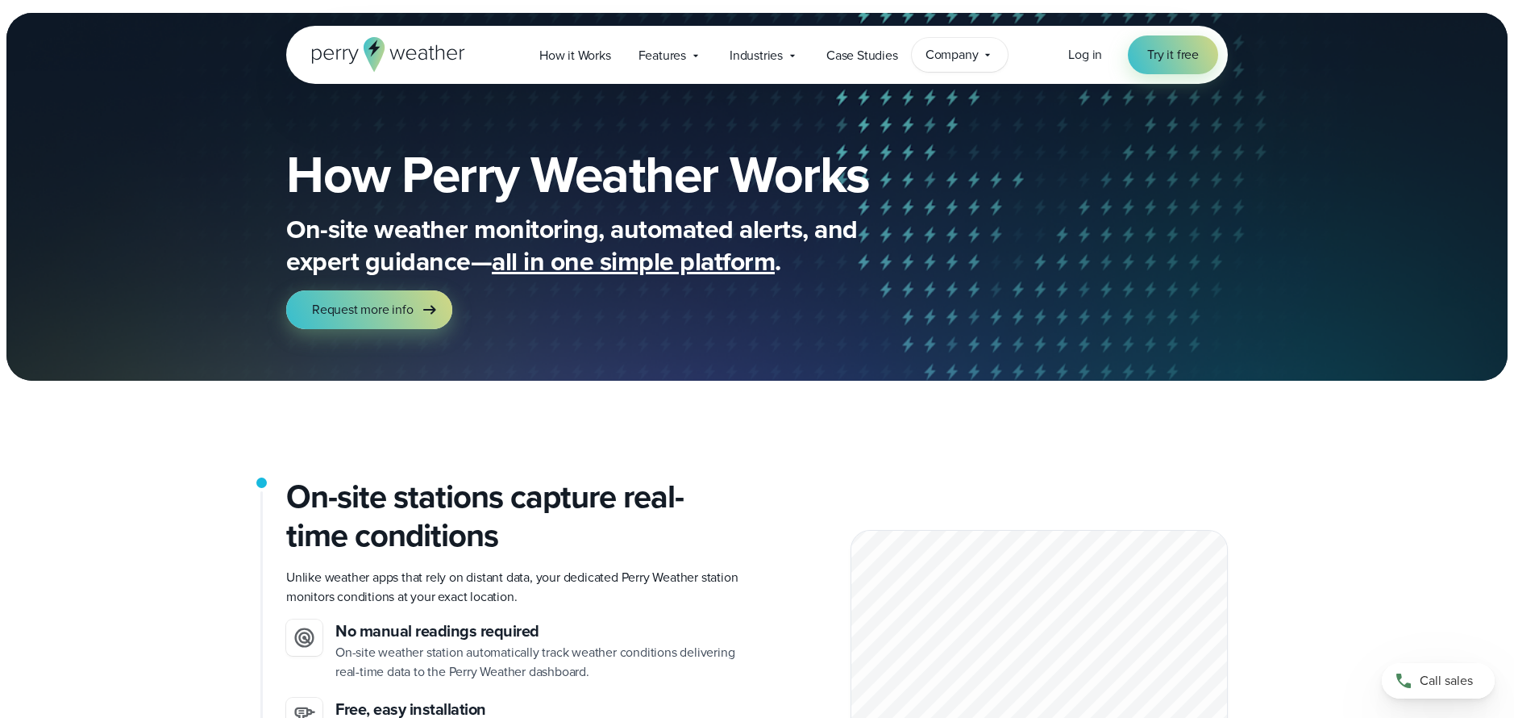
click at [957, 64] on span "Company" at bounding box center [952, 54] width 53 height 19
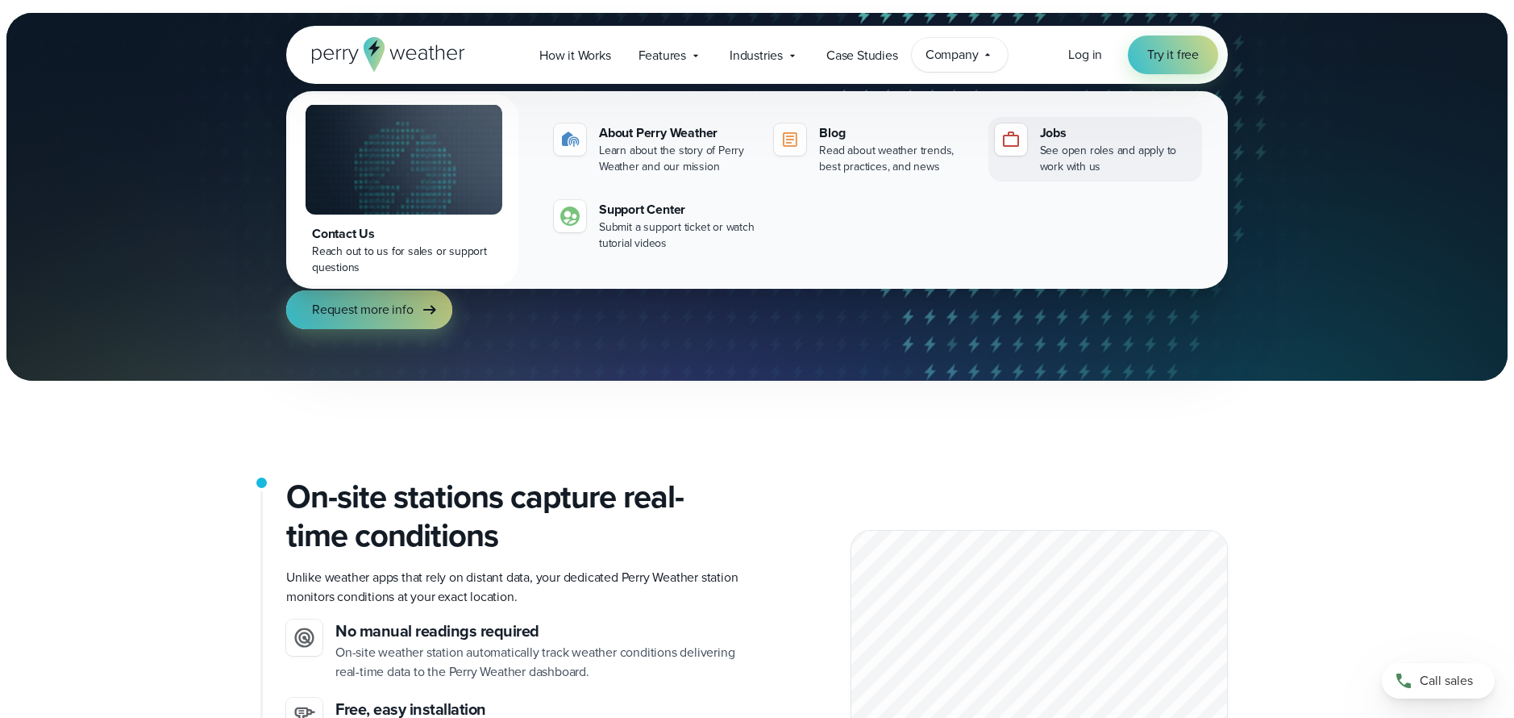
click at [1052, 165] on div "See open roles and apply to work with us" at bounding box center [1118, 159] width 156 height 32
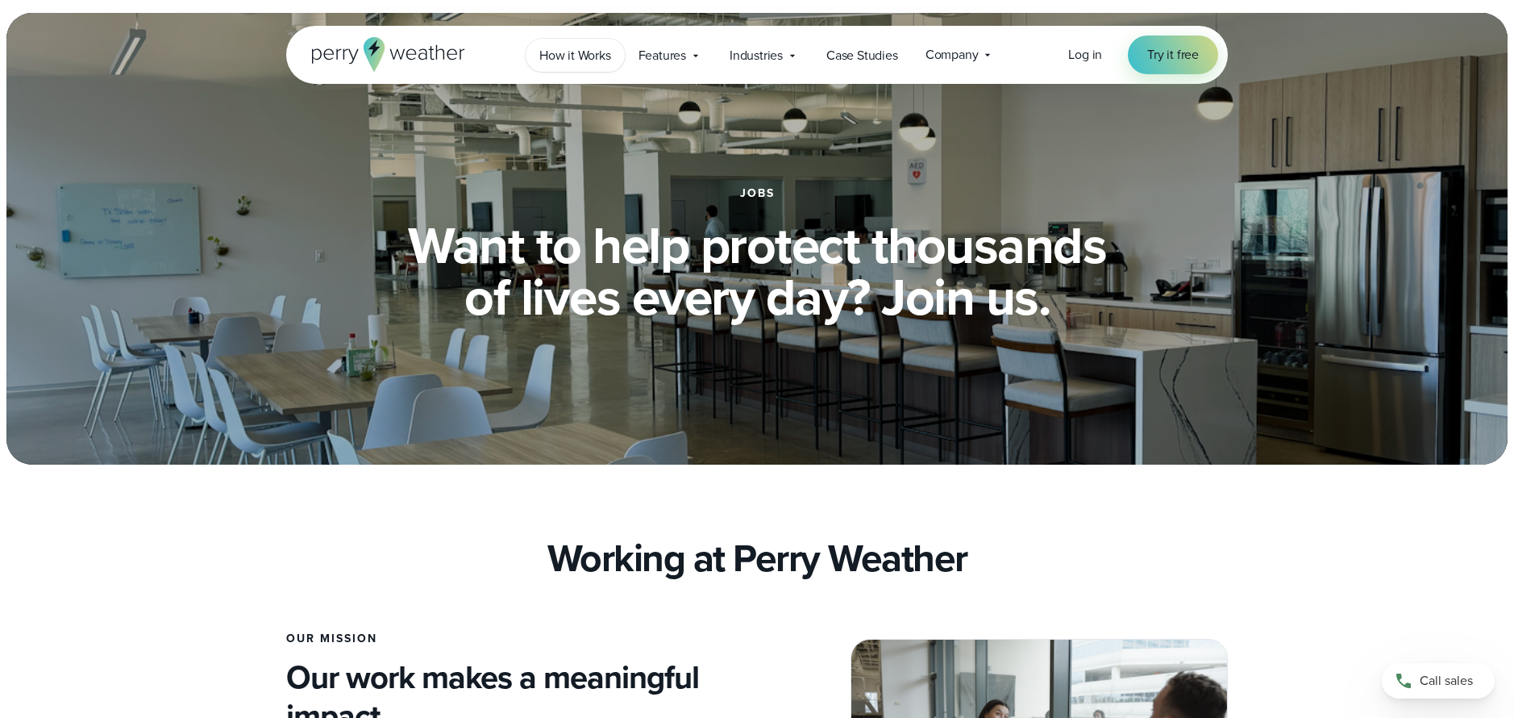
click at [576, 60] on span "How it Works" at bounding box center [575, 55] width 72 height 19
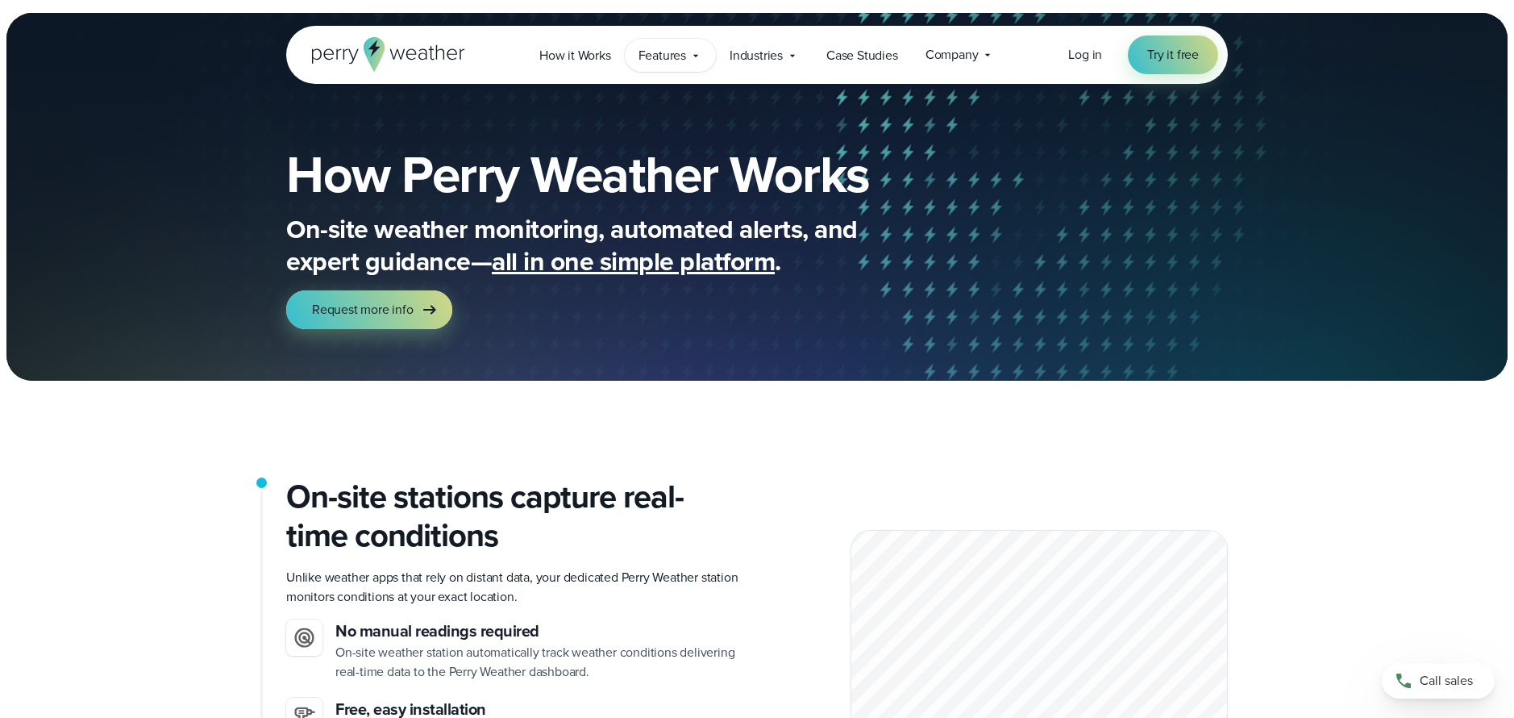
click at [671, 64] on span "Features" at bounding box center [663, 55] width 48 height 19
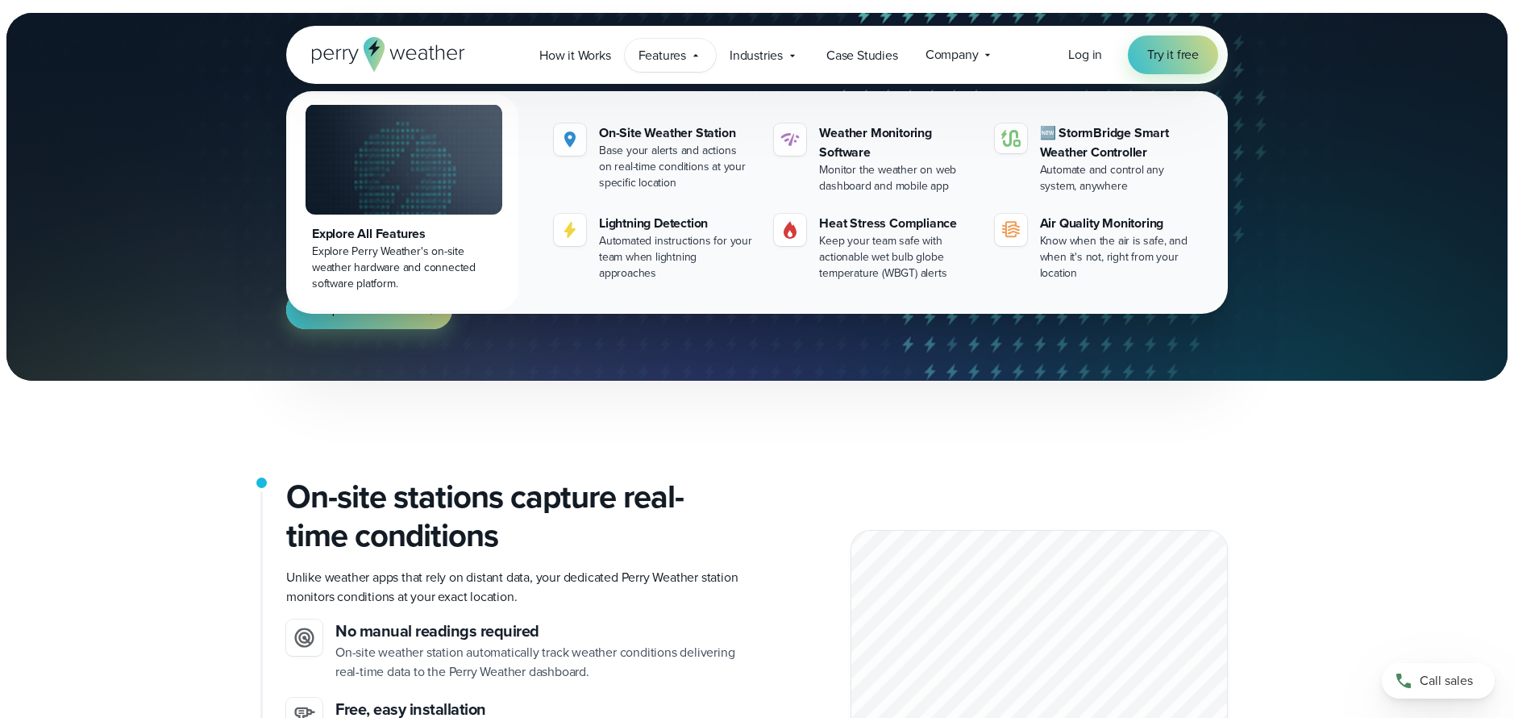
click at [403, 60] on icon at bounding box center [388, 54] width 153 height 35
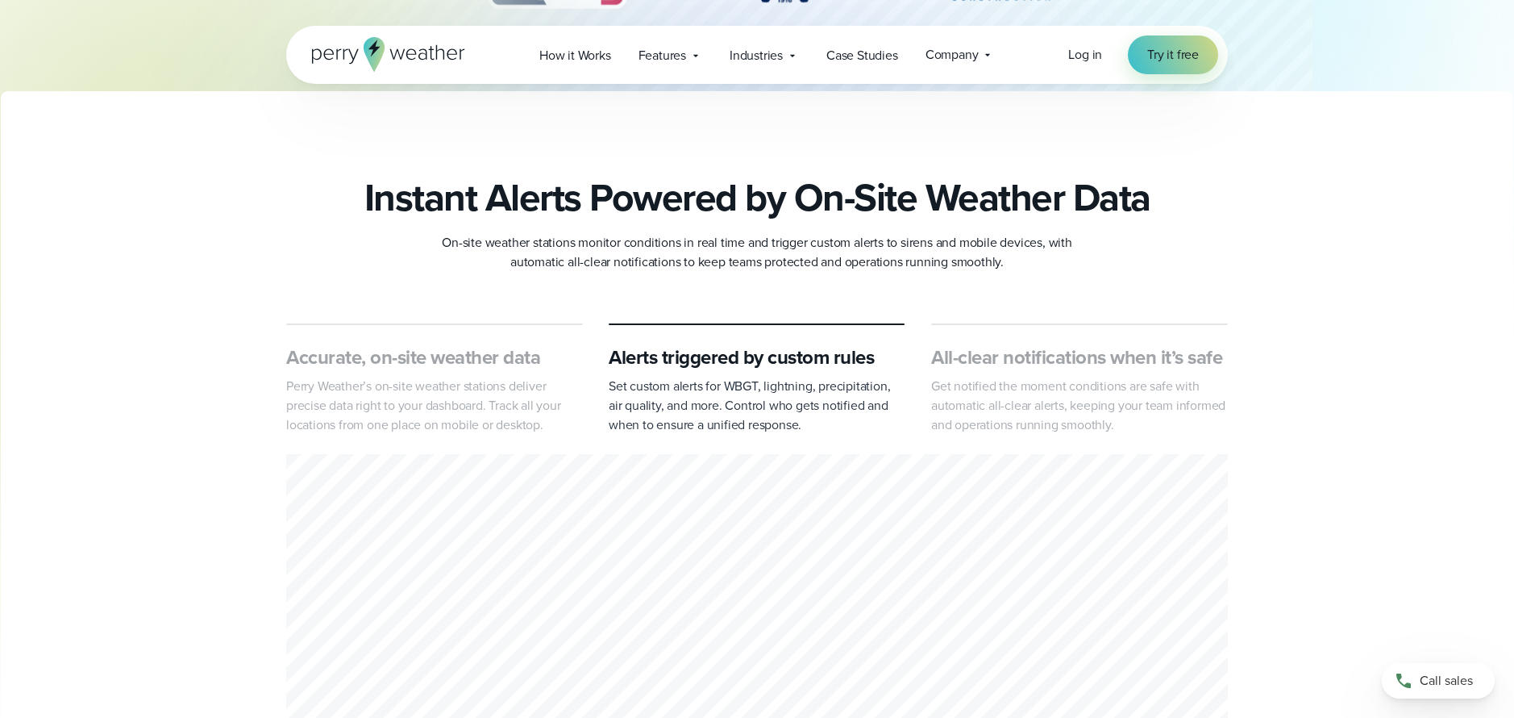
scroll to position [652, 0]
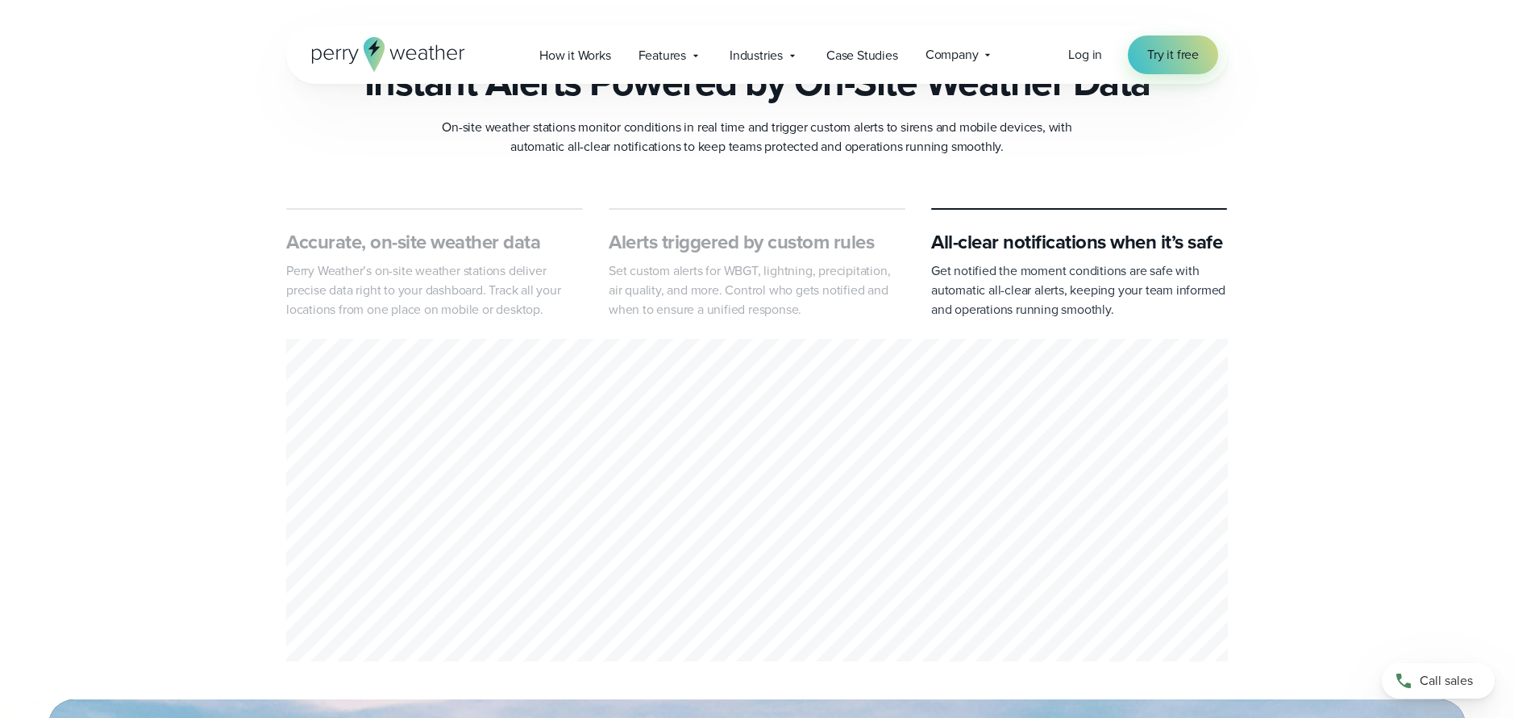
click at [679, 253] on h3 "Alerts triggered by custom rules" at bounding box center [757, 242] width 297 height 26
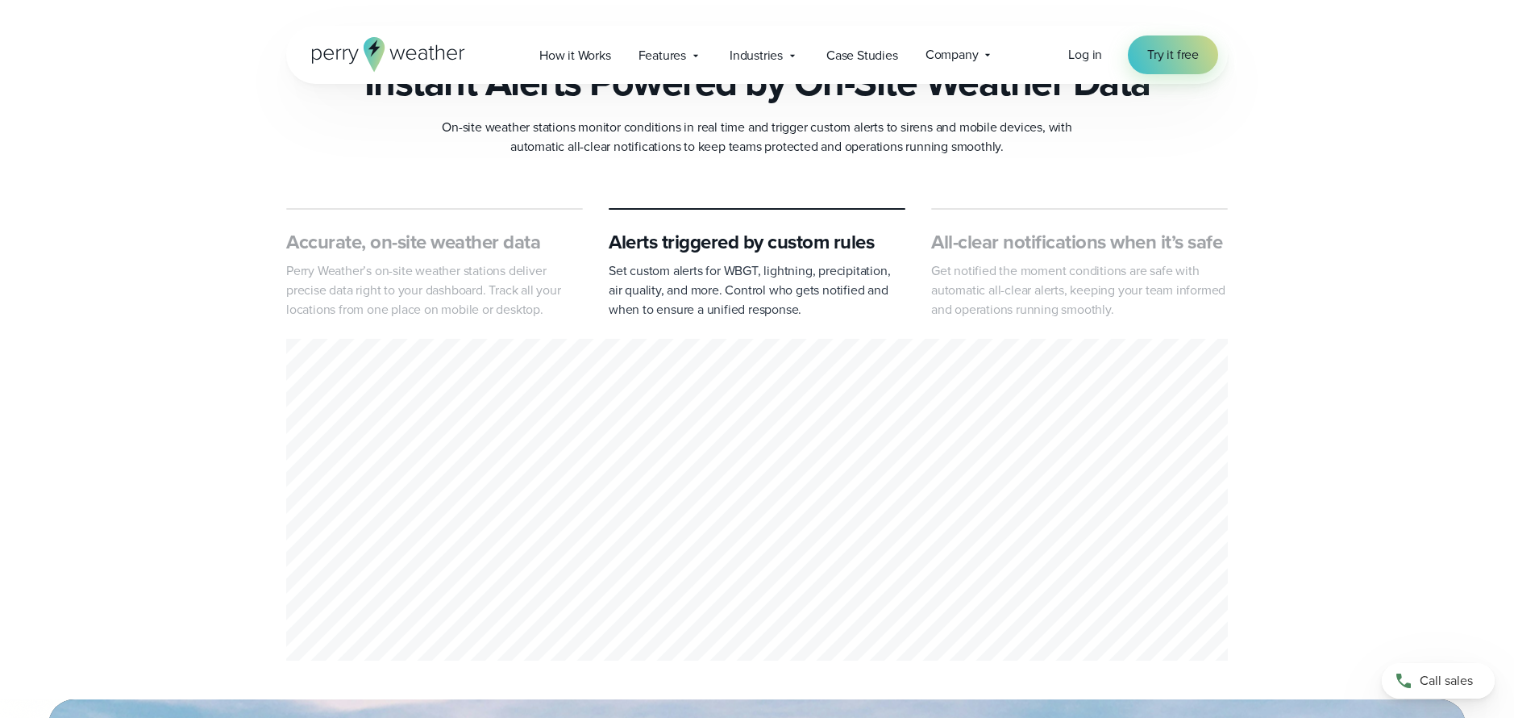
click at [495, 262] on p "Perry Weather’s on-site weather stations deliver precise data right to your das…" at bounding box center [434, 290] width 297 height 58
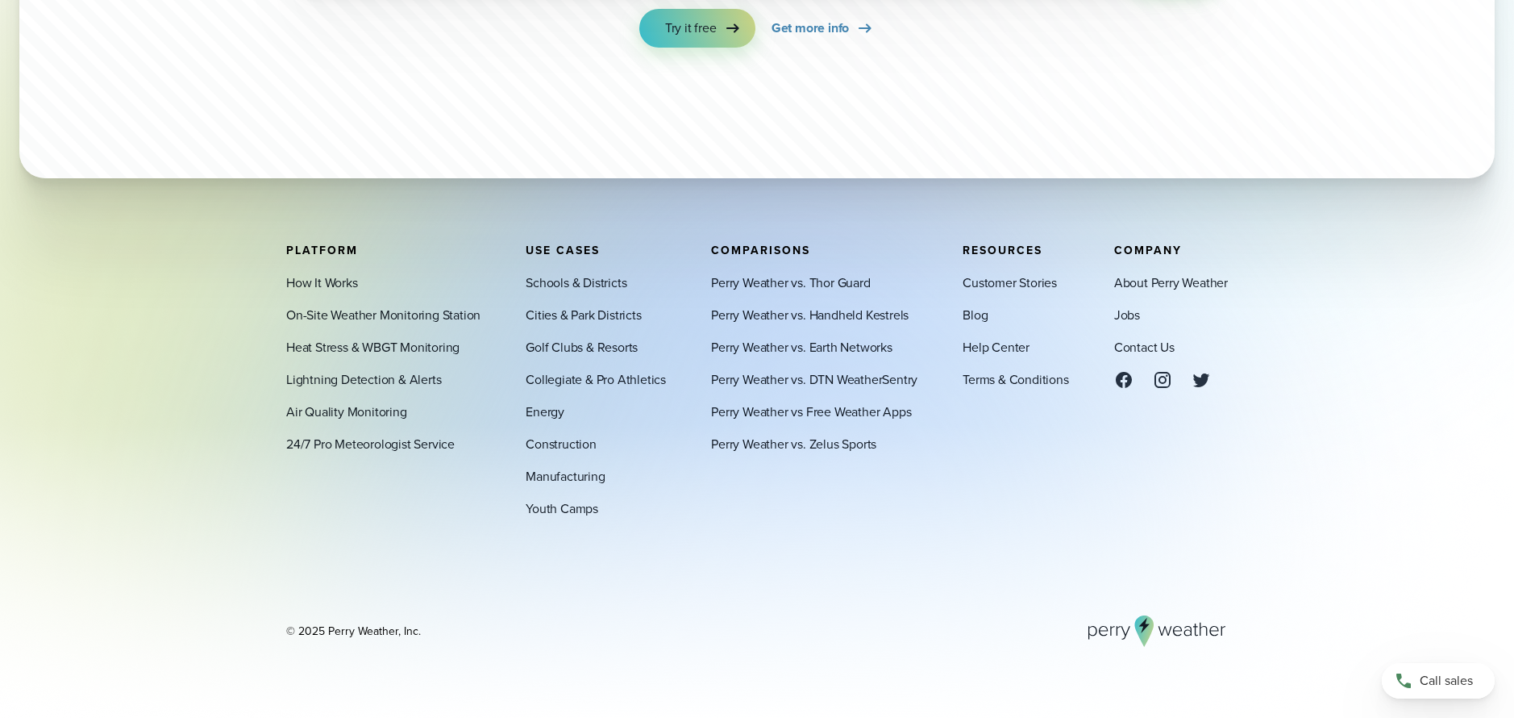
scroll to position [5709, 0]
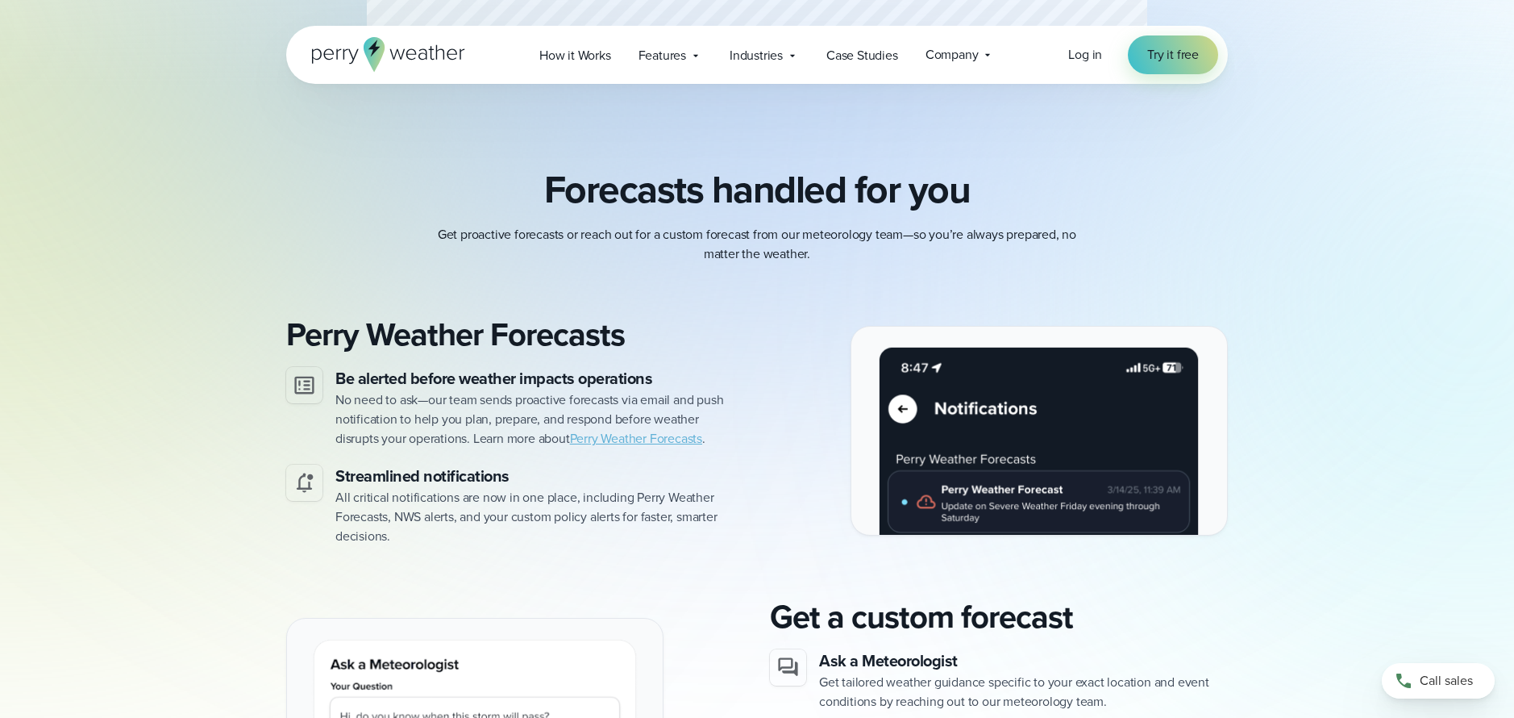
scroll to position [676, 0]
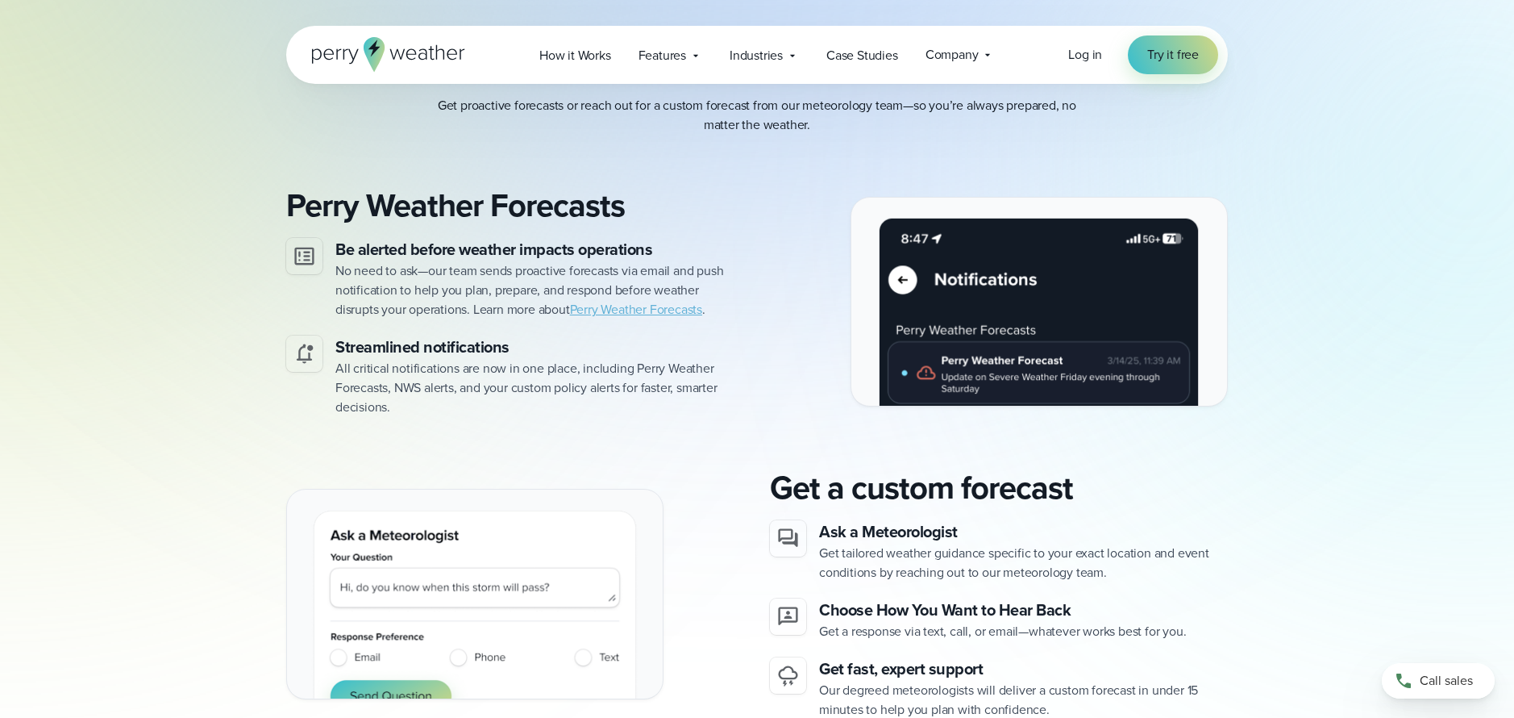
click at [677, 312] on link "Perry Weather Forecasts" at bounding box center [636, 309] width 132 height 19
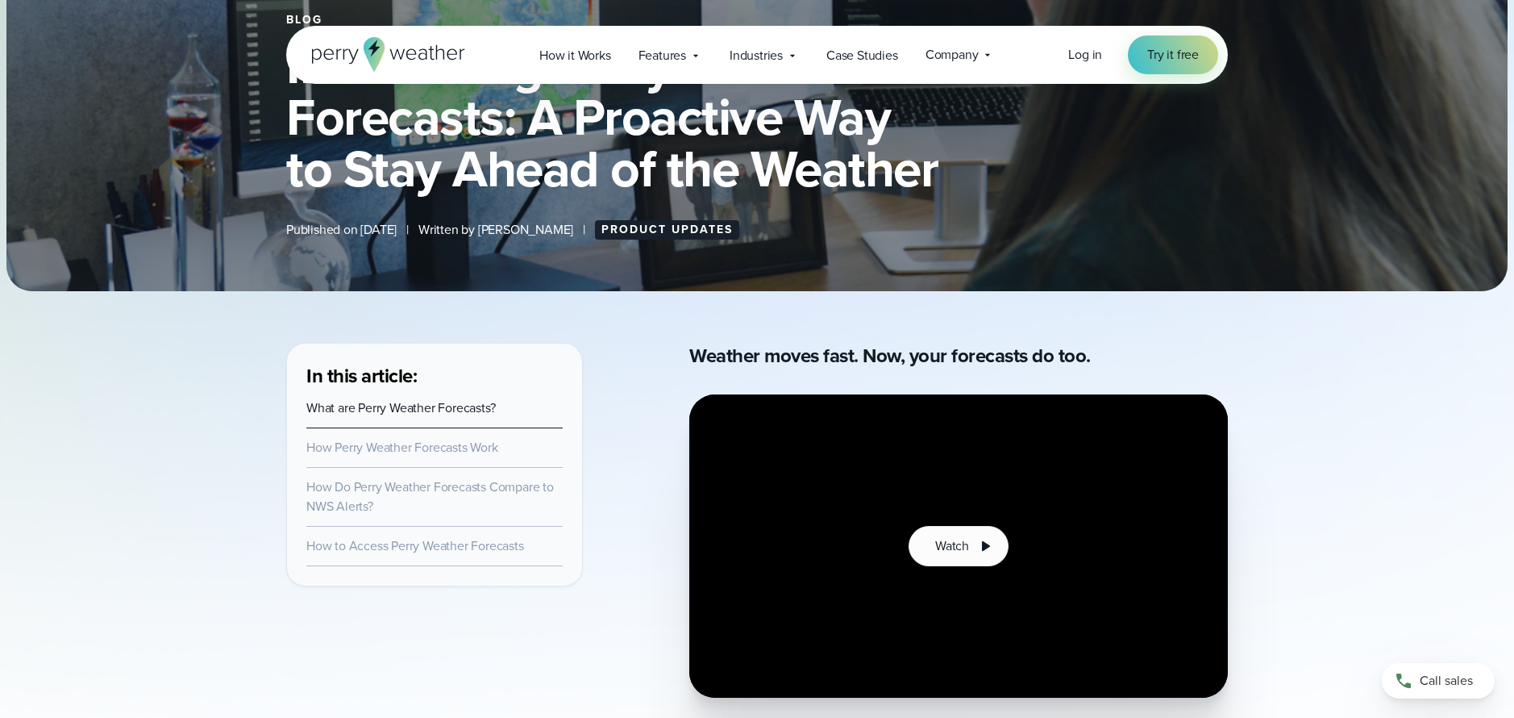
scroll to position [399, 0]
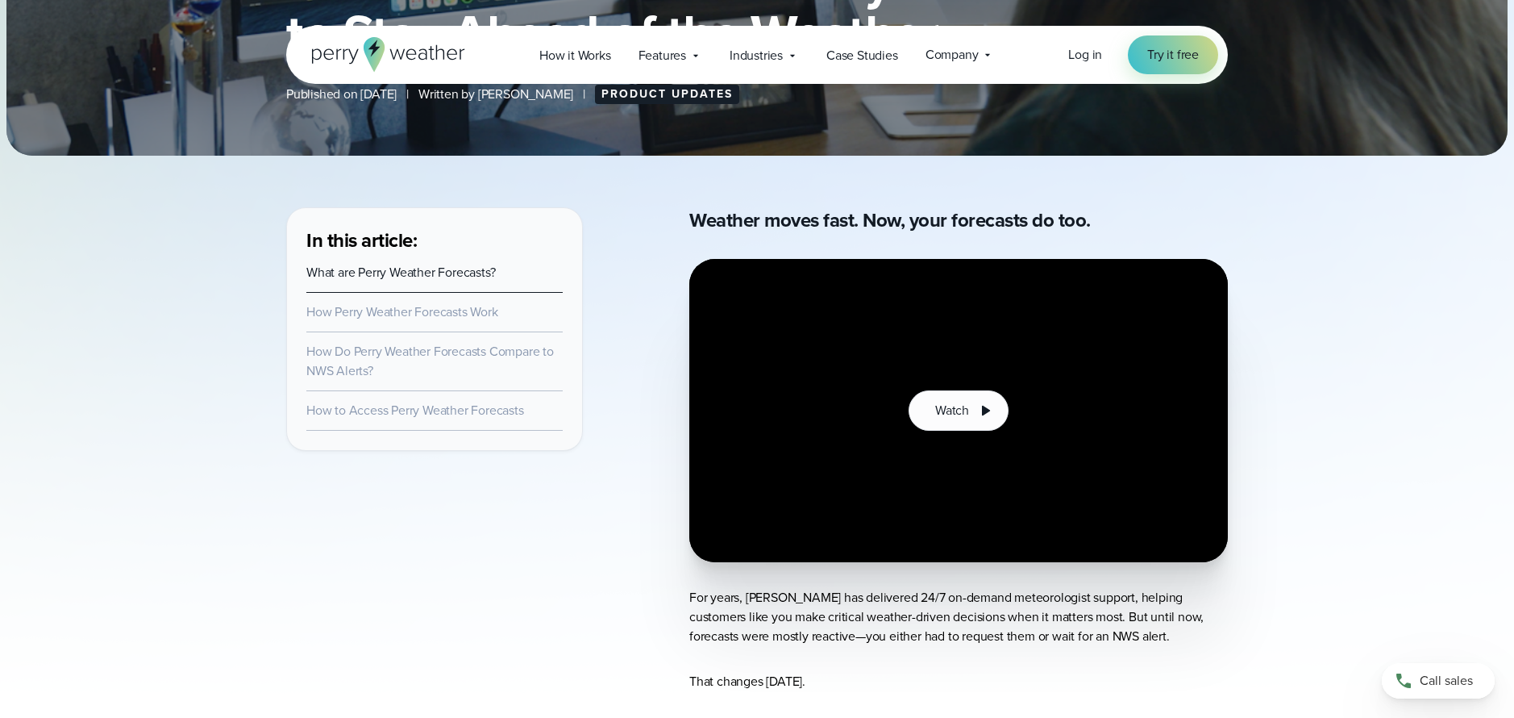
click at [459, 412] on link "How to Access Perry Weather Forecasts" at bounding box center [415, 410] width 218 height 19
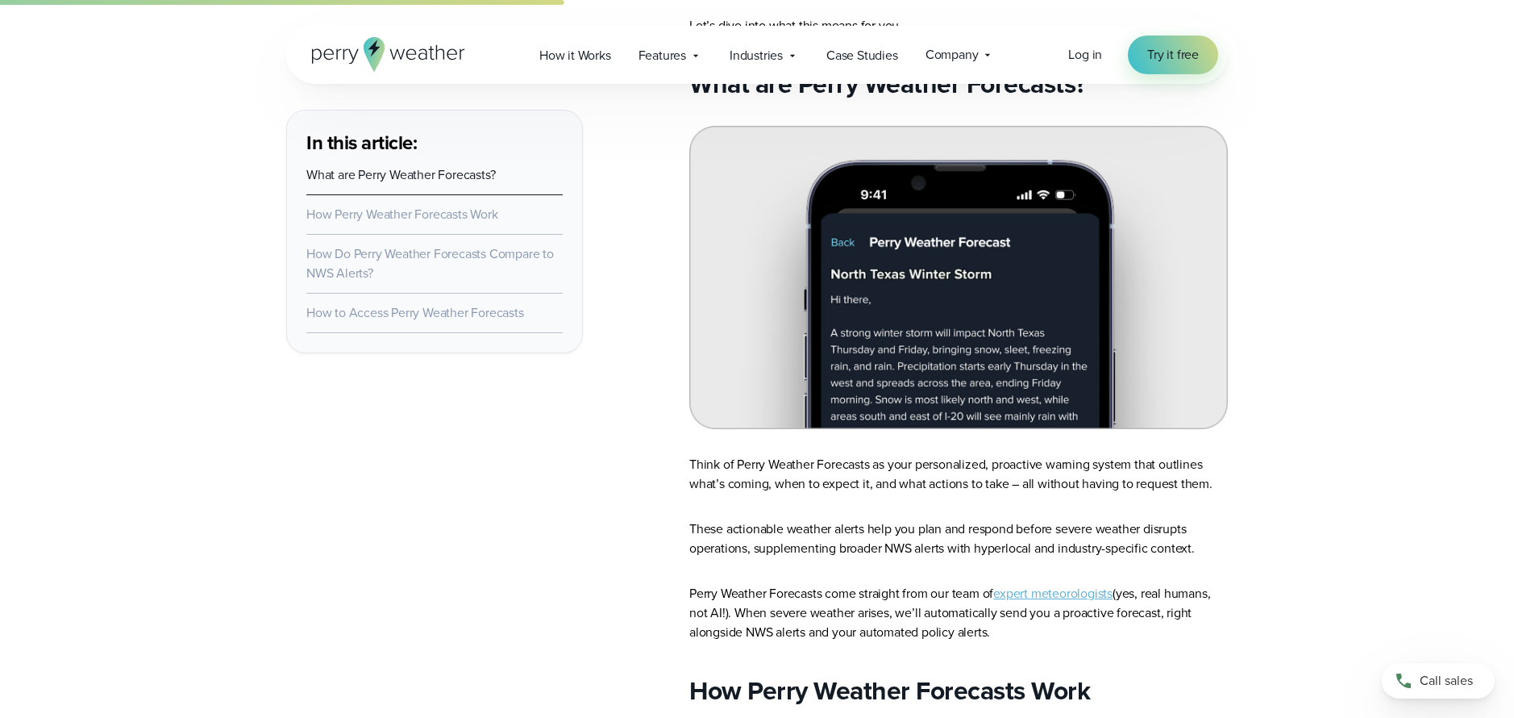
scroll to position [1331, 0]
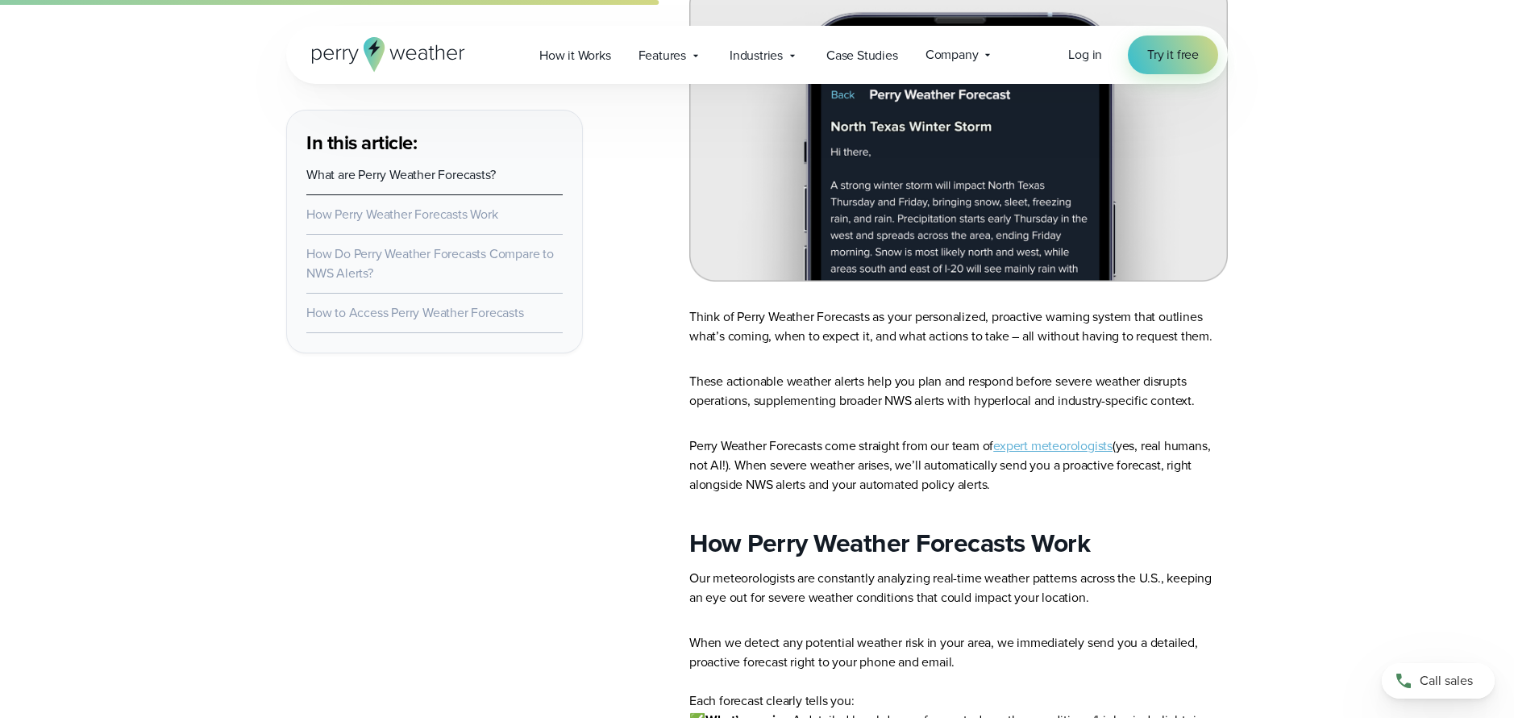
drag, startPoint x: 1139, startPoint y: 589, endPoint x: 1139, endPoint y: 558, distance: 31.5
click at [1137, 588] on p "Our meteorologists are constantly analyzing real-time weather patterns across t…" at bounding box center [958, 588] width 539 height 39
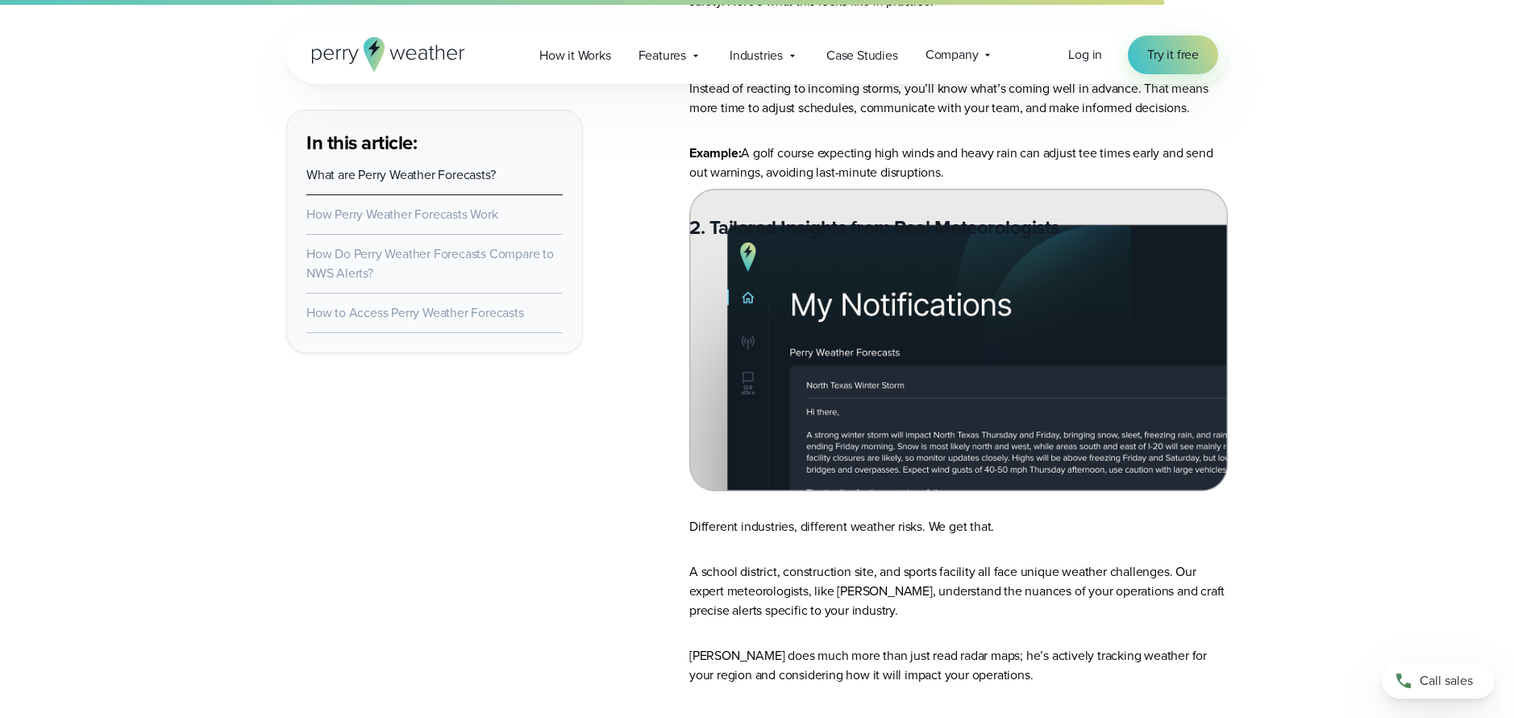
scroll to position [2444, 0]
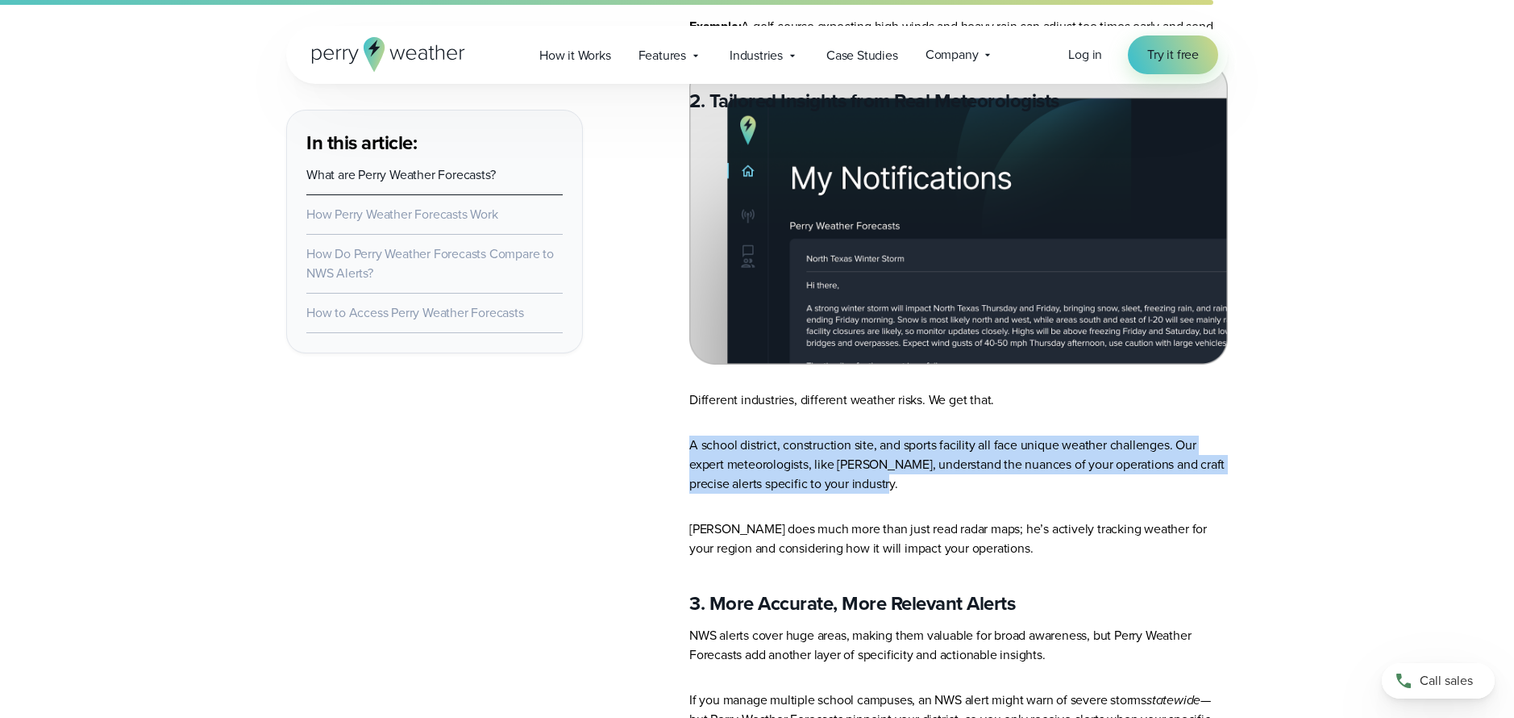
drag, startPoint x: 1494, startPoint y: 472, endPoint x: 1110, endPoint y: 491, distance: 385.1
click at [1110, 491] on article "Weather moves fast. Now, your forecasts do too. Watch For years, Perry Weather …" at bounding box center [958, 256] width 539 height 4189
click at [1110, 491] on p "A school district, construction site, and sports facility all face unique weath…" at bounding box center [958, 464] width 539 height 58
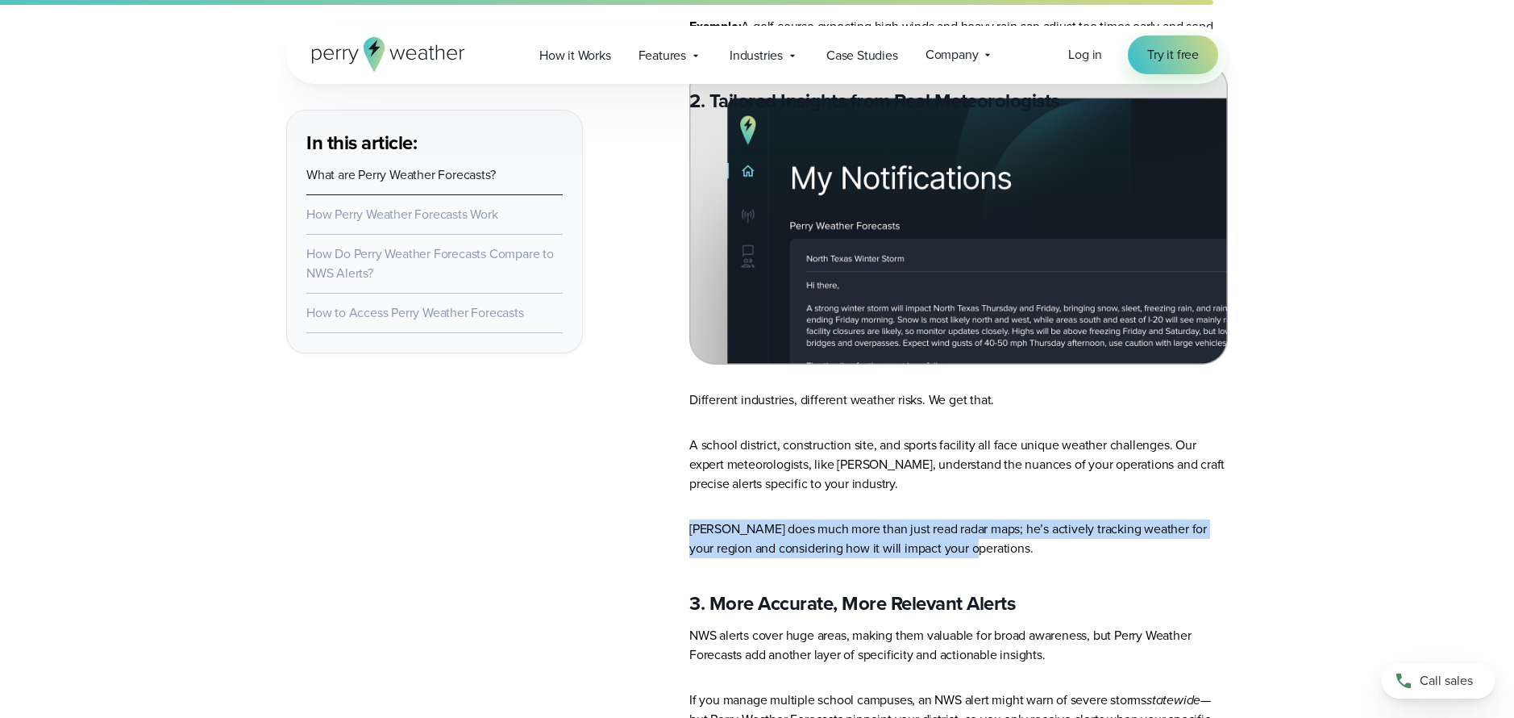
drag, startPoint x: 1116, startPoint y: 547, endPoint x: 1110, endPoint y: 506, distance: 40.7
click at [1110, 506] on article "Weather moves fast. Now, your forecasts do too. Watch For years, Perry Weather …" at bounding box center [958, 256] width 539 height 4189
drag, startPoint x: 1110, startPoint y: 506, endPoint x: 1110, endPoint y: 546, distance: 39.5
click at [1110, 546] on article "Weather moves fast. Now, your forecasts do too. Watch For years, Perry Weather …" at bounding box center [958, 256] width 539 height 4189
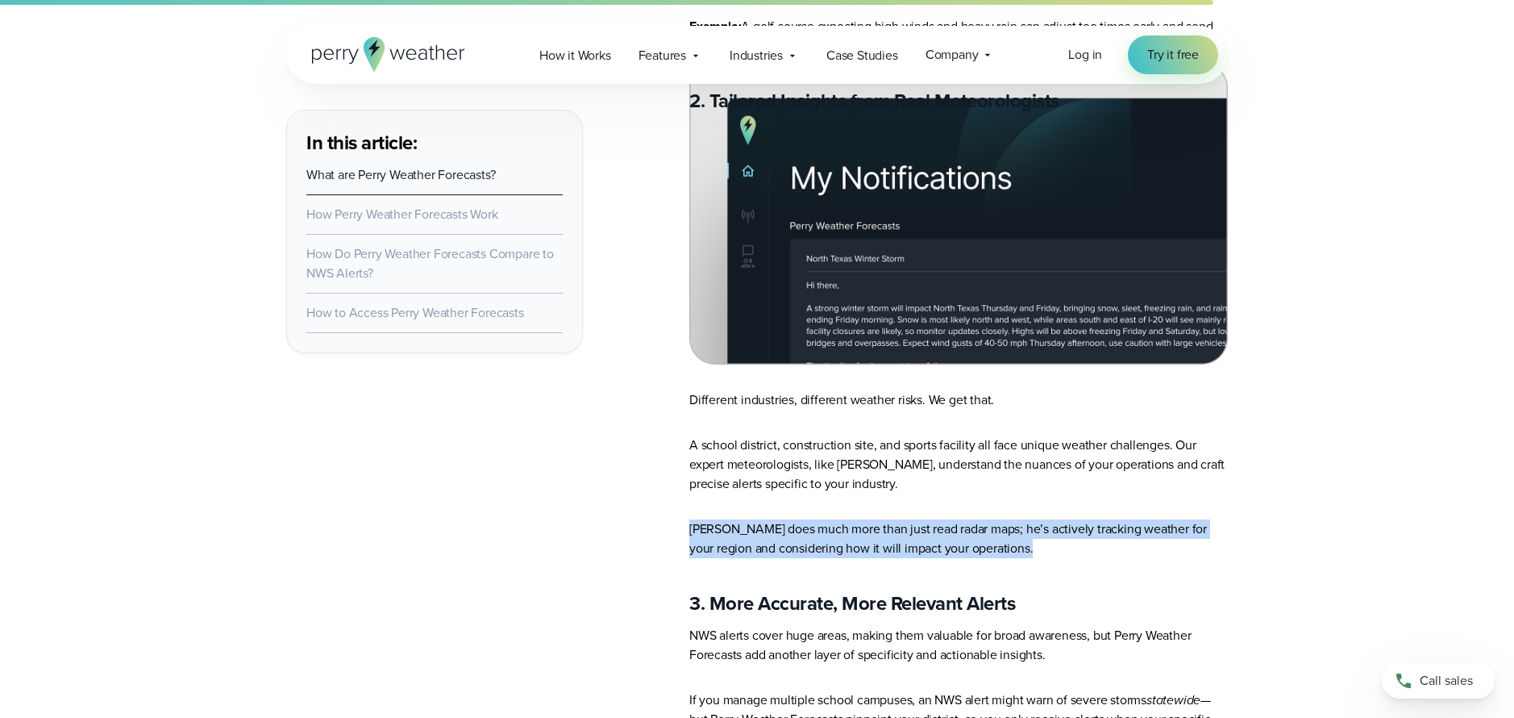
click at [1110, 546] on p "Ian does much more than just read radar maps; he’s actively tracking weather fo…" at bounding box center [958, 538] width 539 height 39
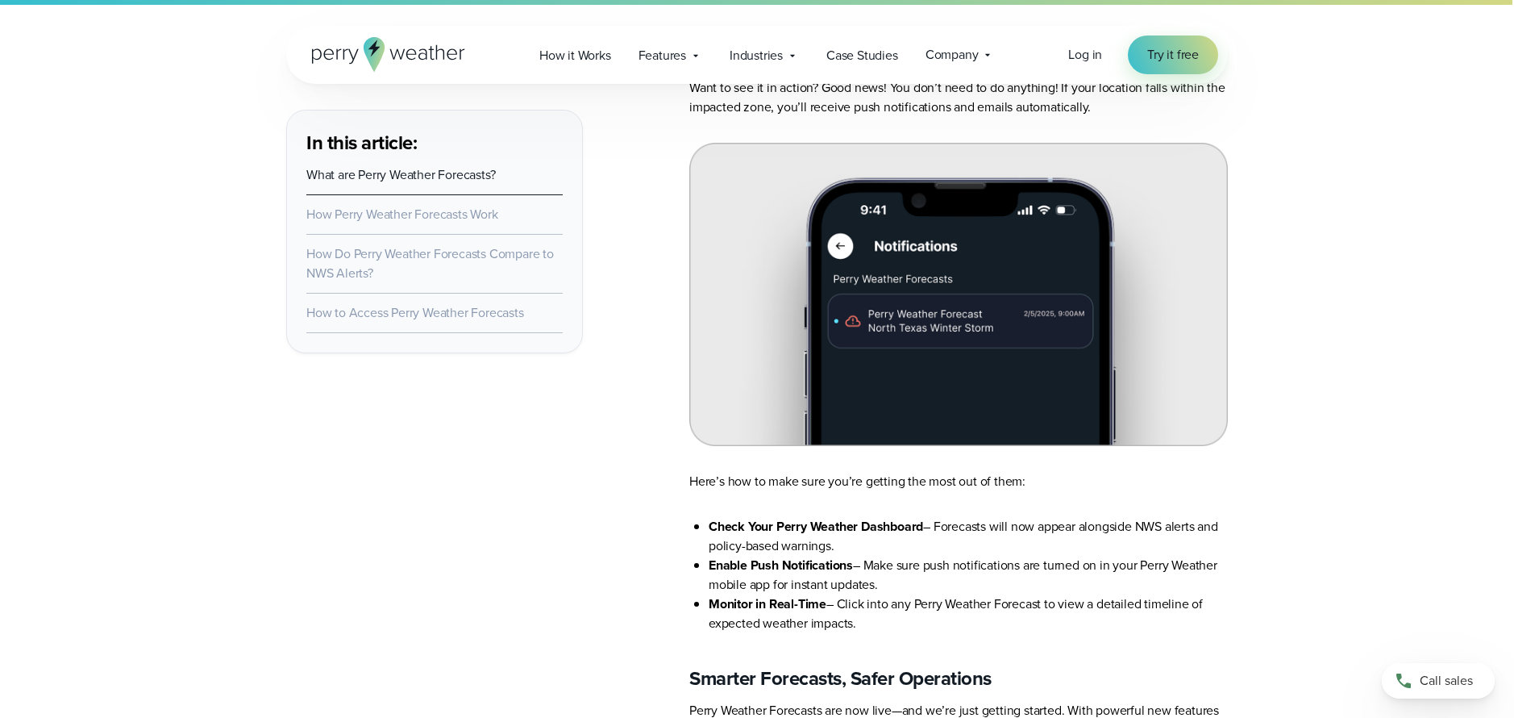
scroll to position [4043, 0]
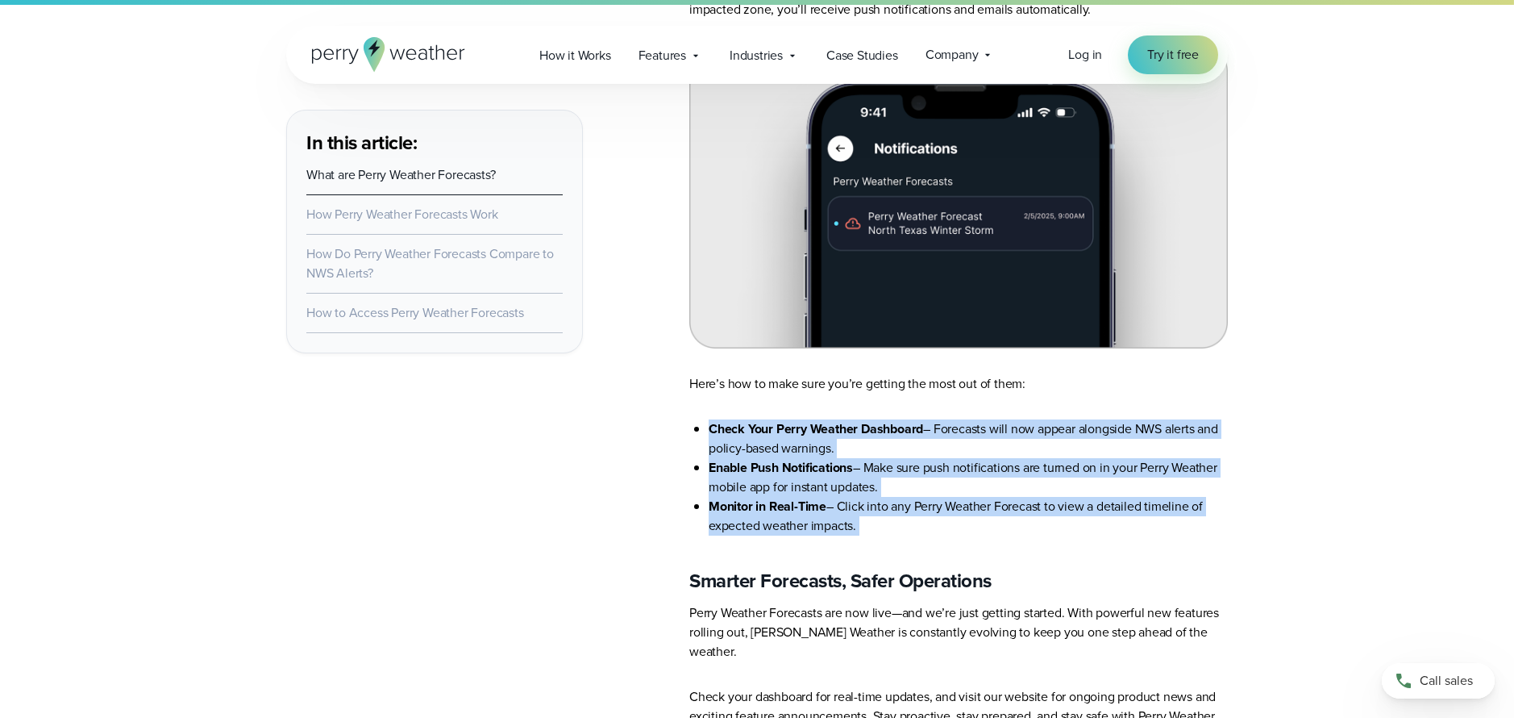
drag, startPoint x: 1113, startPoint y: 552, endPoint x: 1145, endPoint y: 419, distance: 137.7
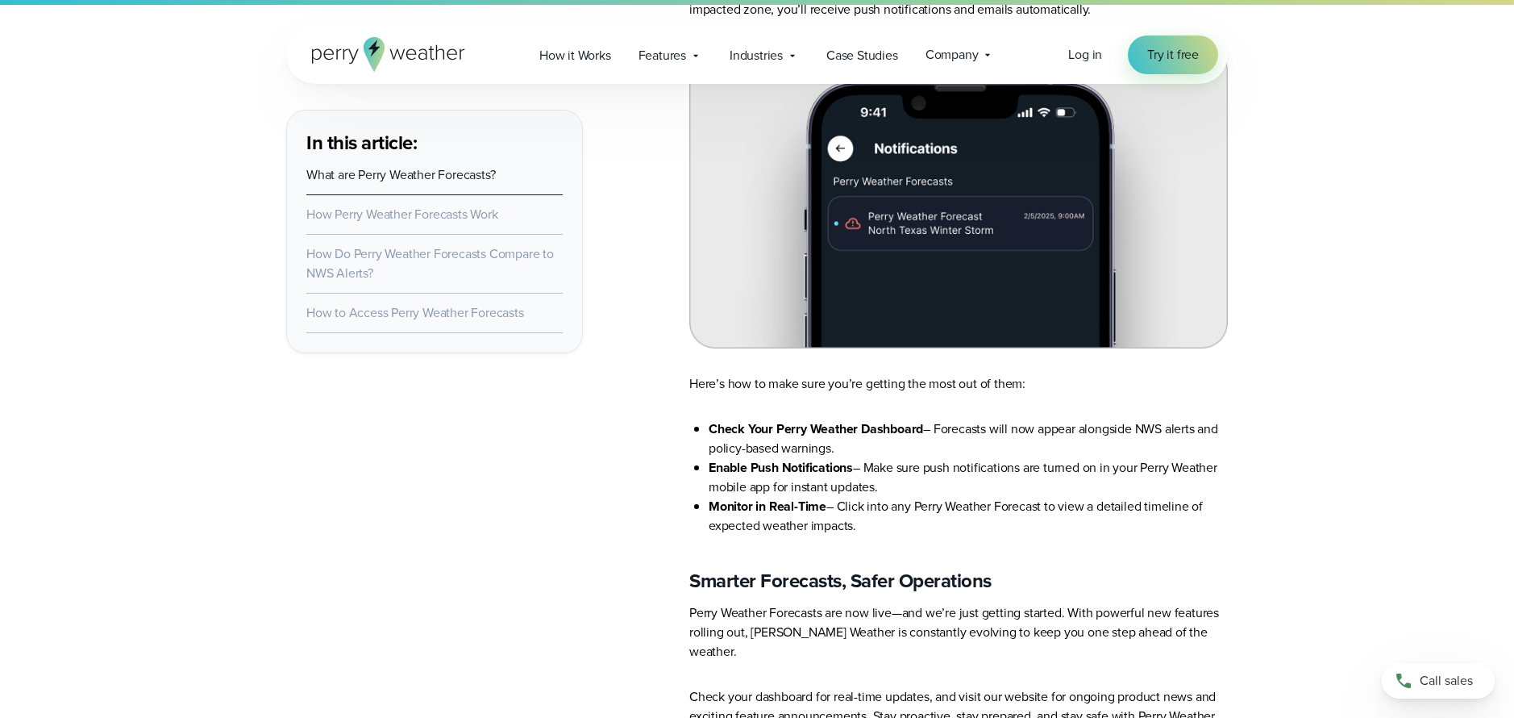
drag, startPoint x: 1137, startPoint y: 415, endPoint x: 1139, endPoint y: 531, distance: 115.3
click at [1139, 531] on li "Monitor in Real-Time – Click into any Perry Weather Forecast to view a detailed…" at bounding box center [968, 516] width 519 height 39
drag, startPoint x: 1142, startPoint y: 530, endPoint x: 1148, endPoint y: 401, distance: 129.1
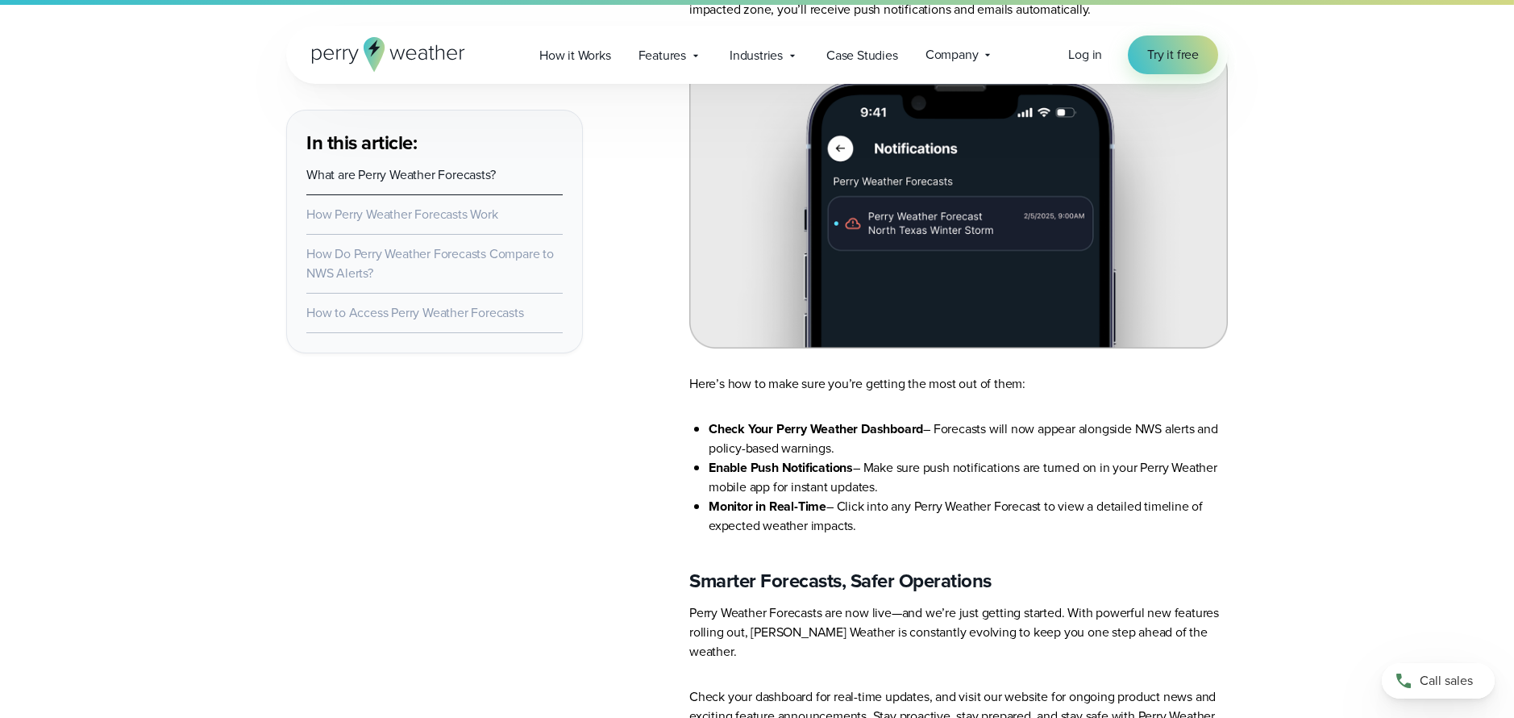
click at [1135, 514] on li "Monitor in Real-Time – Click into any Perry Weather Forecast to view a detailed…" at bounding box center [968, 516] width 519 height 39
click at [1134, 510] on li "Monitor in Real-Time – Click into any Perry Weather Forecast to view a detailed…" at bounding box center [968, 516] width 519 height 39
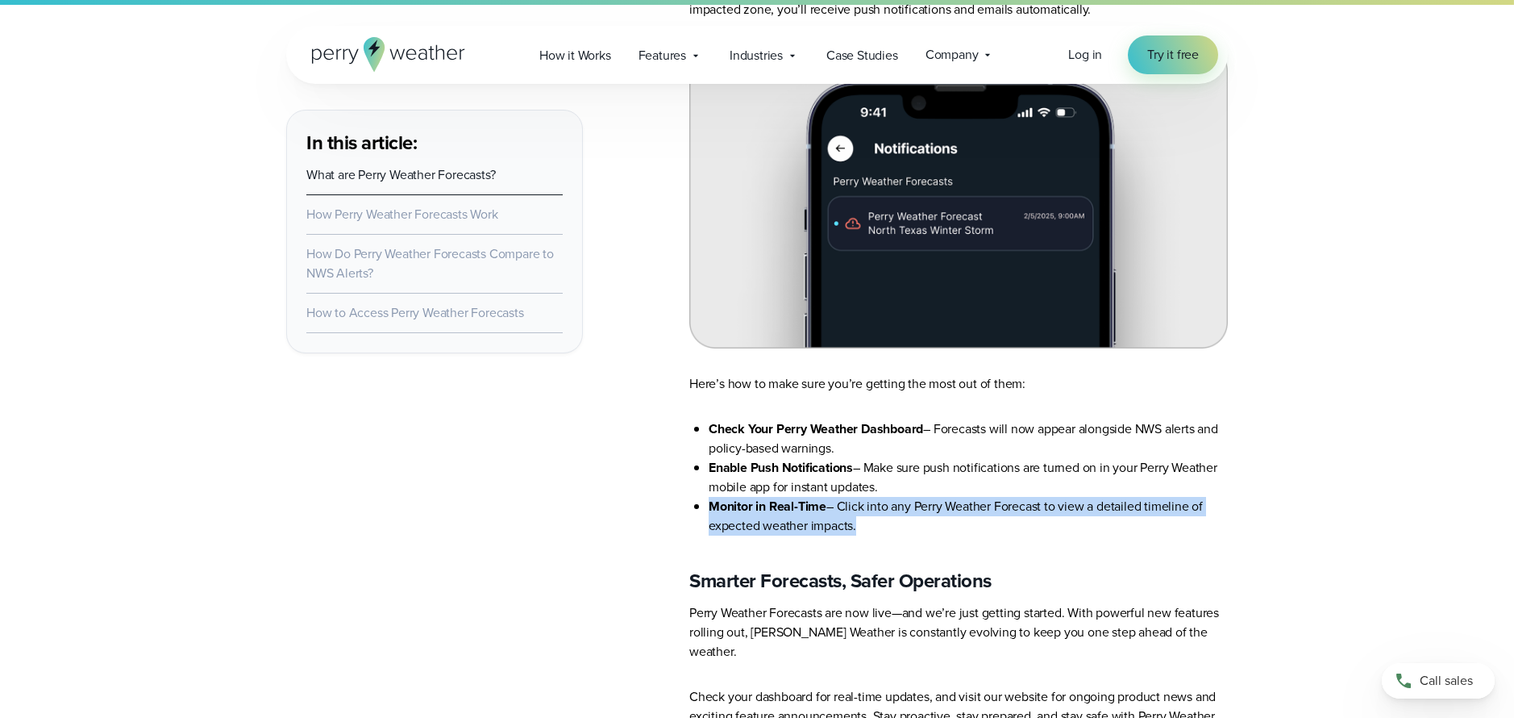
click at [1134, 510] on li "Monitor in Real-Time – Click into any Perry Weather Forecast to view a detailed…" at bounding box center [968, 516] width 519 height 39
click at [1132, 519] on li "Monitor in Real-Time – Click into any Perry Weather Forecast to view a detailed…" at bounding box center [968, 516] width 519 height 39
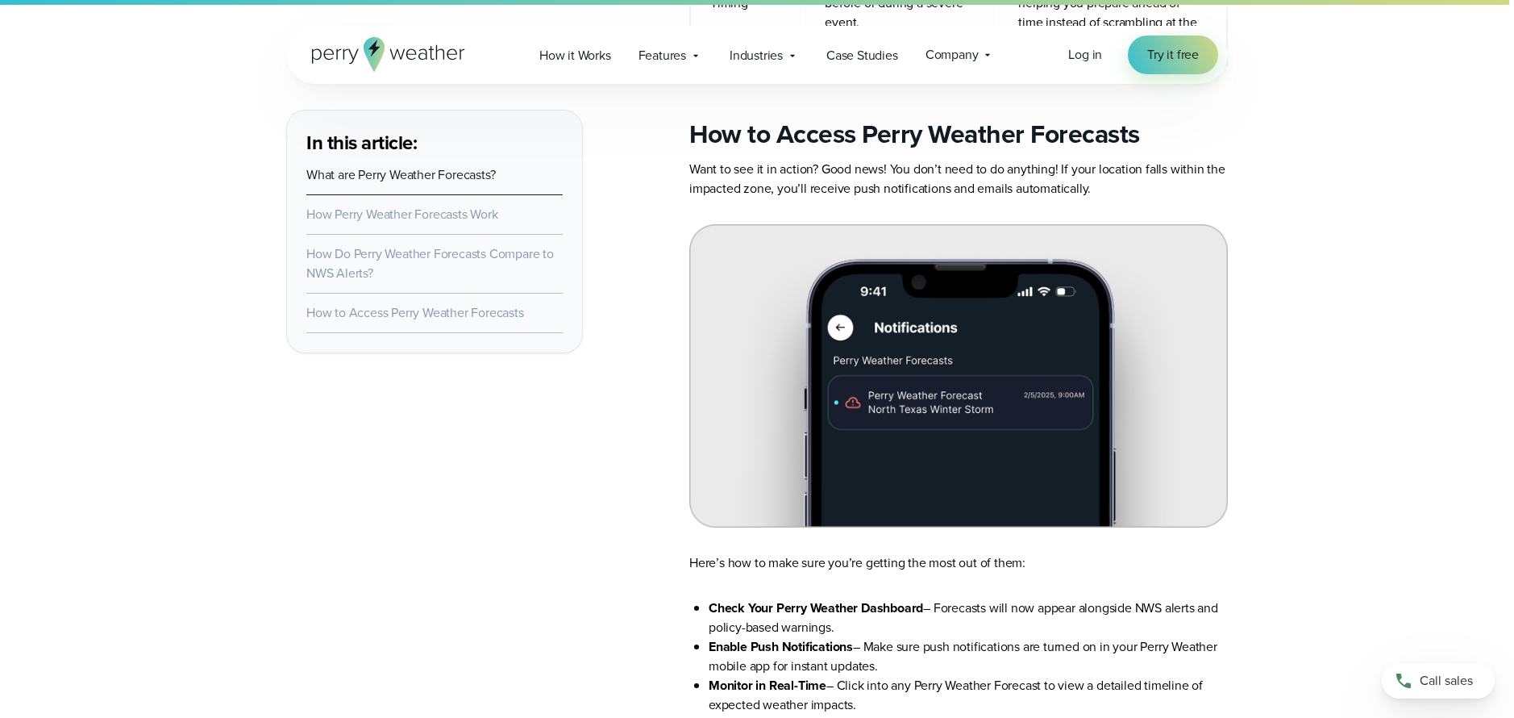
scroll to position [3543, 0]
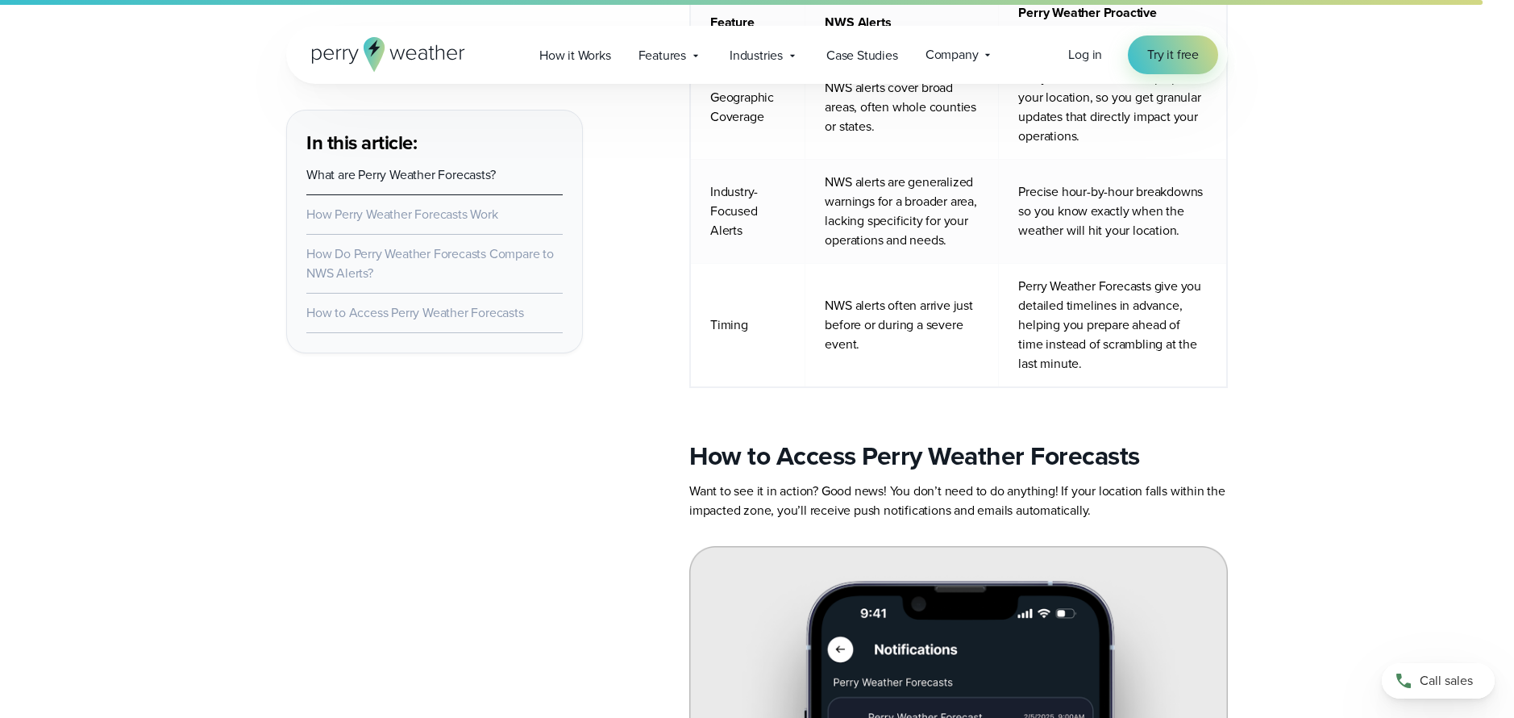
click at [479, 317] on link "How to Access Perry Weather Forecasts" at bounding box center [415, 312] width 218 height 19
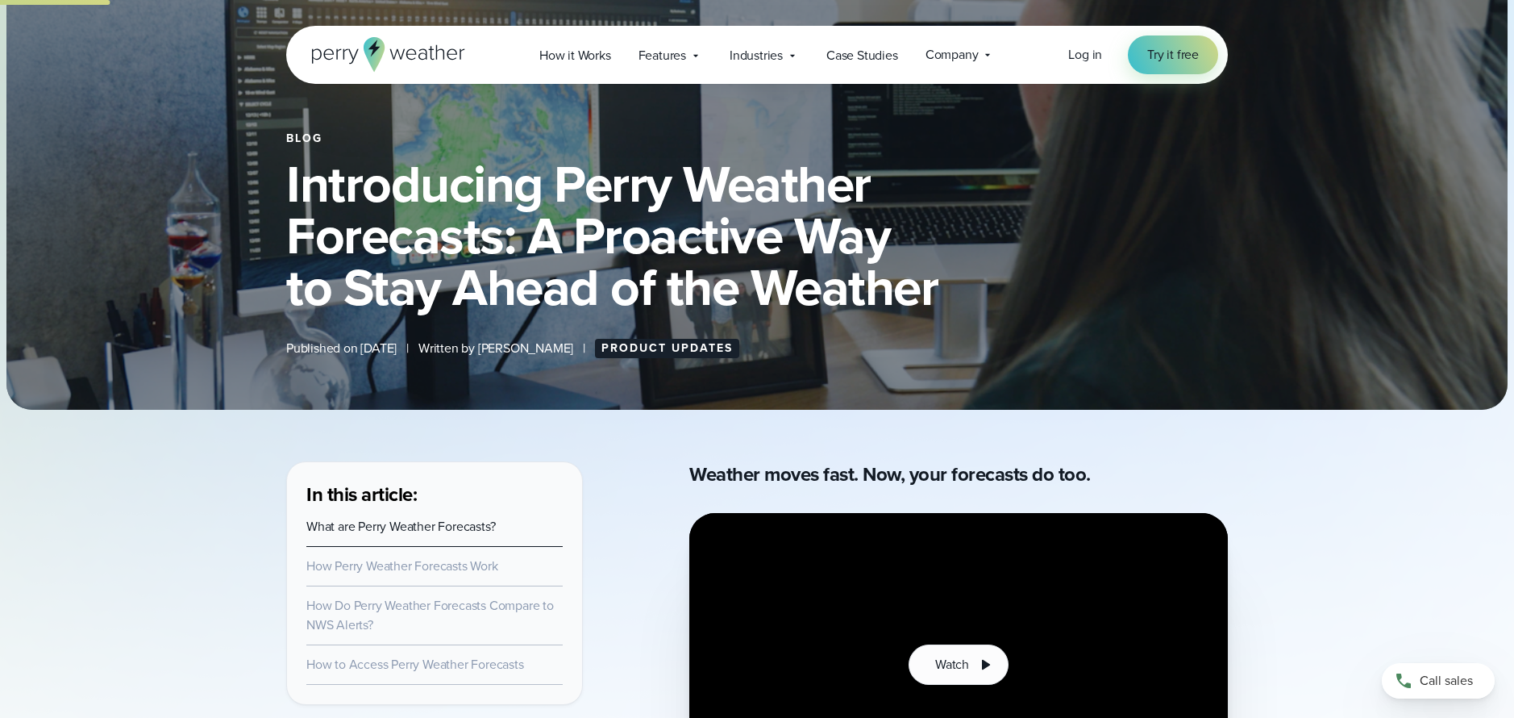
scroll to position [0, 0]
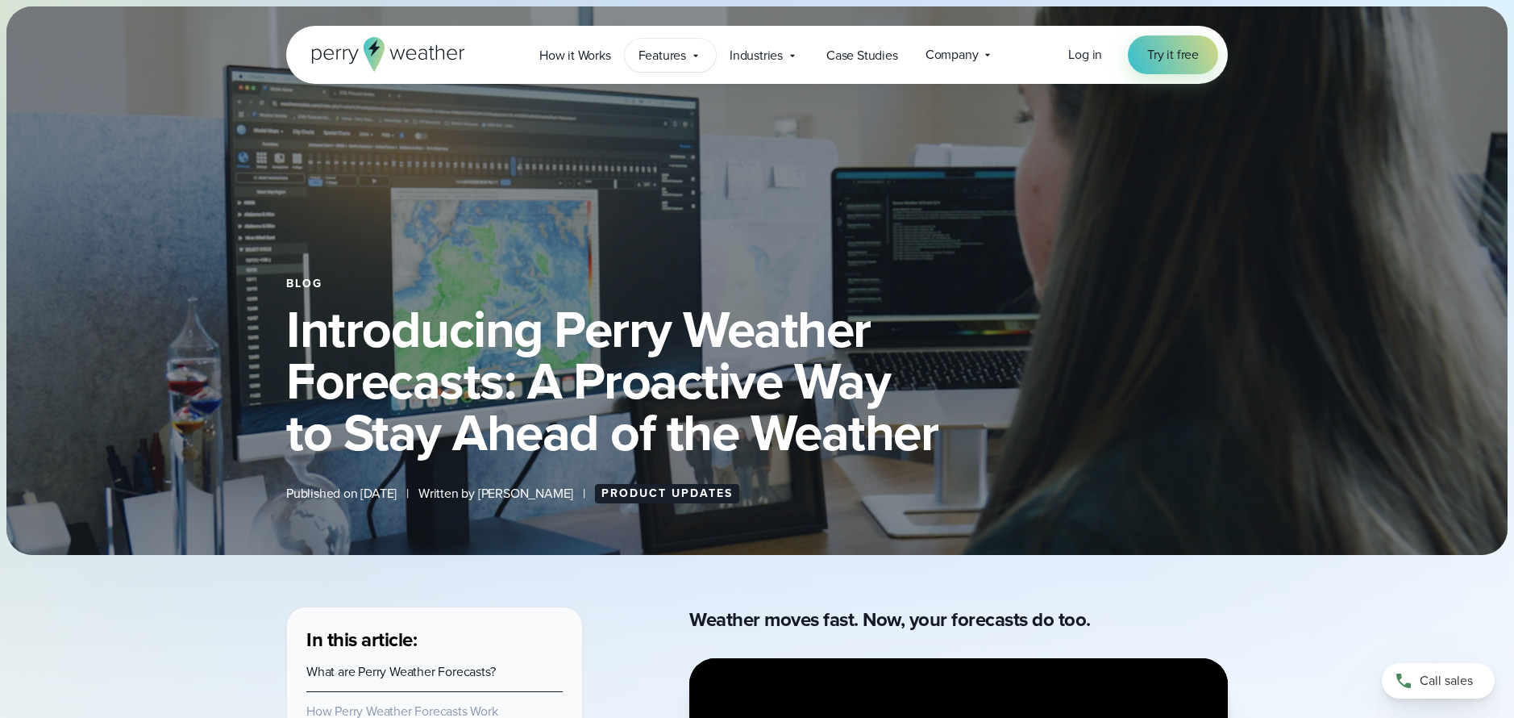
click at [690, 54] on icon at bounding box center [695, 55] width 13 height 13
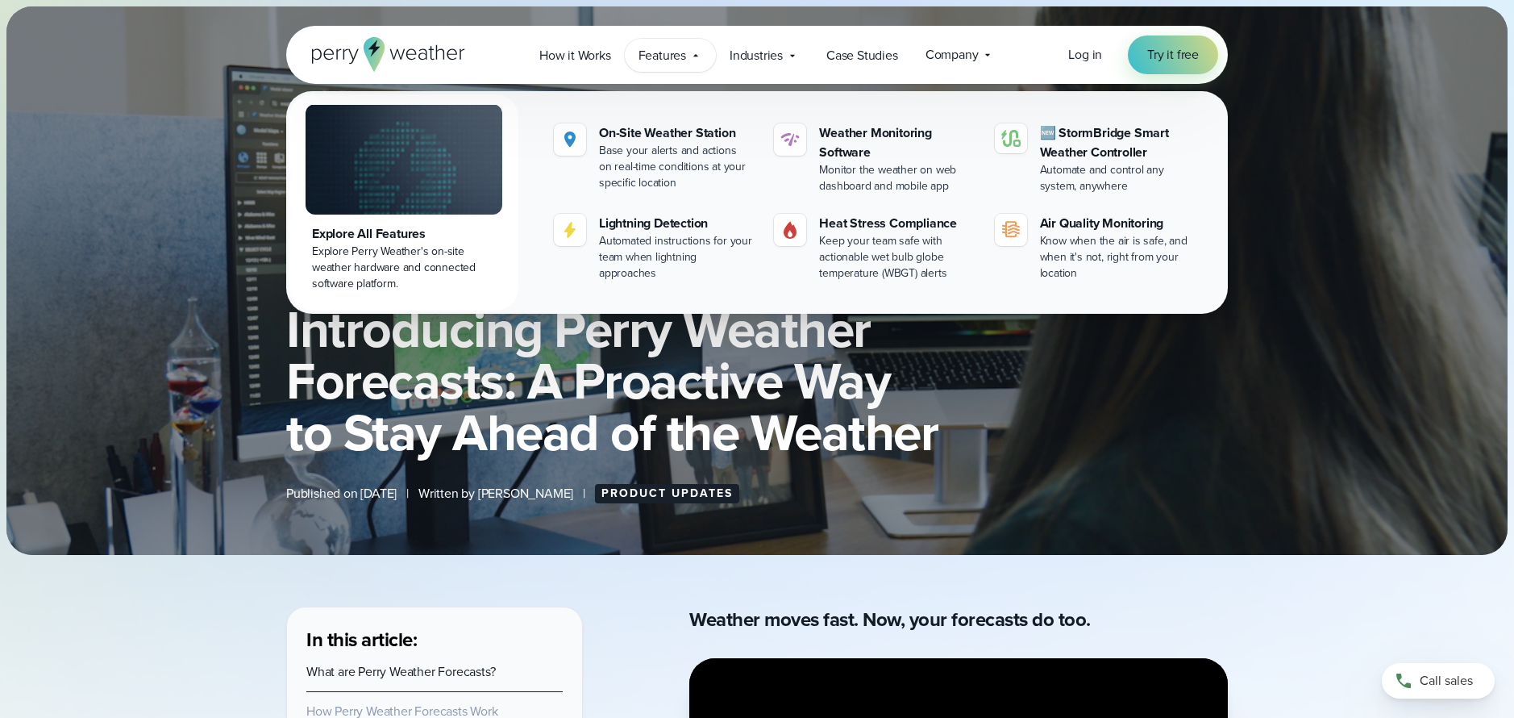
click at [1303, 468] on div "Blog Introducing Perry Weather Forecasts: A Proactive Way to Stay Ahead of the …" at bounding box center [757, 384] width 1161 height 239
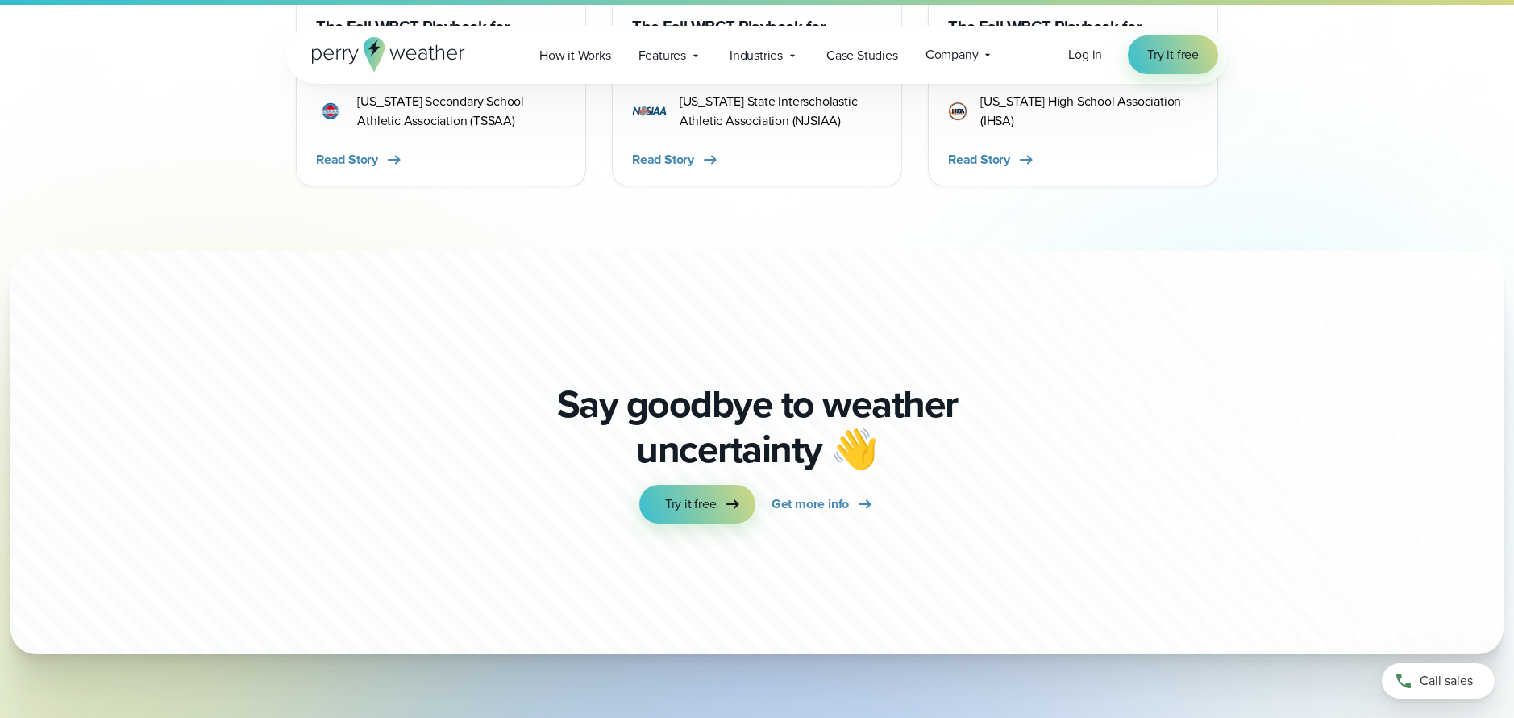
scroll to position [5638, 0]
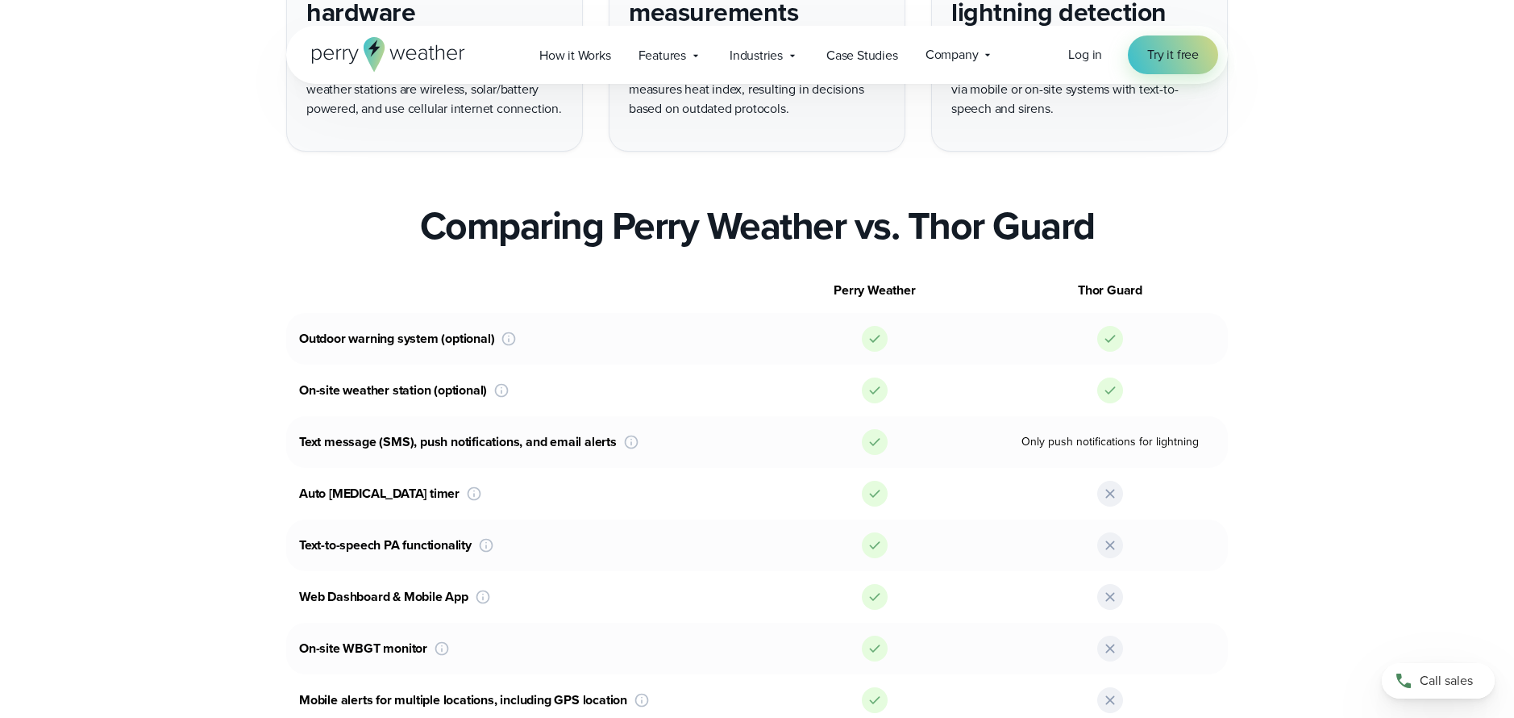
scroll to position [1024, 0]
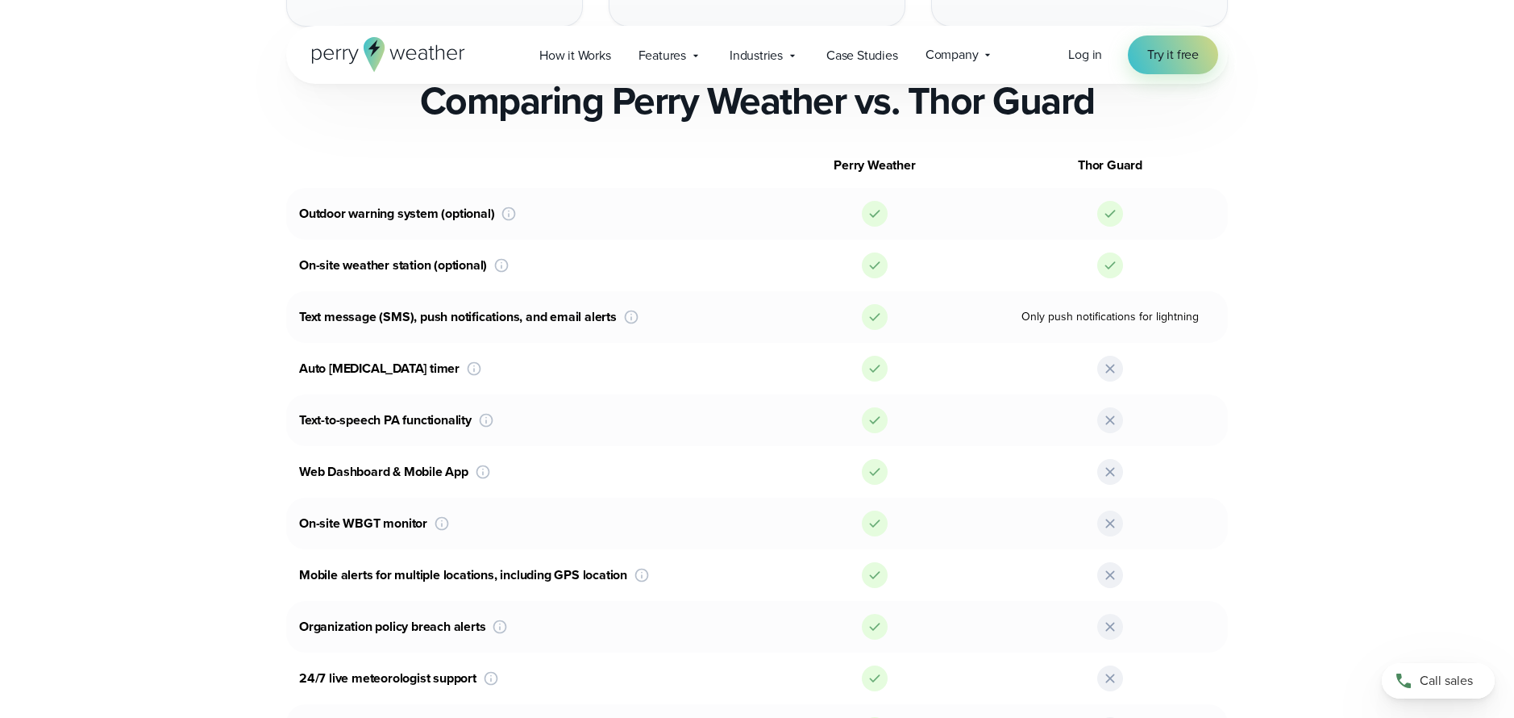
click at [1378, 363] on section "Perry Weather Thor Guard Outdoor warning system (optional) Both Perry Weather a…" at bounding box center [757, 501] width 1514 height 716
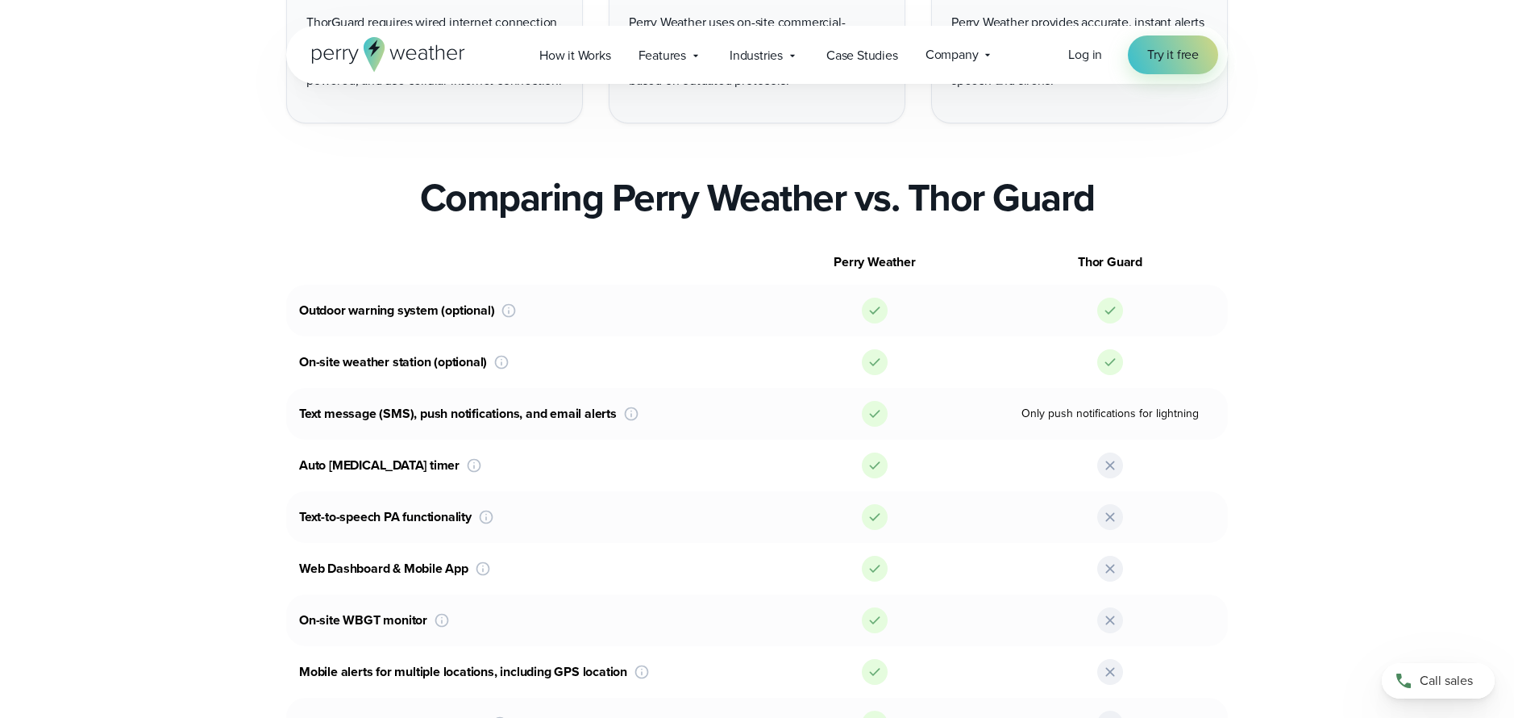
scroll to position [623, 0]
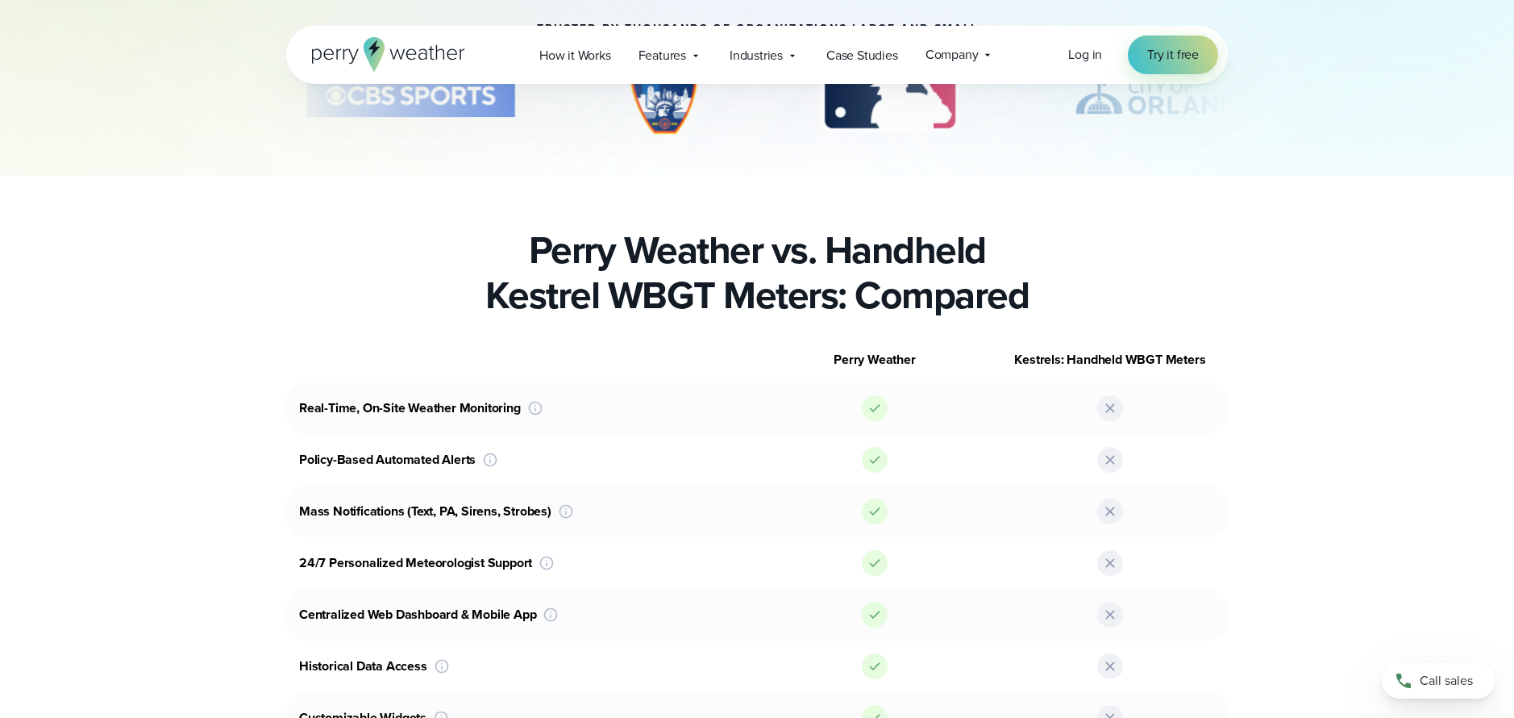
scroll to position [237, 0]
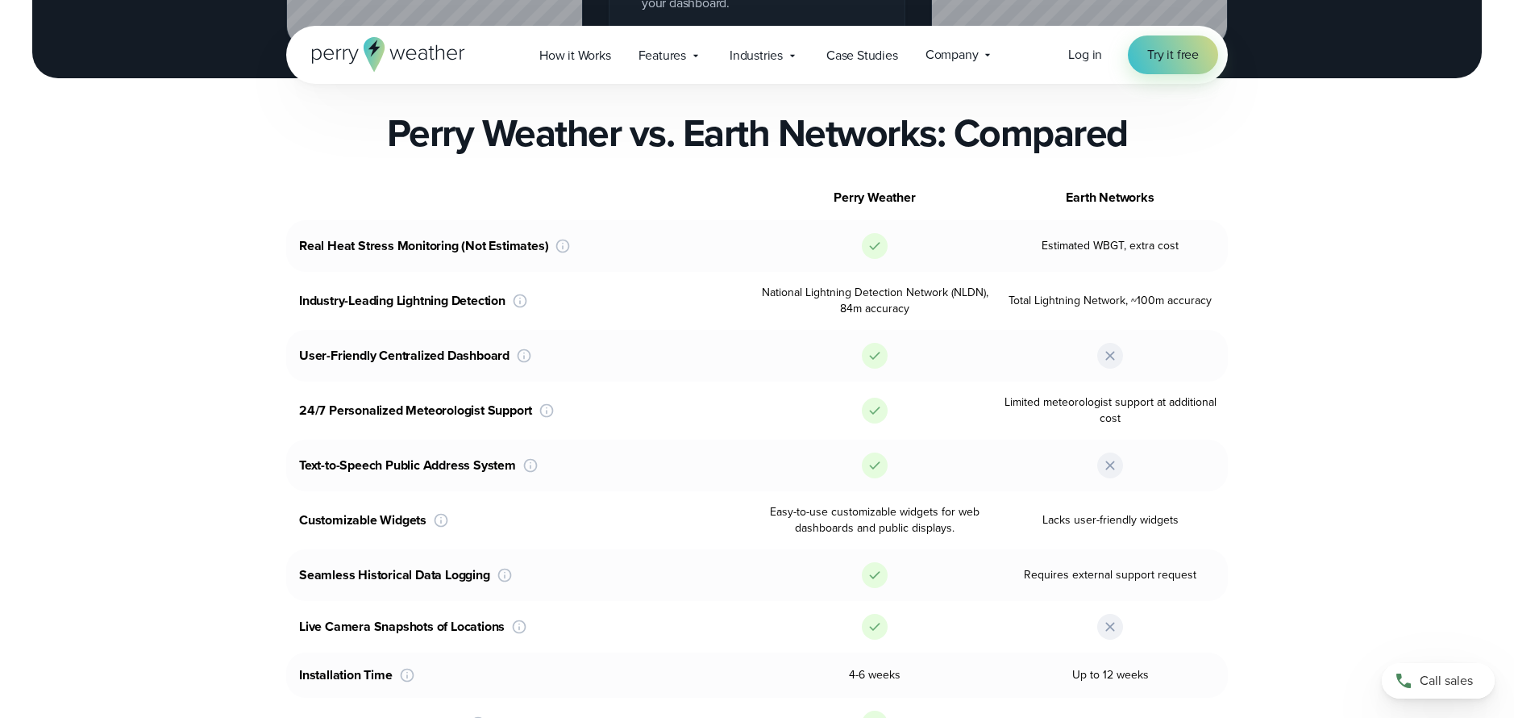
scroll to position [2569, 0]
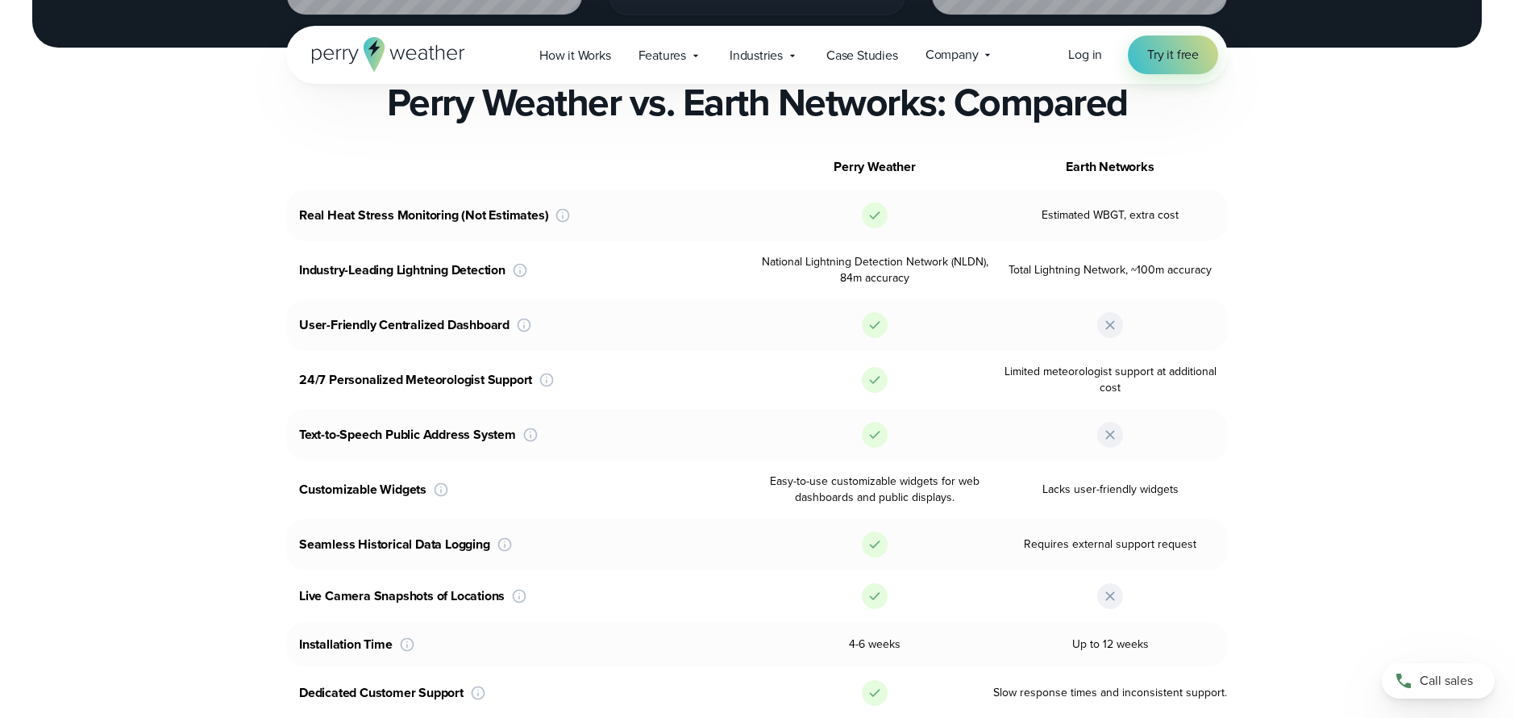
click at [527, 588] on icon at bounding box center [519, 596] width 16 height 16
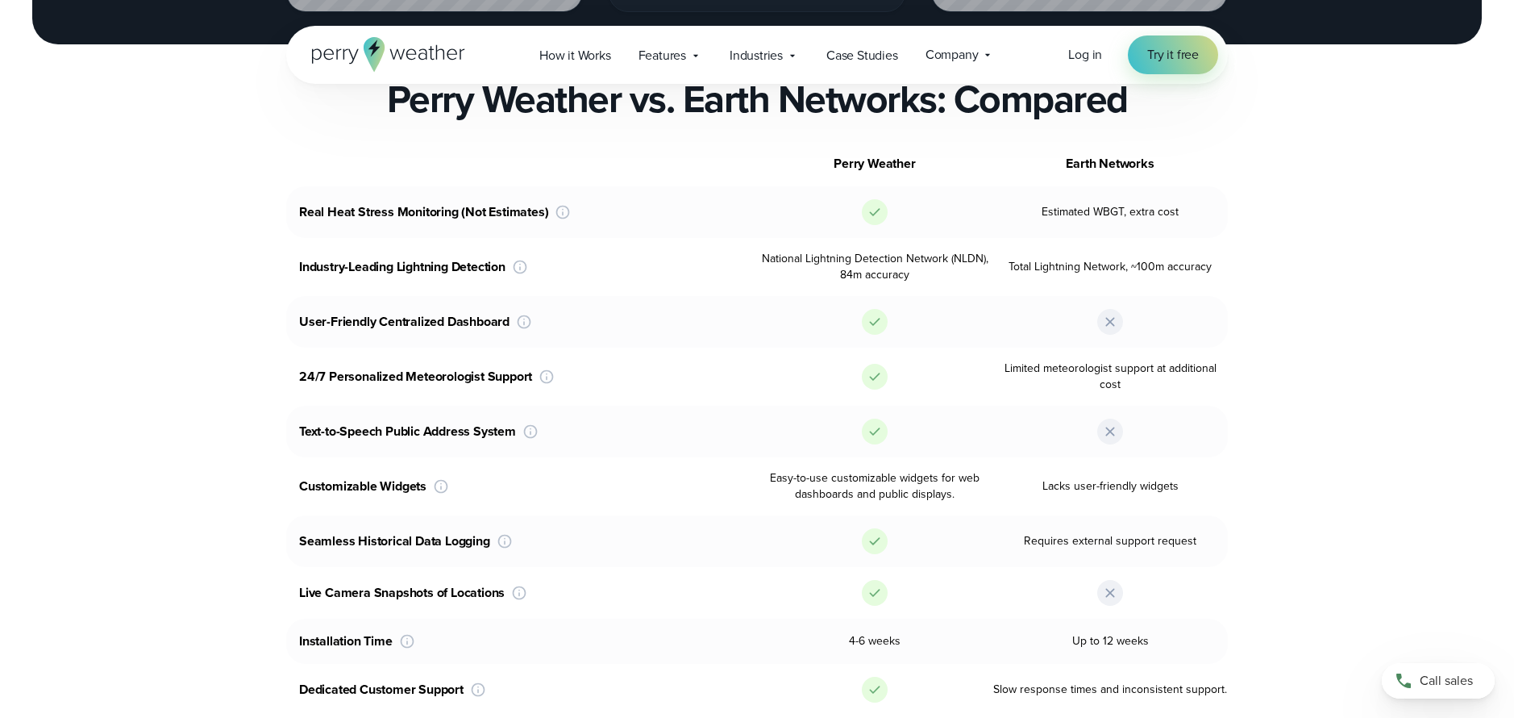
scroll to position [2232, 0]
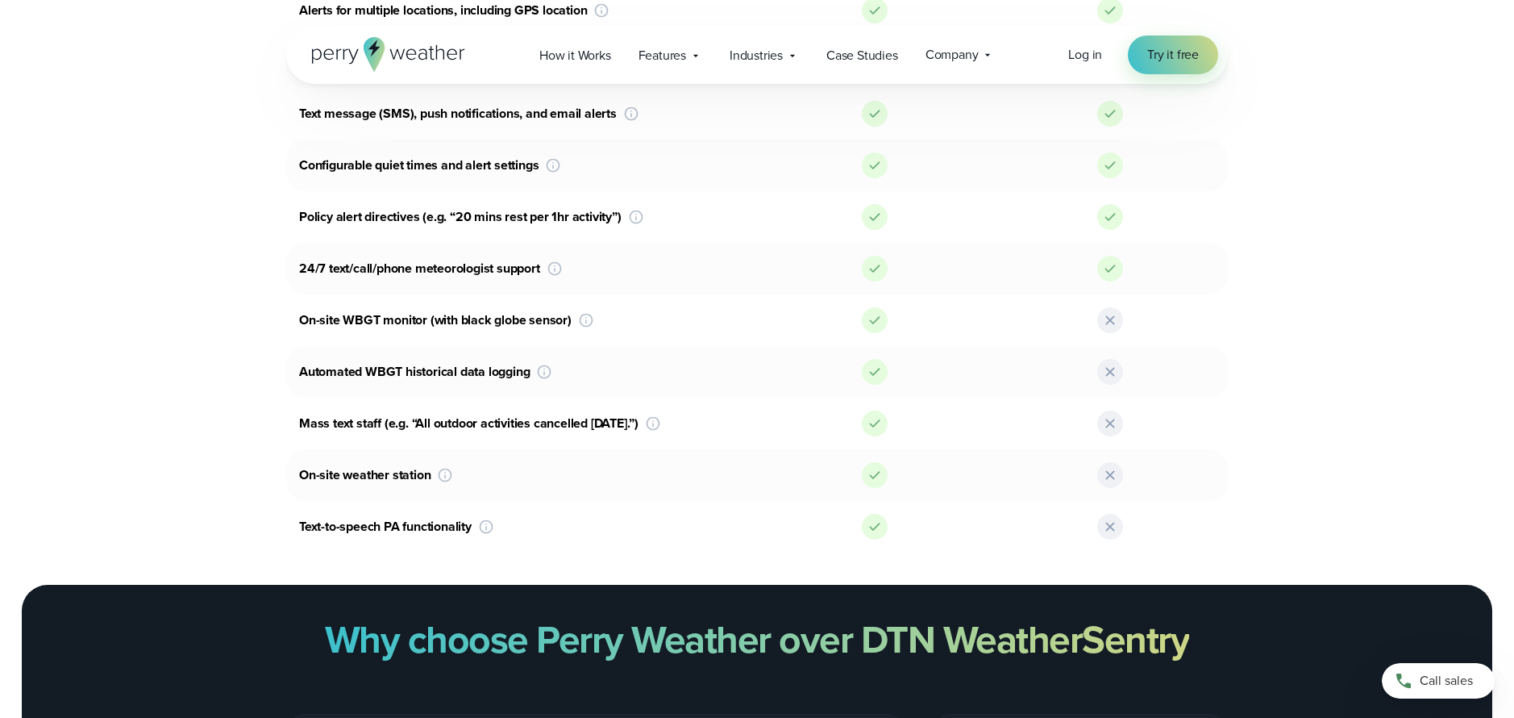
scroll to position [1379, 0]
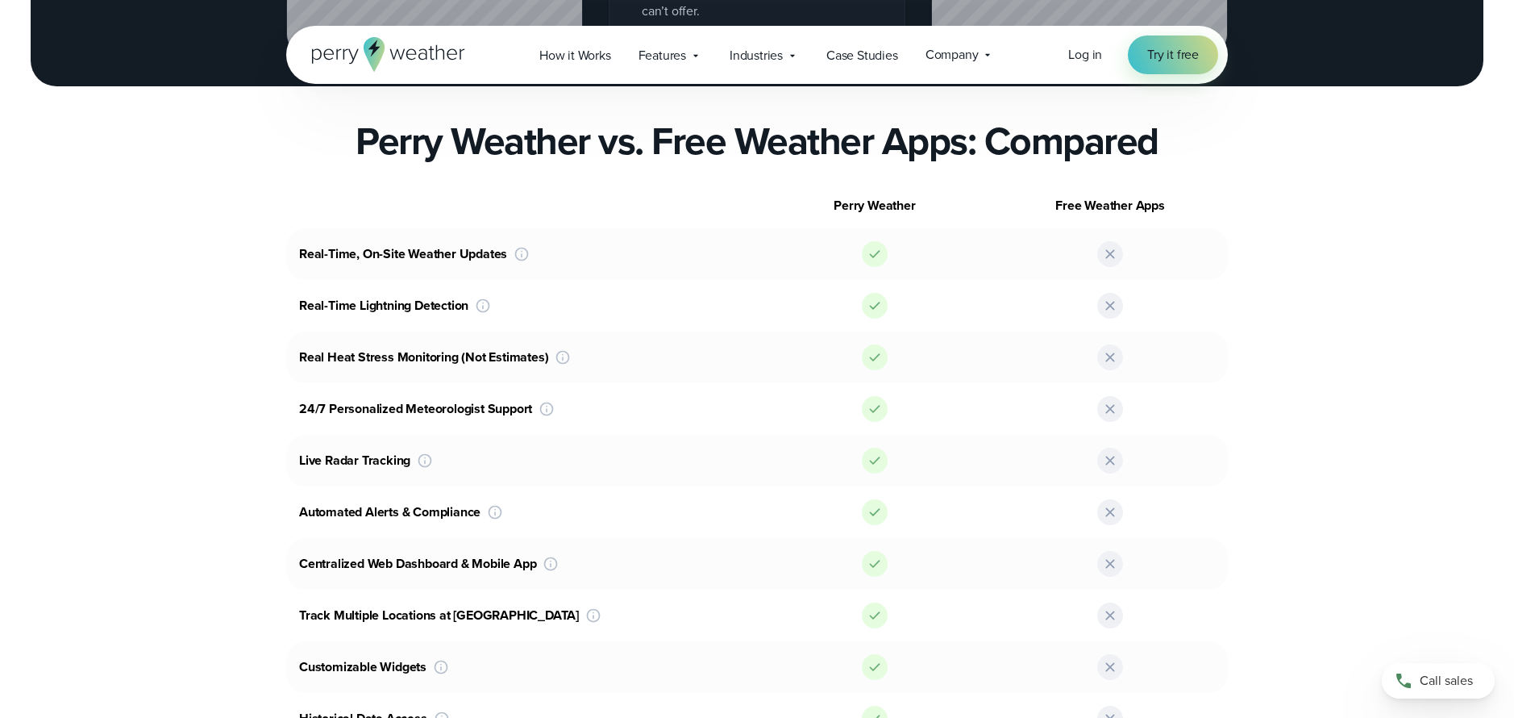
scroll to position [2722, 0]
